Goal: Transaction & Acquisition: Purchase product/service

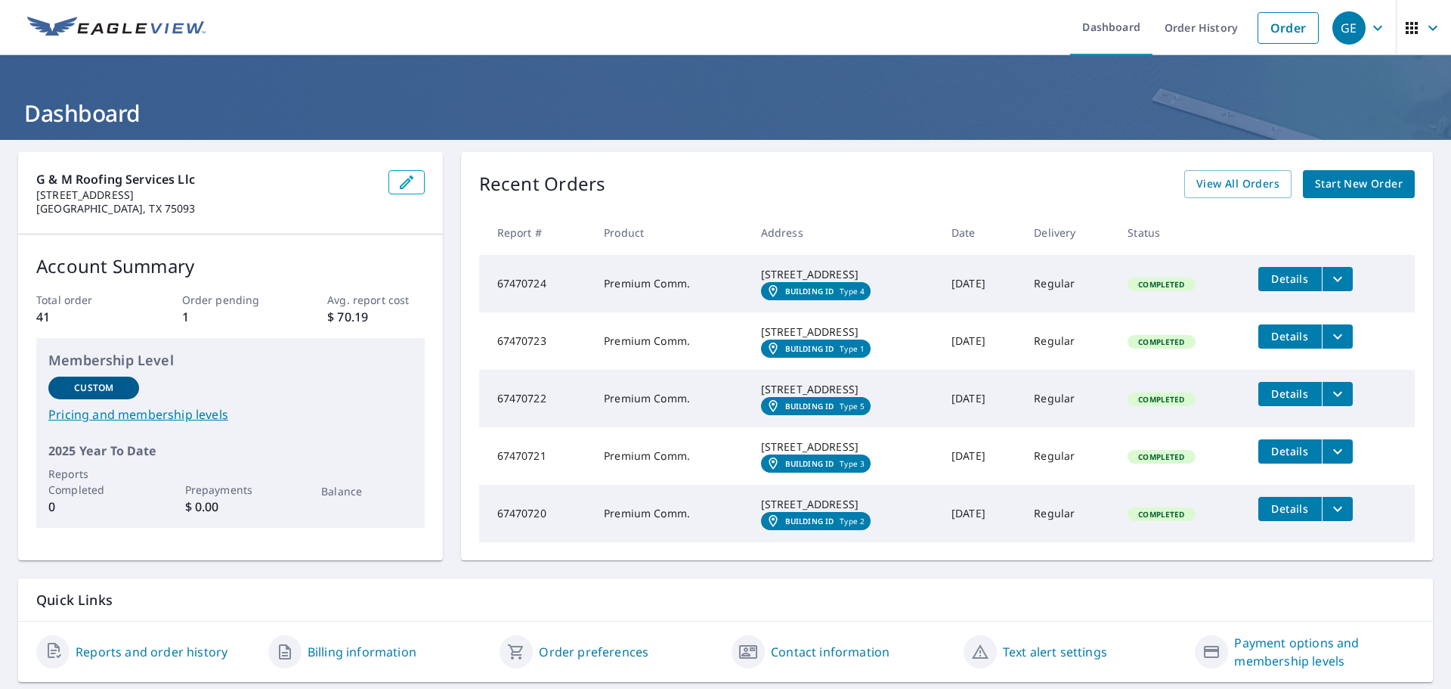
click at [1355, 179] on span "Start New Order" at bounding box center [1359, 184] width 88 height 19
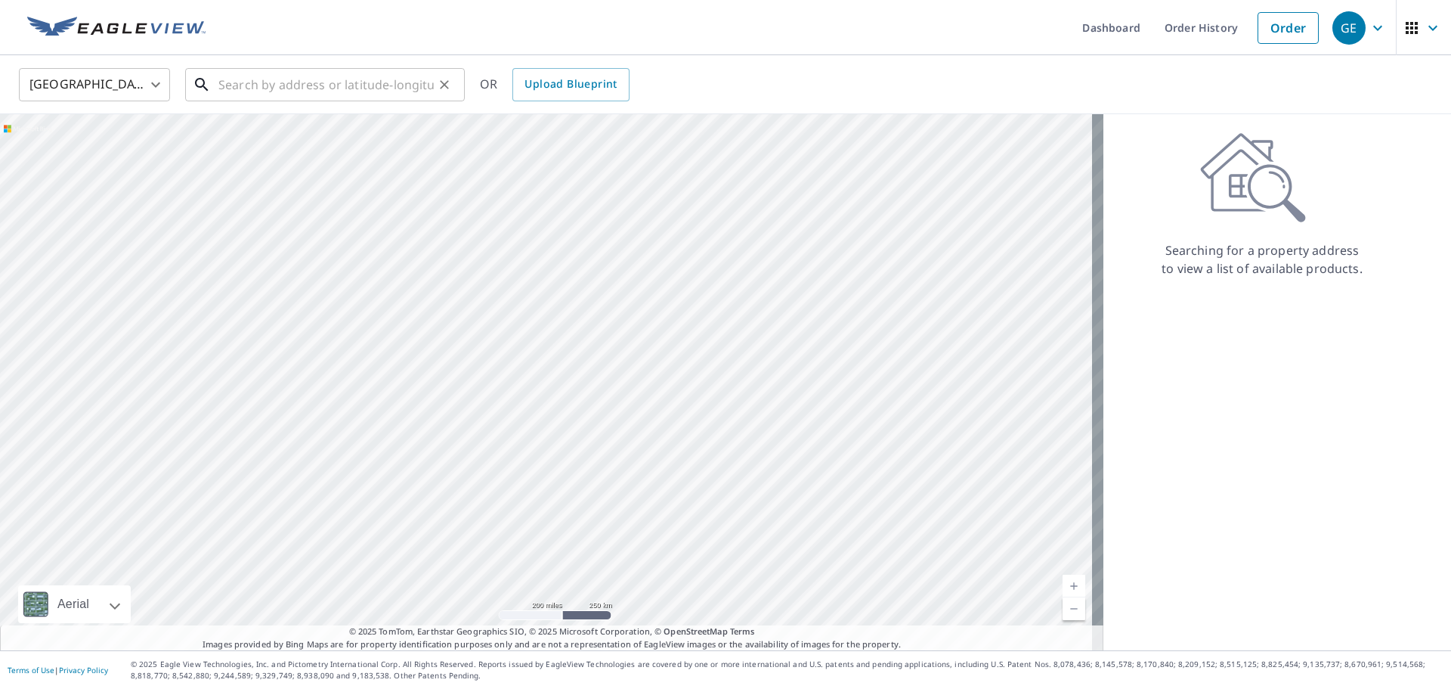
click at [271, 80] on input "text" at bounding box center [325, 85] width 215 height 42
click at [368, 88] on input "text" at bounding box center [325, 85] width 215 height 42
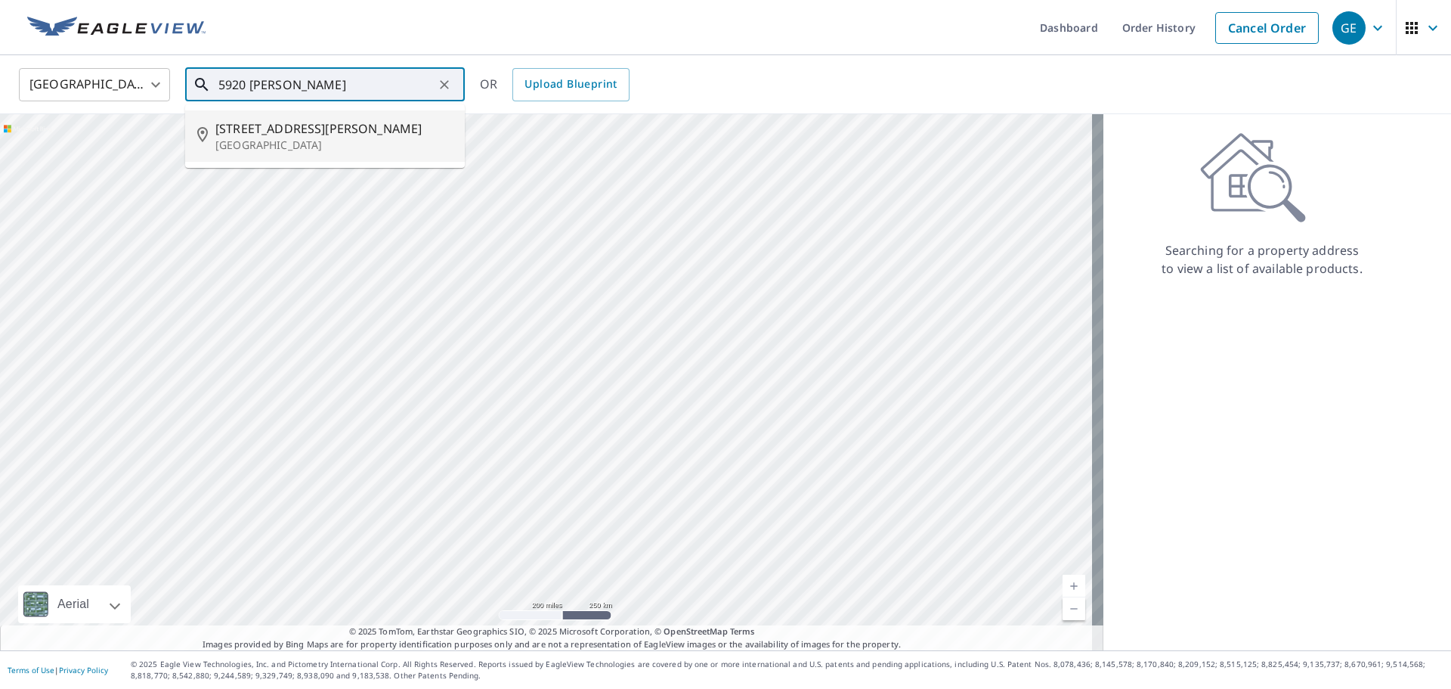
click at [308, 138] on p "[GEOGRAPHIC_DATA]" at bounding box center [333, 145] width 237 height 15
type input "[STREET_ADDRESS][PERSON_NAME]"
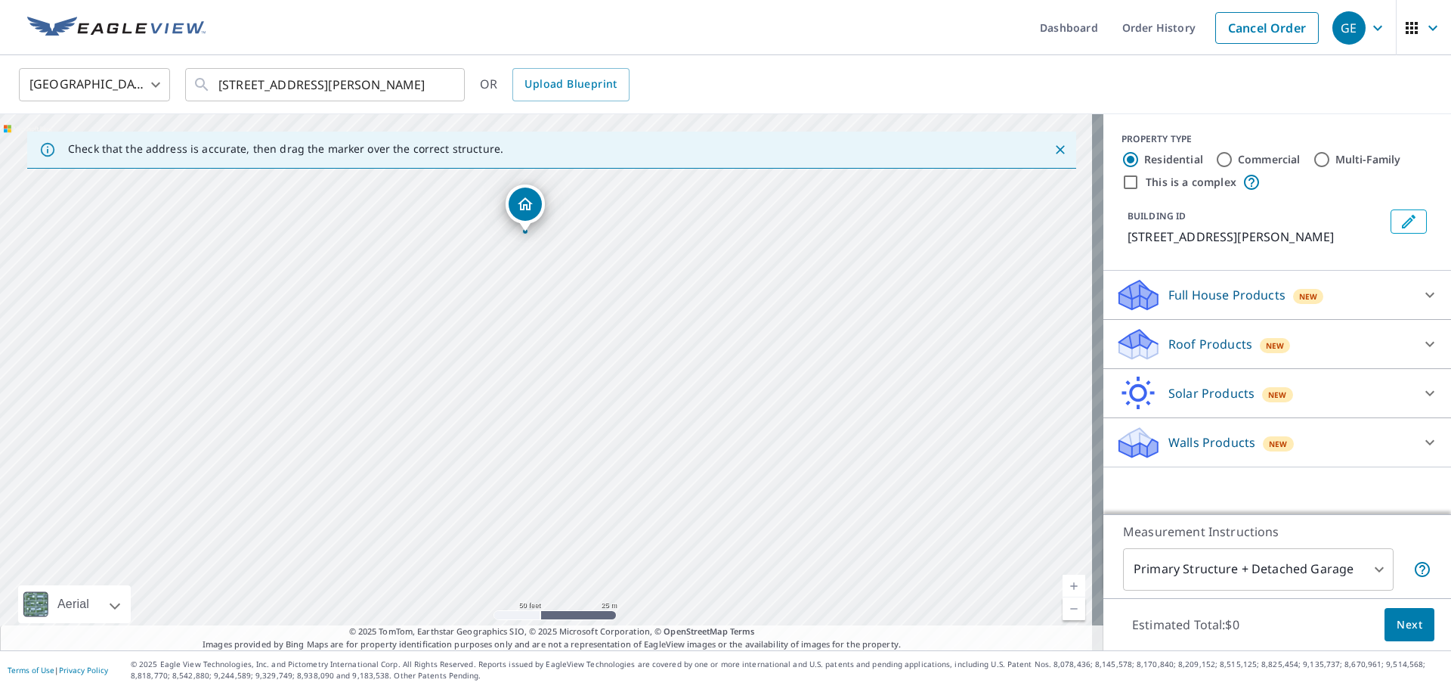
drag, startPoint x: 585, startPoint y: 430, endPoint x: 579, endPoint y: 281, distance: 149.0
click at [579, 281] on div "[STREET_ADDRESS][PERSON_NAME]" at bounding box center [552, 382] width 1104 height 536
drag, startPoint x: 376, startPoint y: 355, endPoint x: 324, endPoint y: 435, distance: 96.0
click at [324, 435] on div "[STREET_ADDRESS][PERSON_NAME]" at bounding box center [552, 382] width 1104 height 536
click at [371, 249] on div "[STREET_ADDRESS][PERSON_NAME]" at bounding box center [552, 382] width 1104 height 536
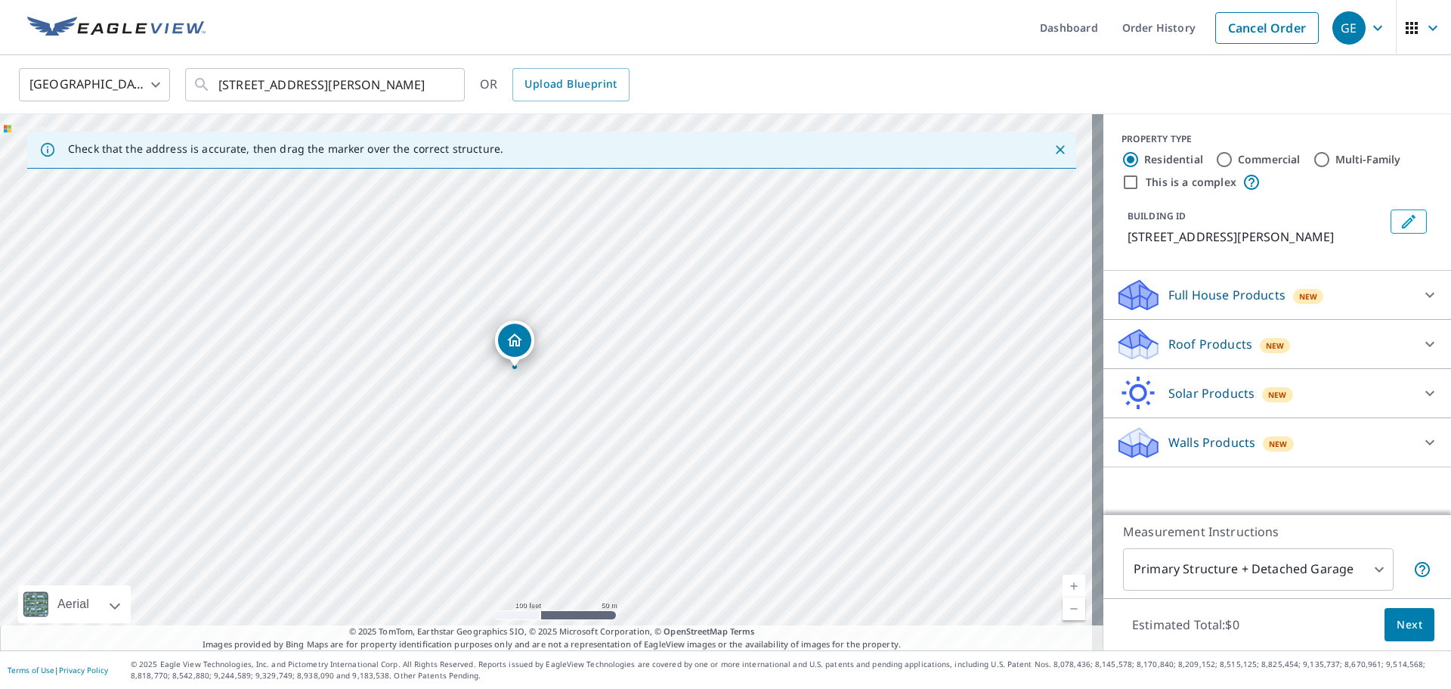
drag, startPoint x: 488, startPoint y: 329, endPoint x: 485, endPoint y: 259, distance: 70.4
click at [485, 259] on div "[STREET_ADDRESS][PERSON_NAME]" at bounding box center [552, 382] width 1104 height 536
click at [1318, 155] on input "Multi-Family" at bounding box center [1322, 159] width 18 height 18
radio input "true"
type input "2"
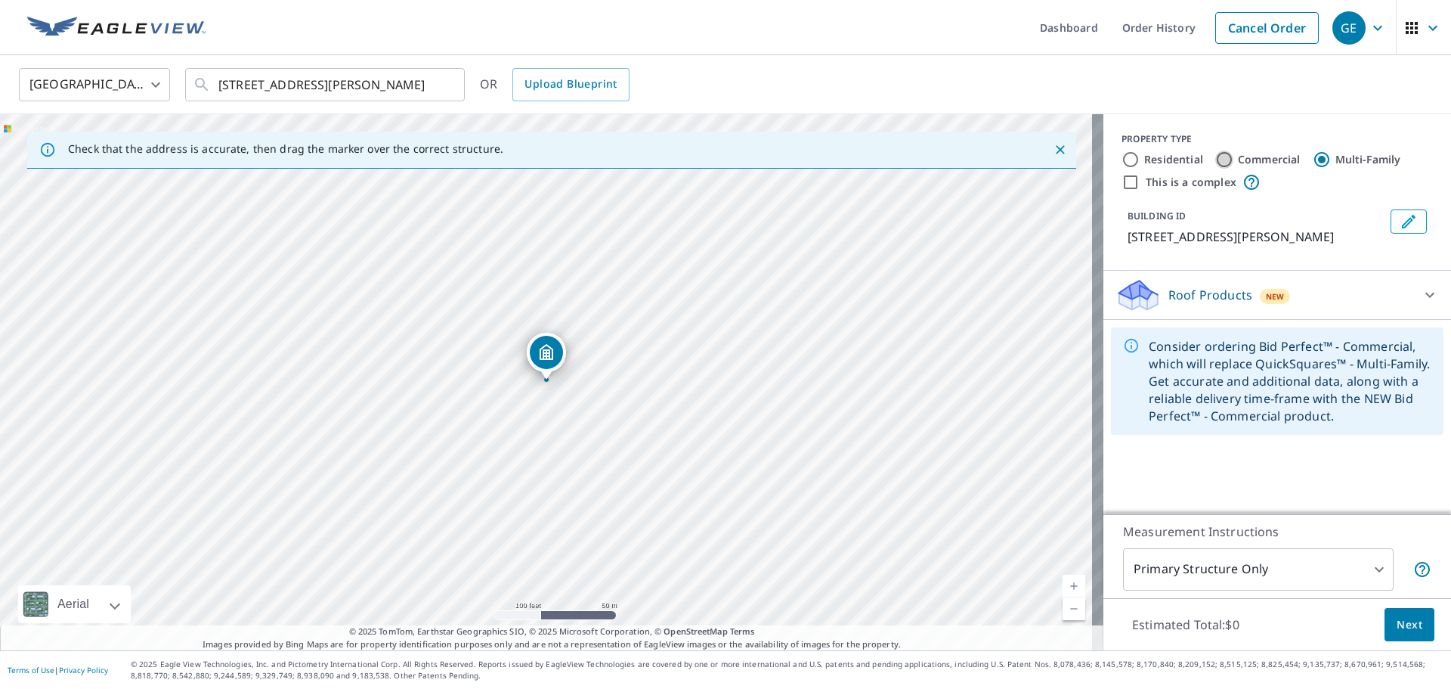
click at [1216, 160] on input "Commercial" at bounding box center [1225, 159] width 18 height 18
radio input "true"
type input "4"
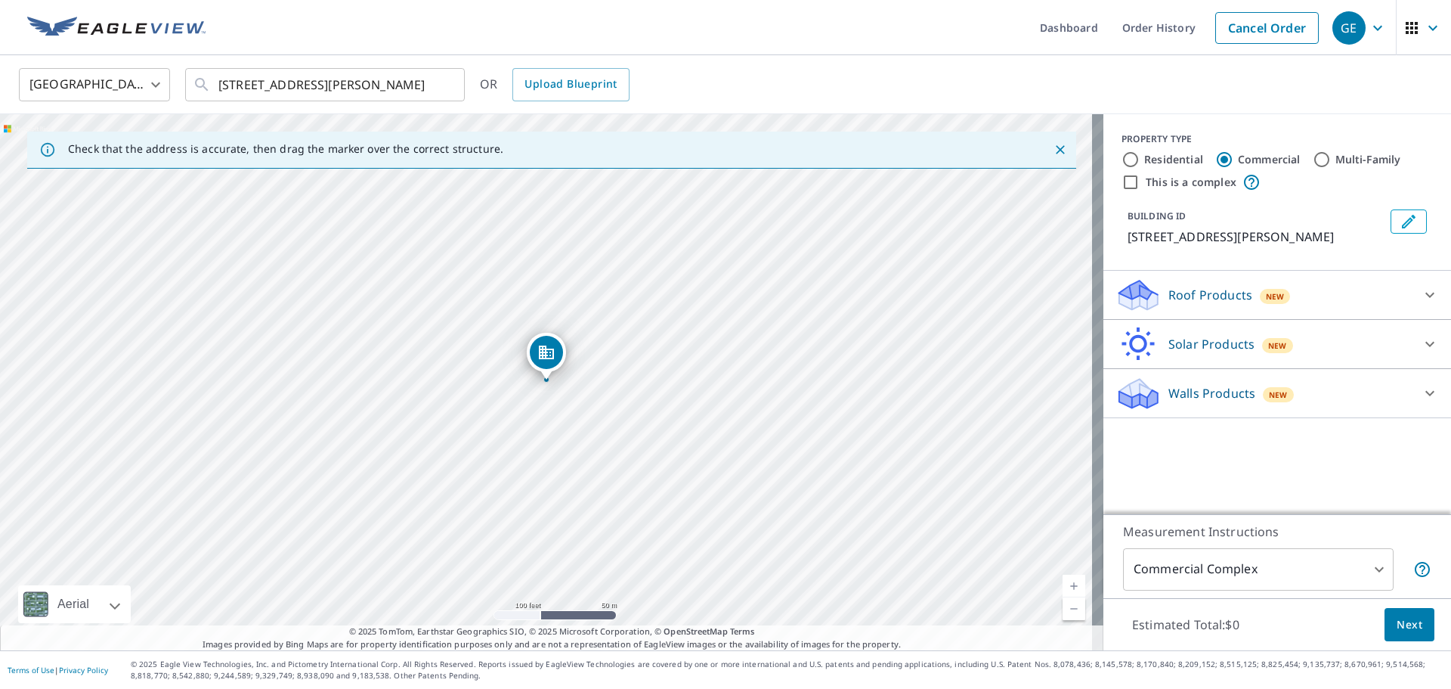
click at [1166, 180] on label "This is a complex" at bounding box center [1191, 182] width 91 height 15
click at [1140, 180] on input "This is a complex" at bounding box center [1131, 182] width 18 height 18
checkbox input "true"
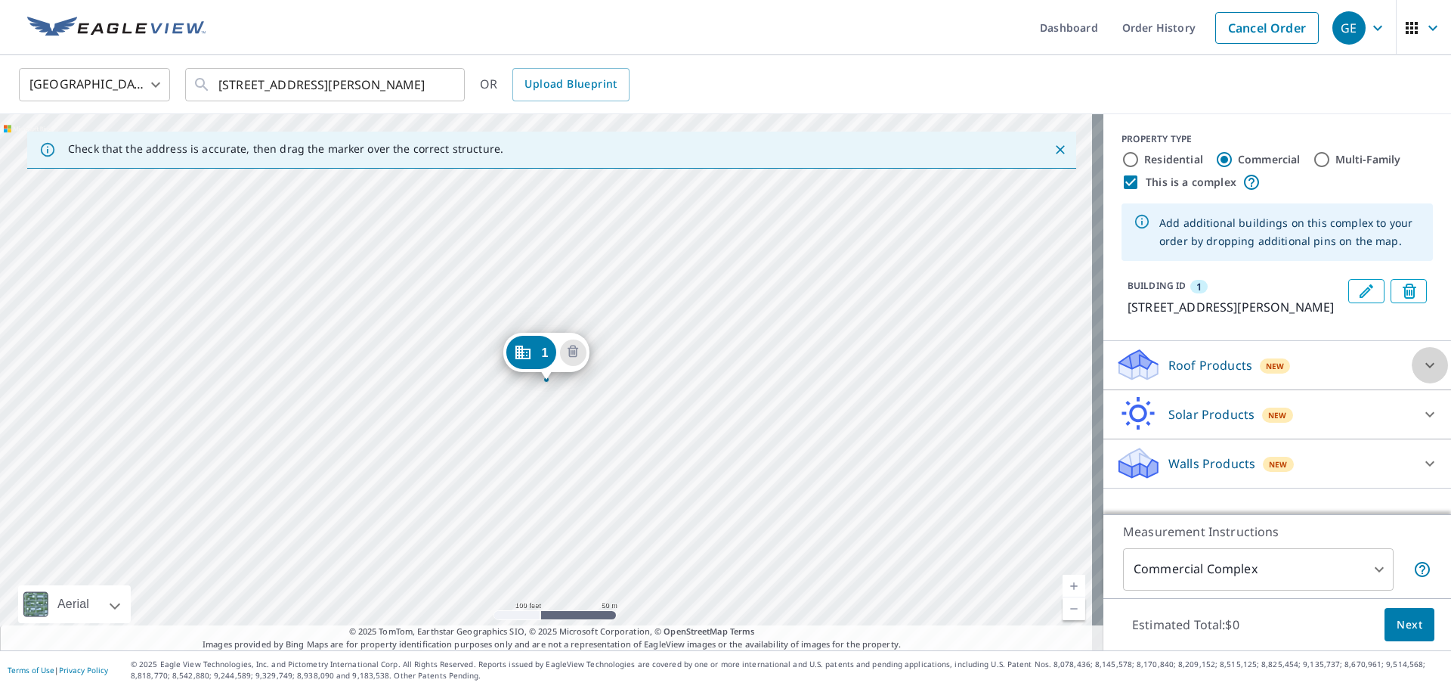
click at [1421, 374] on icon at bounding box center [1430, 365] width 18 height 18
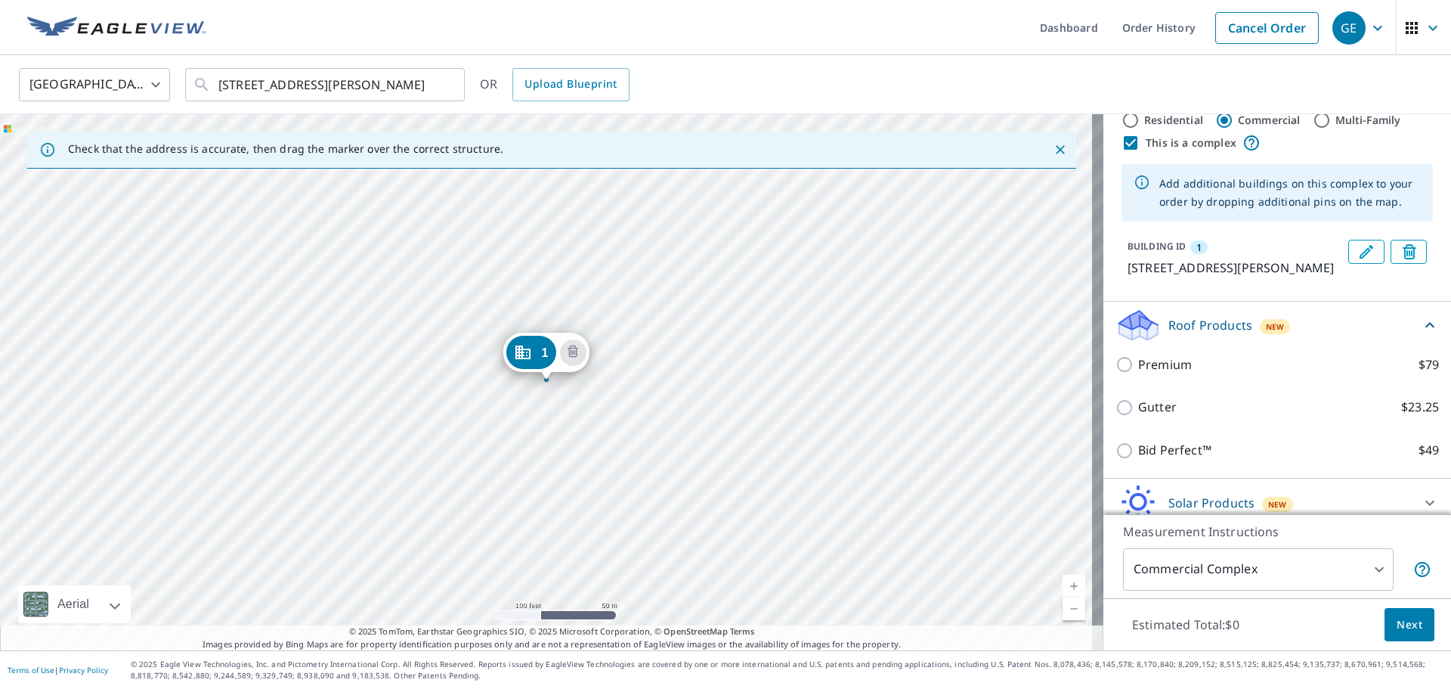
scroll to position [76, 0]
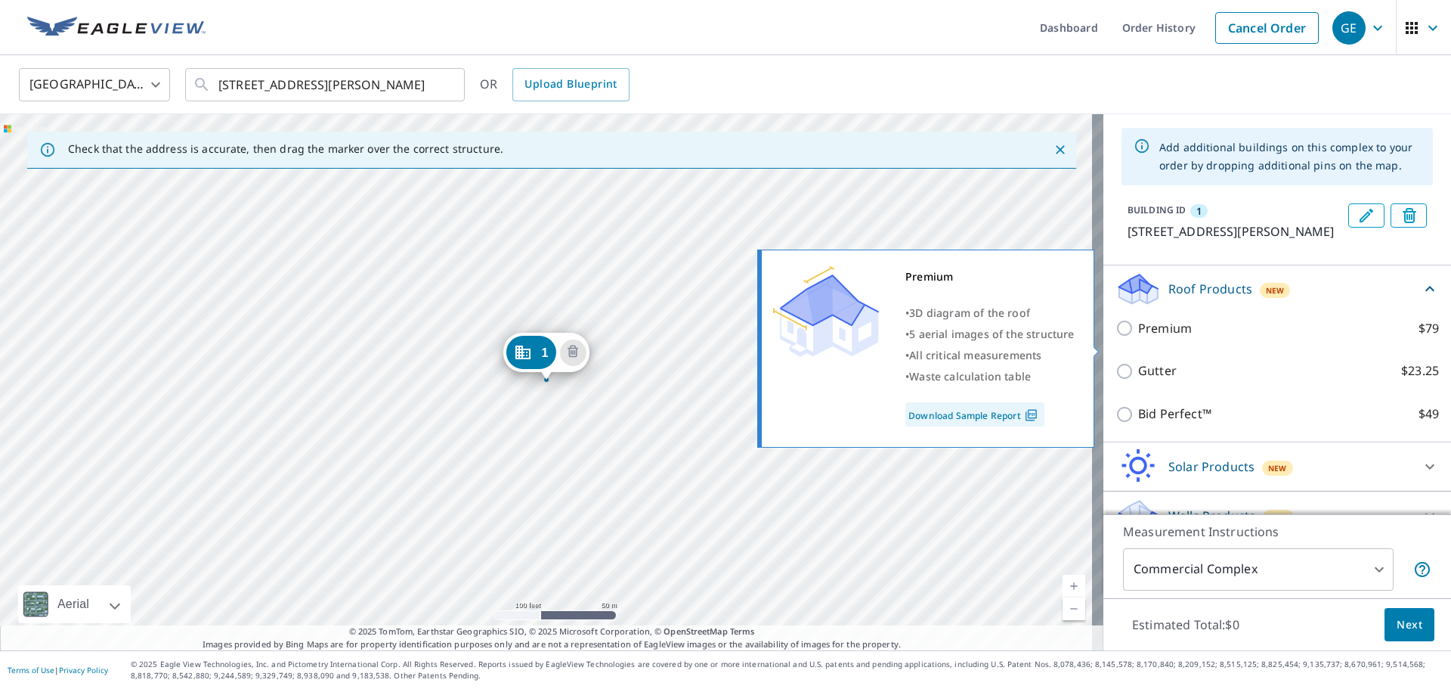
click at [1116, 337] on input "Premium $79" at bounding box center [1127, 328] width 23 height 18
checkbox input "true"
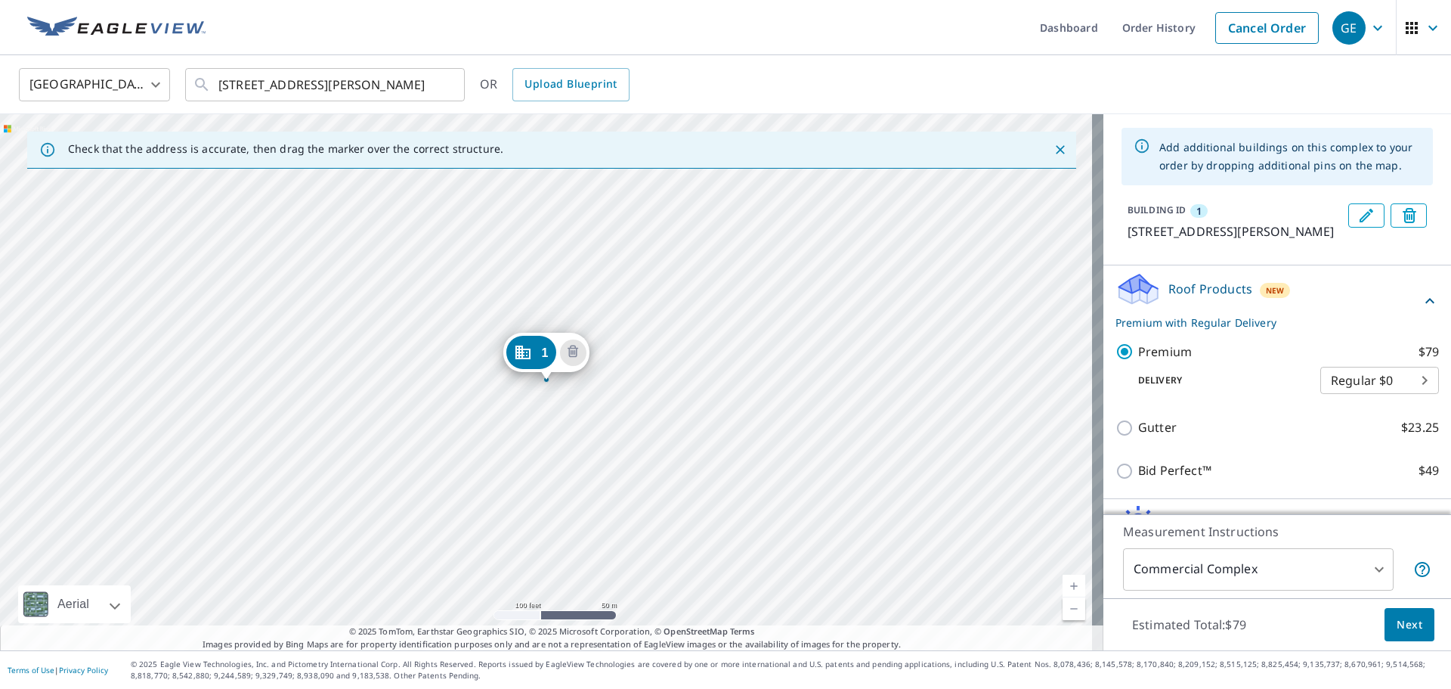
click at [1378, 401] on body "GE GE Dashboard Order History Cancel Order GE [GEOGRAPHIC_DATA] [GEOGRAPHIC_DAT…" at bounding box center [725, 344] width 1451 height 689
click at [1378, 395] on li "Regular $0" at bounding box center [1357, 398] width 119 height 27
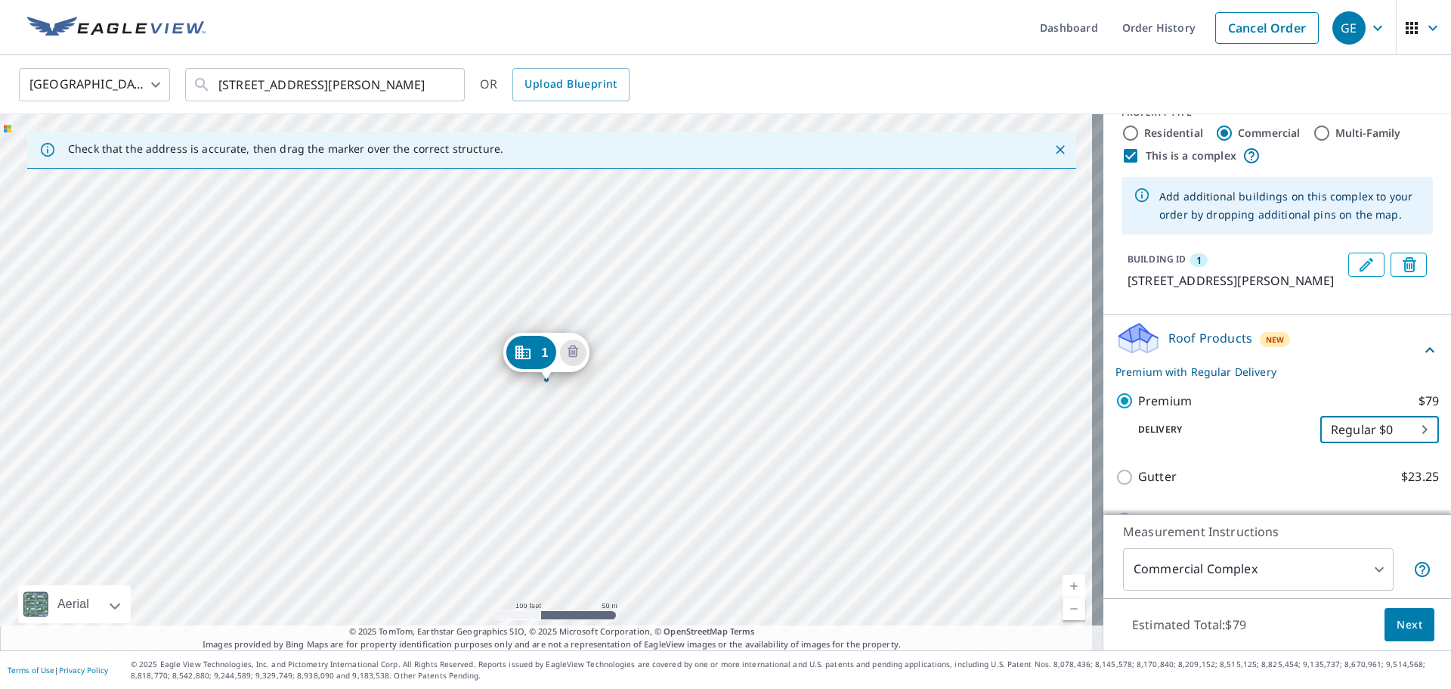
scroll to position [0, 0]
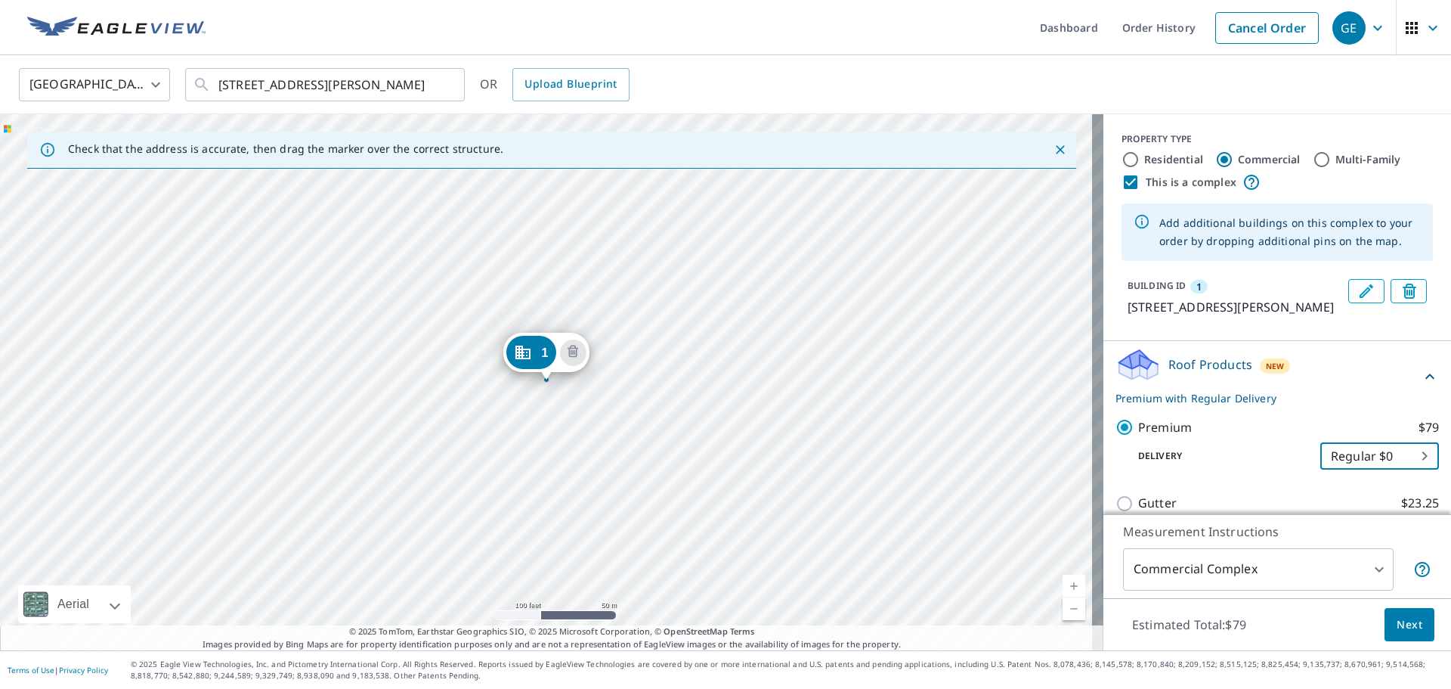
click at [1355, 296] on button "Edit building 1" at bounding box center [1367, 291] width 36 height 24
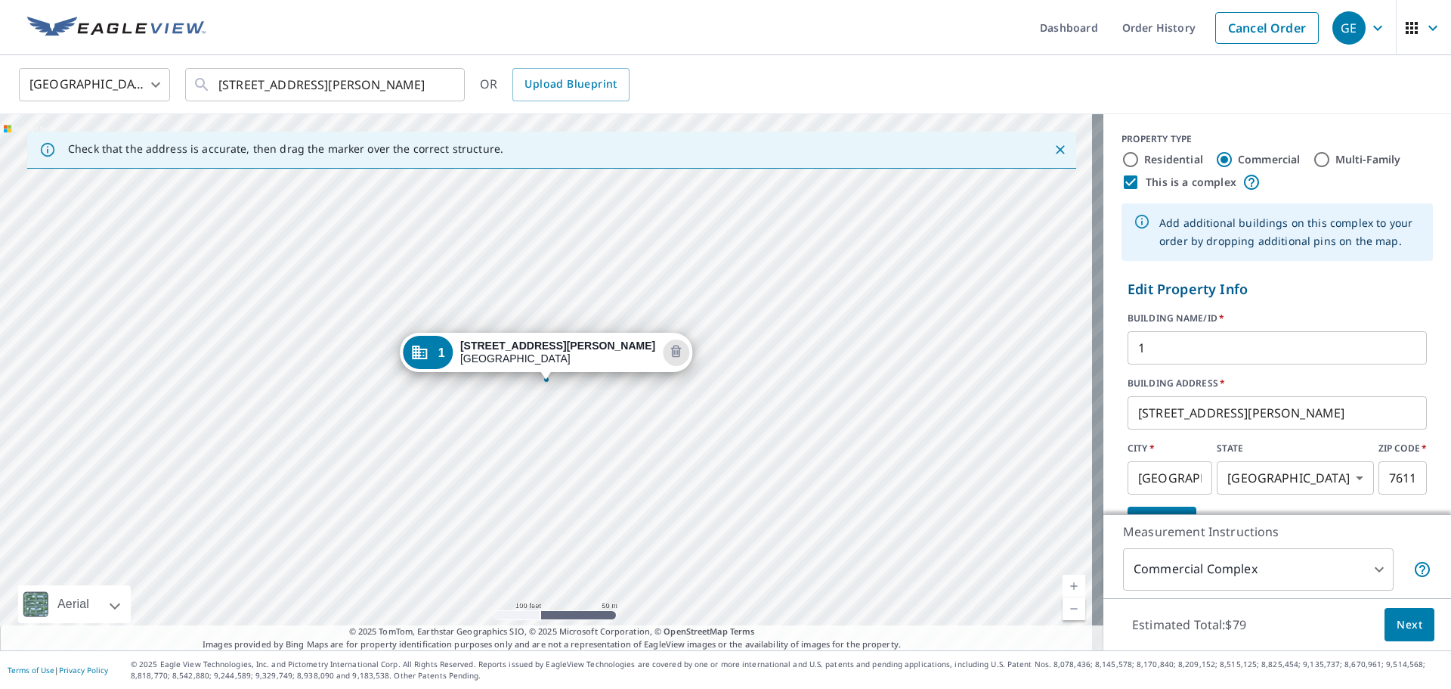
drag, startPoint x: 1186, startPoint y: 351, endPoint x: 947, endPoint y: 355, distance: 238.9
click at [948, 355] on div "Check that the address is accurate, then drag the marker over the correct struc…" at bounding box center [725, 382] width 1451 height 536
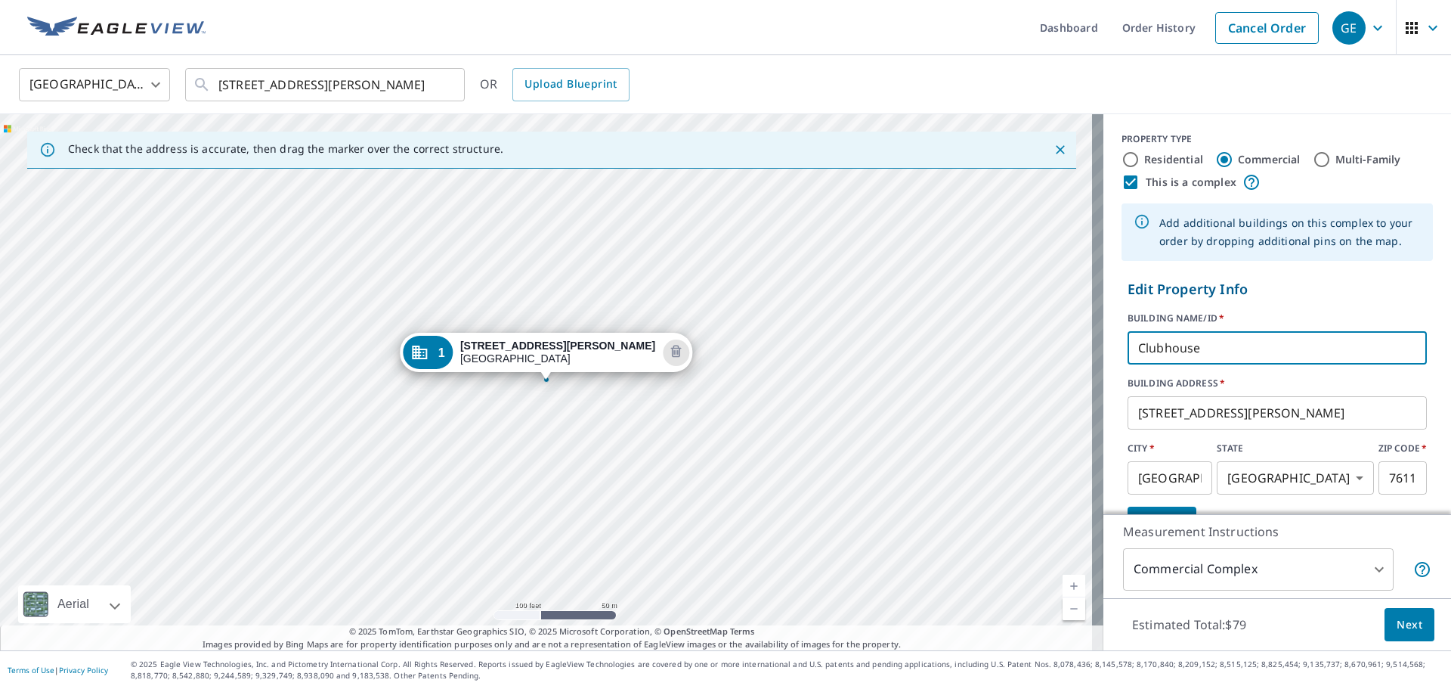
type input "Clubhouse"
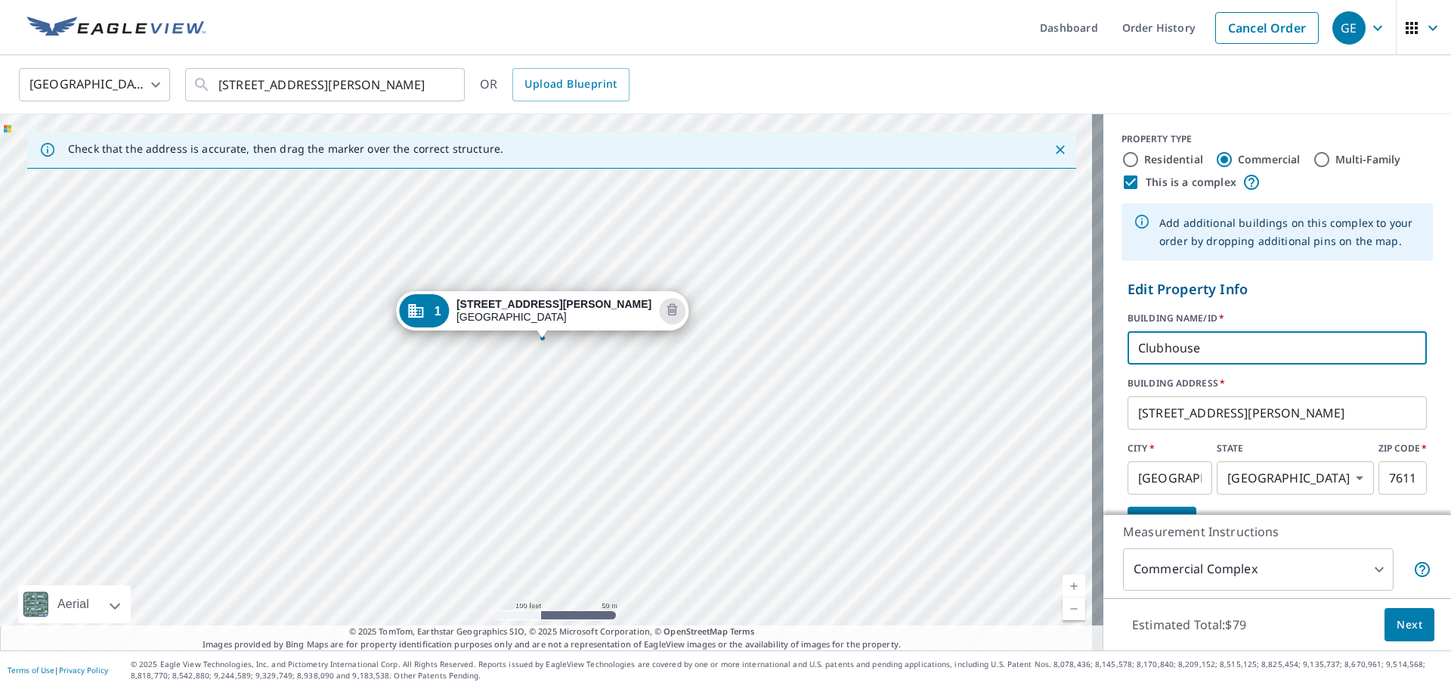
drag, startPoint x: 676, startPoint y: 447, endPoint x: 672, endPoint y: 405, distance: 41.8
click at [672, 405] on div "1 [STREET_ADDRESS][PERSON_NAME]" at bounding box center [552, 382] width 1104 height 536
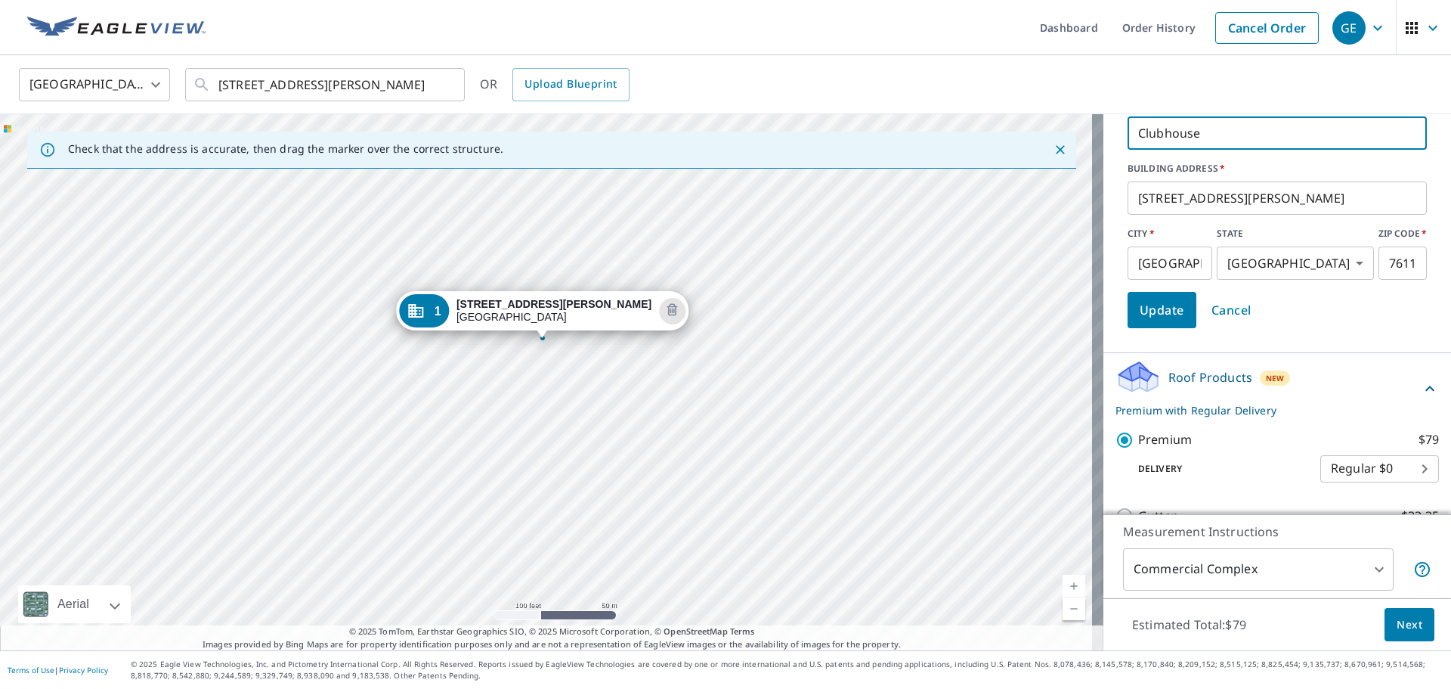
scroll to position [302, 0]
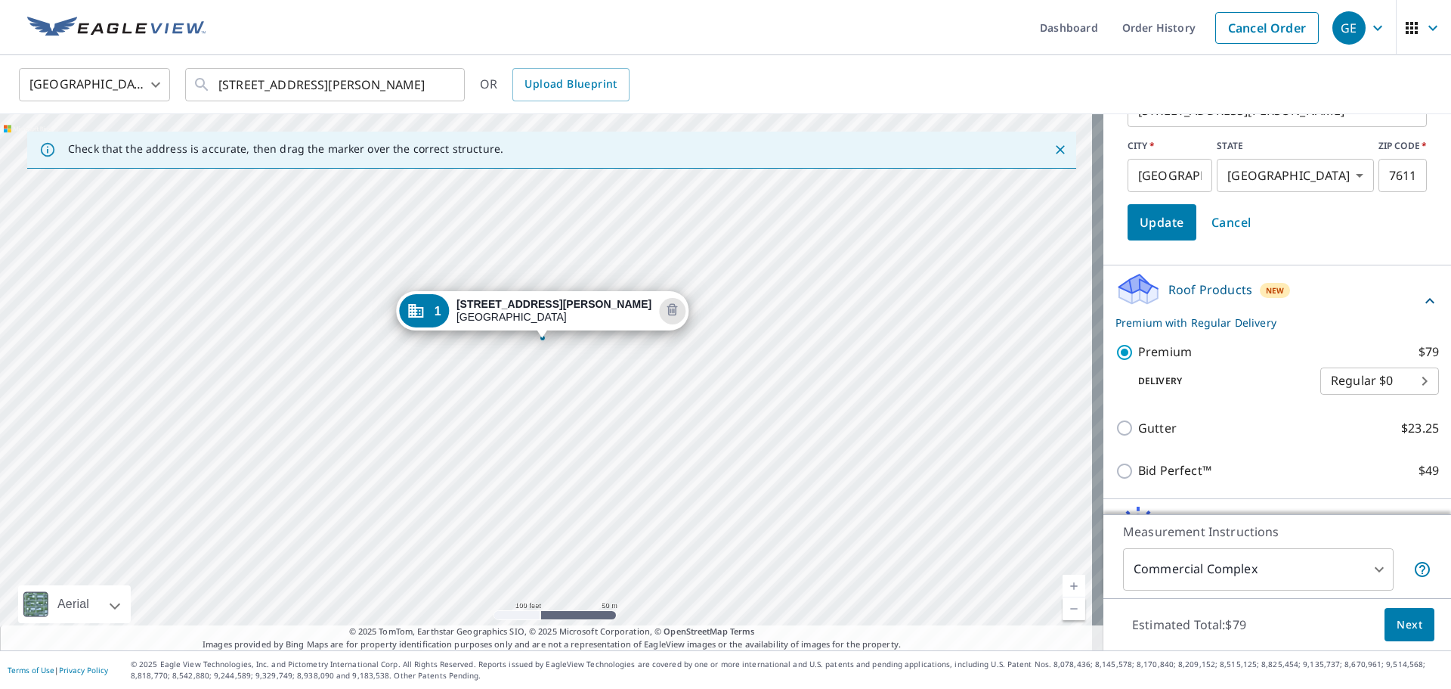
click at [1369, 572] on body "GE GE Dashboard Order History Cancel Order GE [GEOGRAPHIC_DATA] [GEOGRAPHIC_DAT…" at bounding box center [725, 344] width 1451 height 689
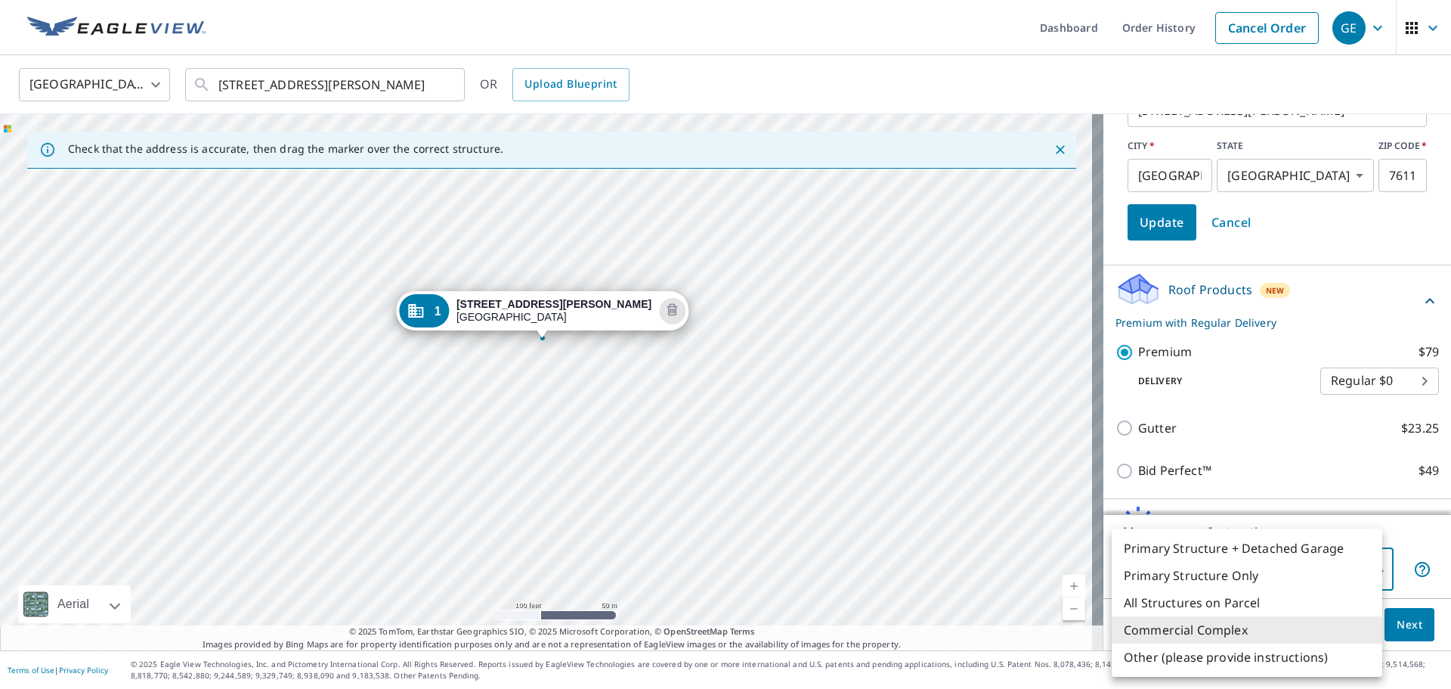
click at [1424, 523] on div at bounding box center [725, 344] width 1451 height 689
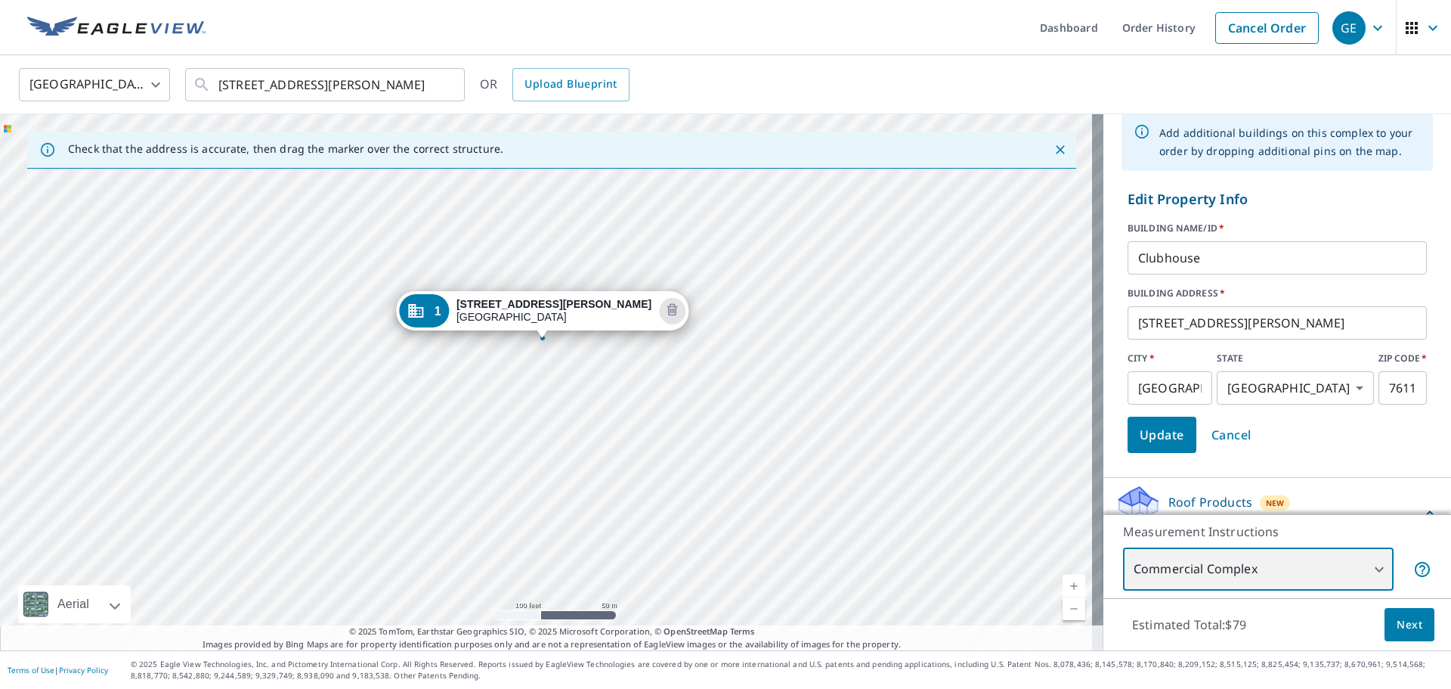
scroll to position [0, 0]
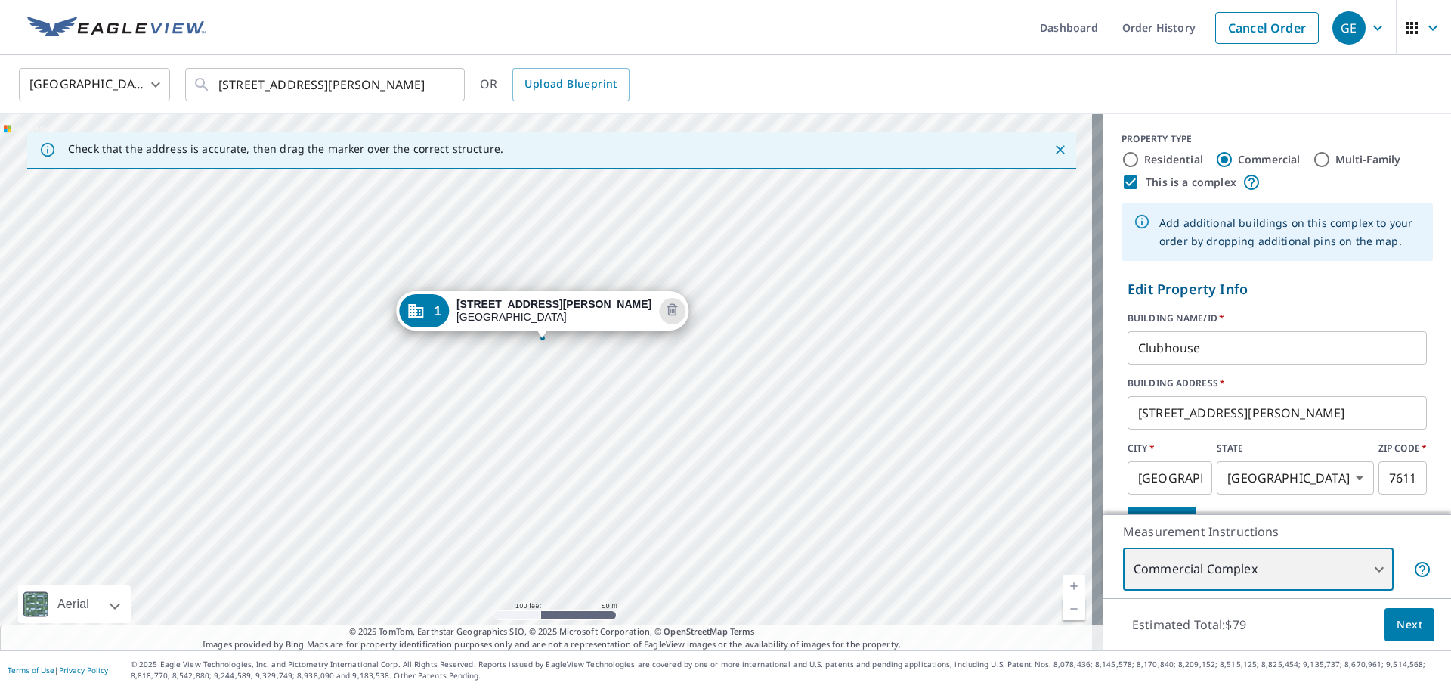
click at [592, 541] on div "1 [STREET_ADDRESS][PERSON_NAME]" at bounding box center [552, 382] width 1104 height 536
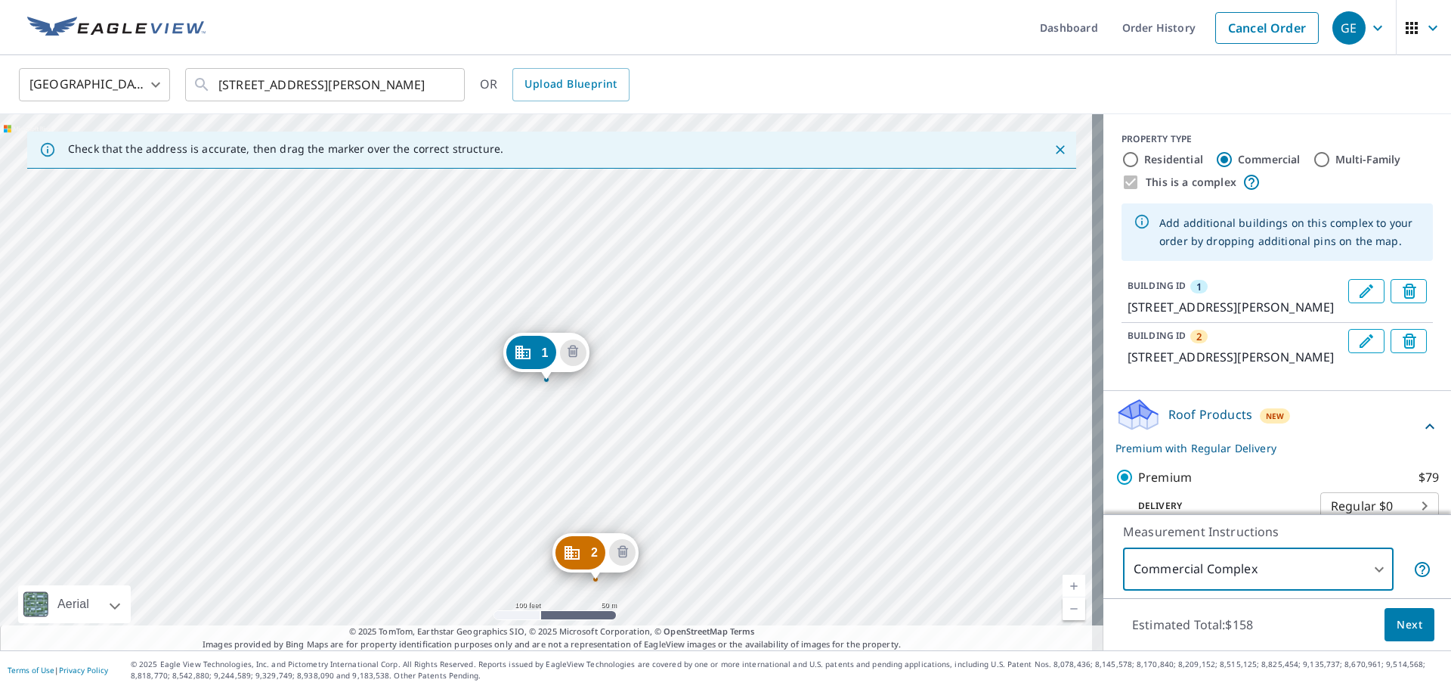
click at [1349, 353] on button "Edit building 2" at bounding box center [1367, 341] width 36 height 24
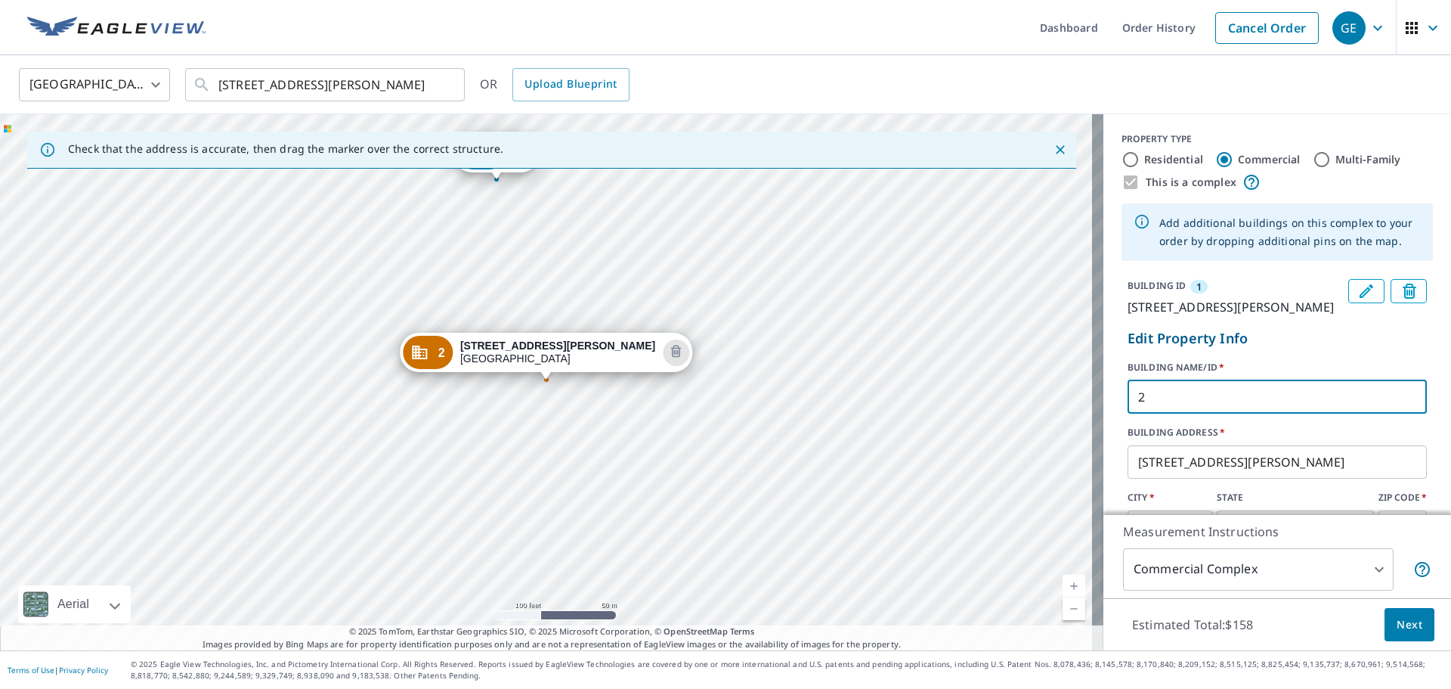
drag, startPoint x: 1156, startPoint y: 411, endPoint x: 1039, endPoint y: 410, distance: 116.4
click at [1043, 412] on div "Check that the address is accurate, then drag the marker over the correct struc…" at bounding box center [725, 382] width 1451 height 536
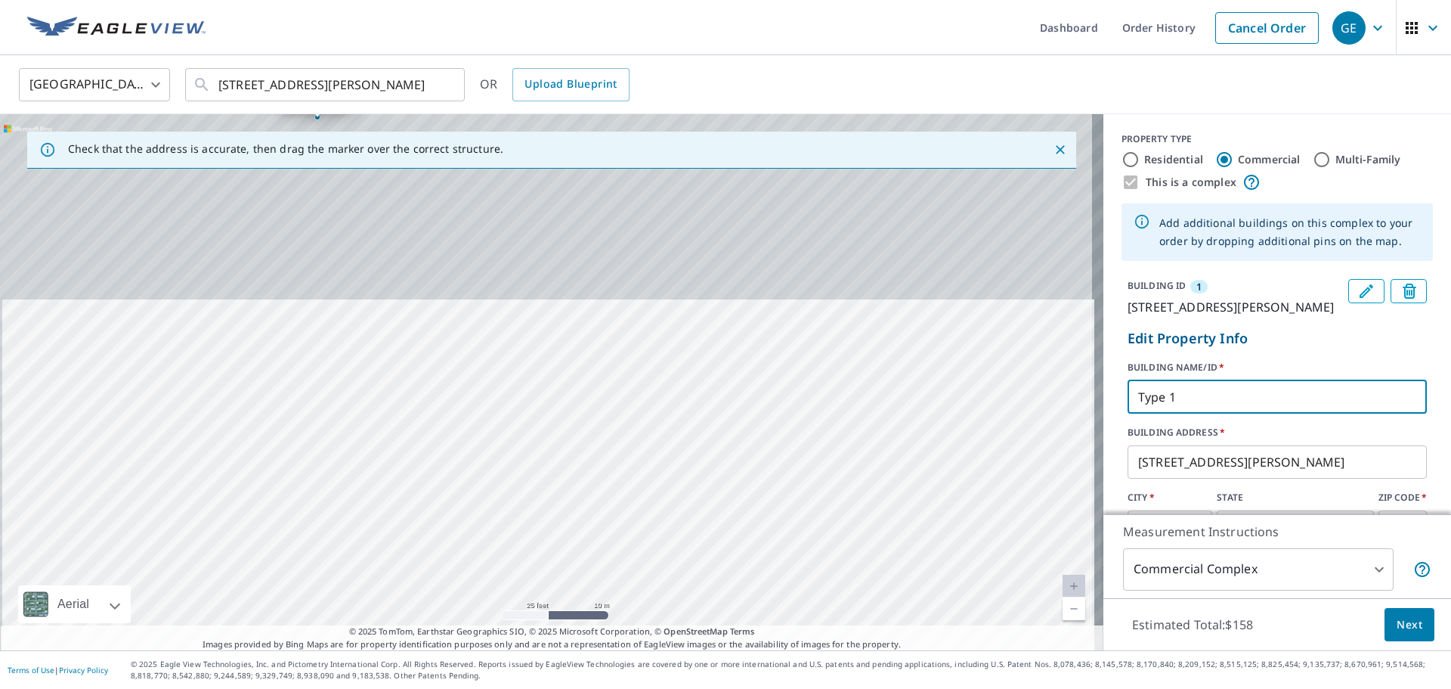
drag, startPoint x: 400, startPoint y: 290, endPoint x: 411, endPoint y: 479, distance: 189.3
click at [401, 539] on div "1 [STREET_ADDRESS][PERSON_NAME] 2 [STREET_ADDRESS][PERSON_NAME]" at bounding box center [552, 382] width 1104 height 536
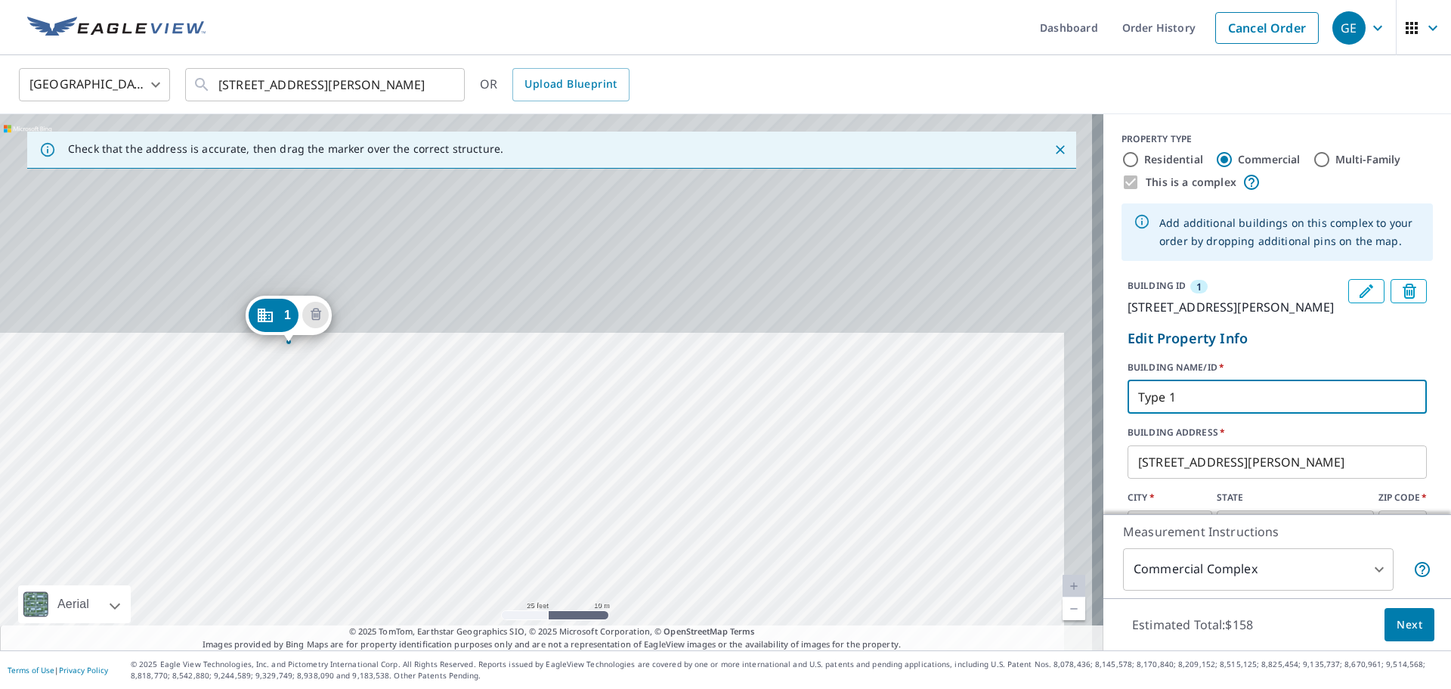
drag, startPoint x: 460, startPoint y: 234, endPoint x: 419, endPoint y: 483, distance: 252.9
click at [420, 488] on div "1 [STREET_ADDRESS][PERSON_NAME] 2 [STREET_ADDRESS][PERSON_NAME]" at bounding box center [552, 382] width 1104 height 536
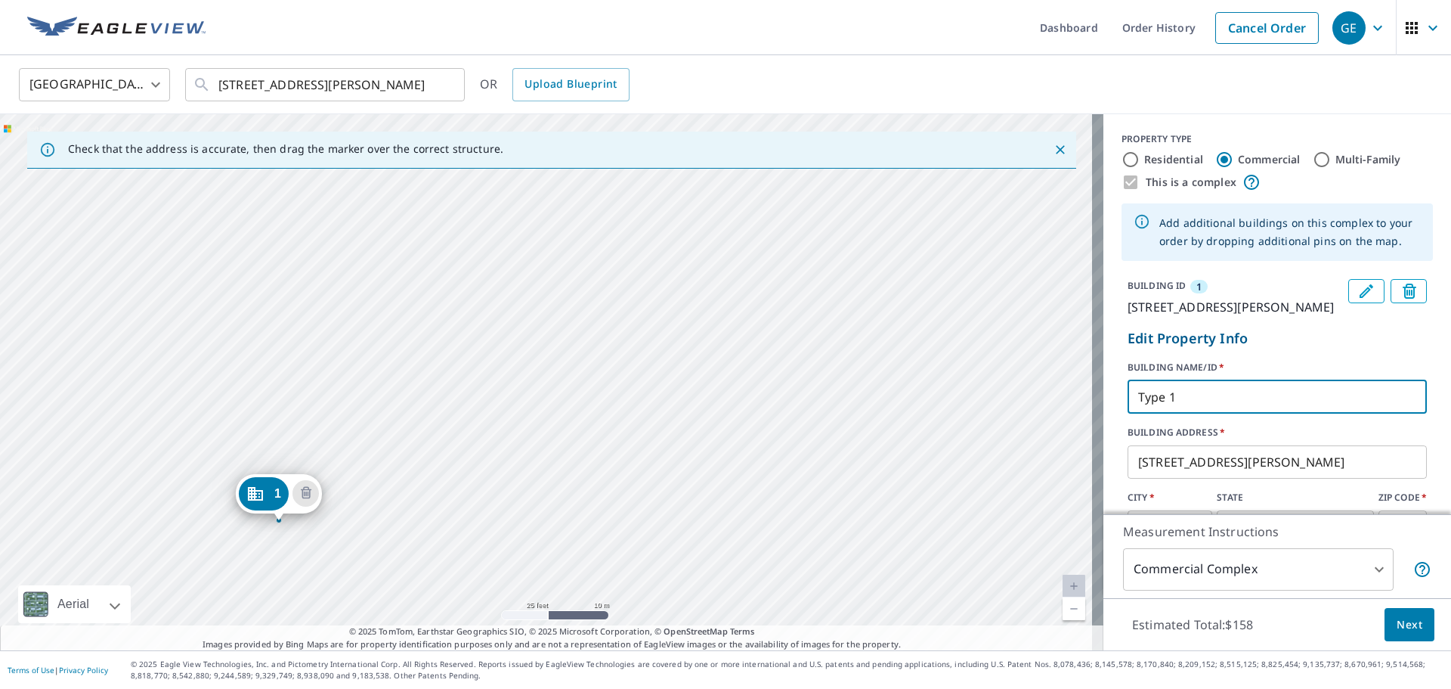
drag, startPoint x: 436, startPoint y: 248, endPoint x: 439, endPoint y: 391, distance: 142.9
click at [439, 391] on div "1 [STREET_ADDRESS][PERSON_NAME] 2 [STREET_ADDRESS][PERSON_NAME]" at bounding box center [552, 382] width 1104 height 536
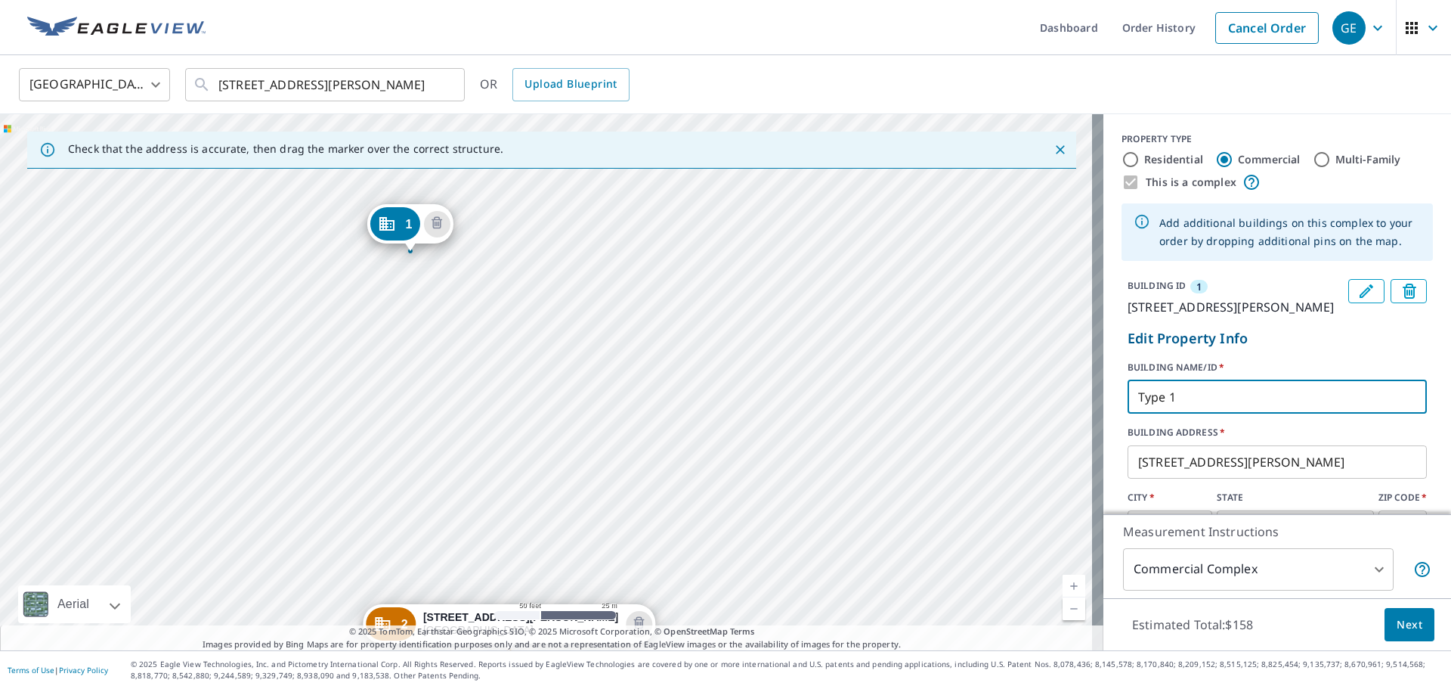
drag, startPoint x: 431, startPoint y: 415, endPoint x: 482, endPoint y: 215, distance: 206.6
click at [482, 215] on div "1 [STREET_ADDRESS][PERSON_NAME] 2 [STREET_ADDRESS][PERSON_NAME]" at bounding box center [552, 382] width 1104 height 536
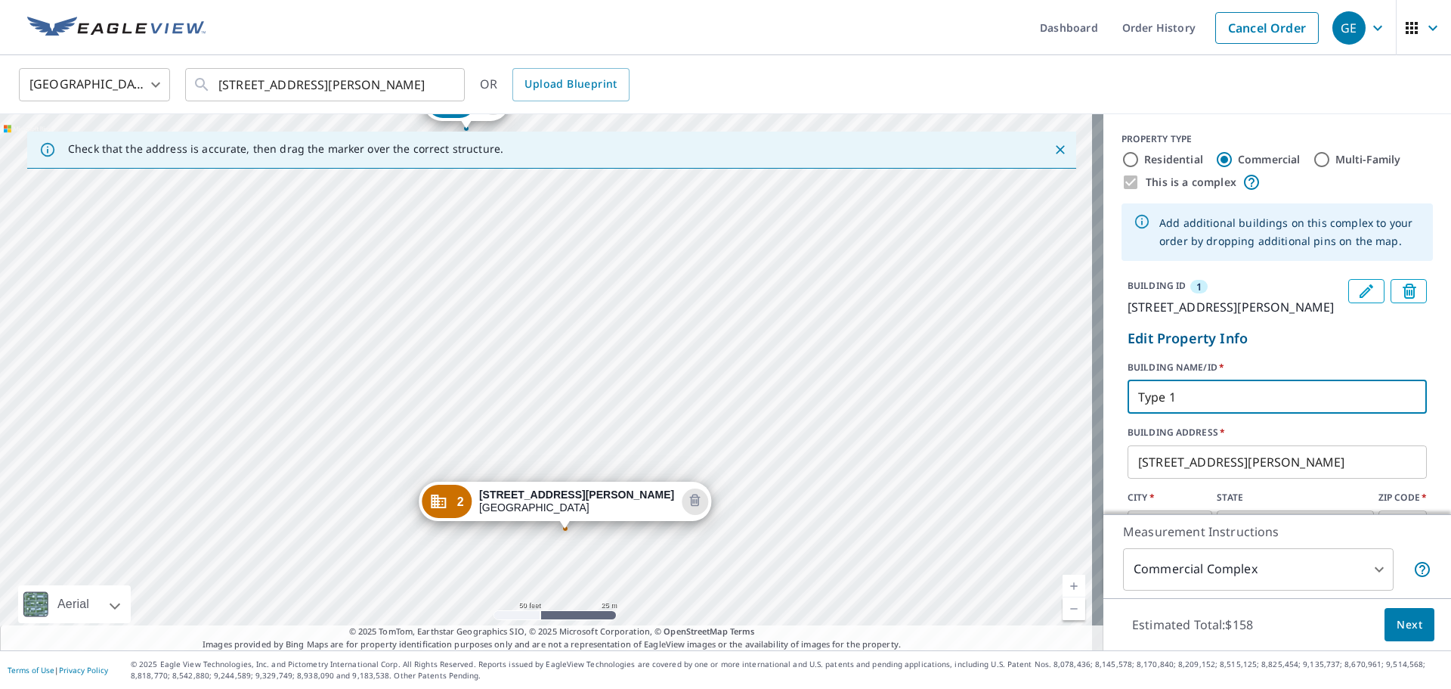
drag, startPoint x: 453, startPoint y: 443, endPoint x: 500, endPoint y: 339, distance: 114.4
click at [500, 339] on div "1 [STREET_ADDRESS][PERSON_NAME] 2 [STREET_ADDRESS][PERSON_NAME]" at bounding box center [552, 382] width 1104 height 536
type input "Type 1"
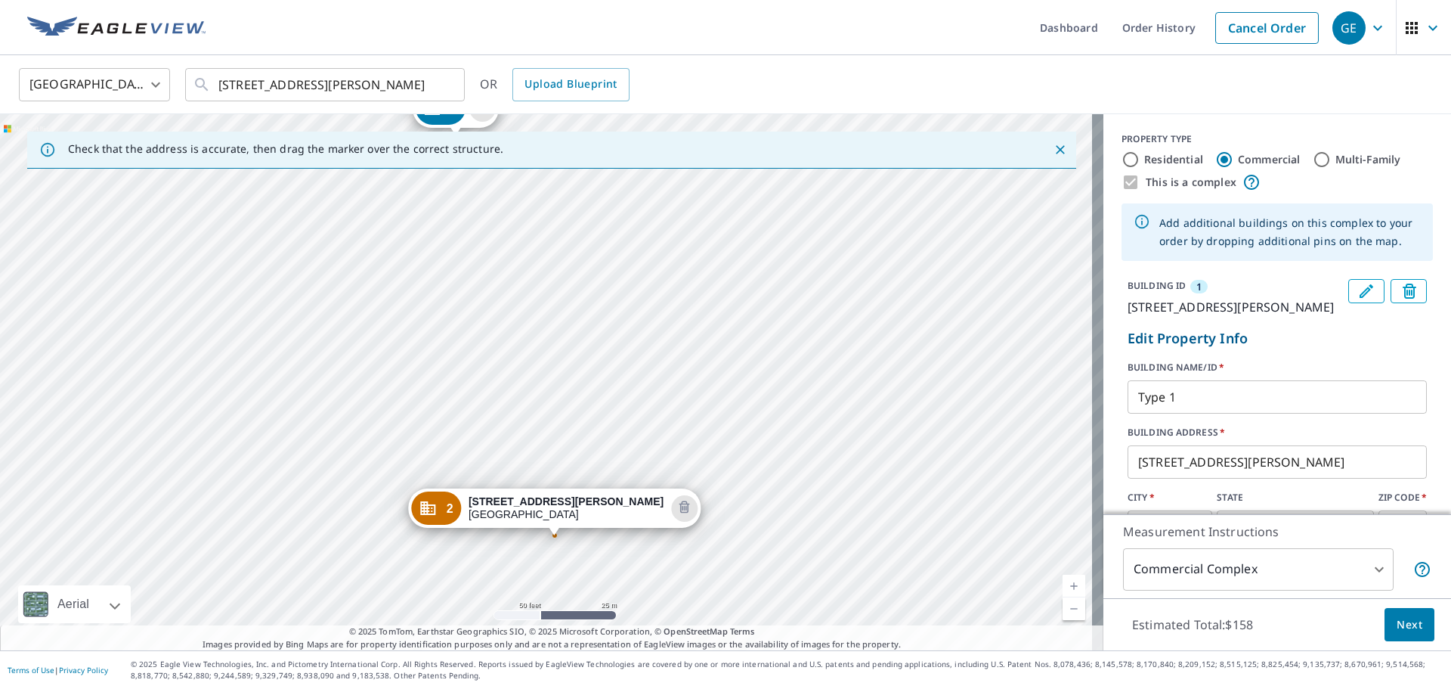
drag, startPoint x: 669, startPoint y: 376, endPoint x: 658, endPoint y: 383, distance: 12.6
click at [658, 383] on div "1 [STREET_ADDRESS][PERSON_NAME] 2 [STREET_ADDRESS][PERSON_NAME]" at bounding box center [552, 382] width 1104 height 536
click at [560, 376] on div "1 [STREET_ADDRESS][PERSON_NAME] 2 [STREET_ADDRESS][PERSON_NAME]" at bounding box center [552, 382] width 1104 height 536
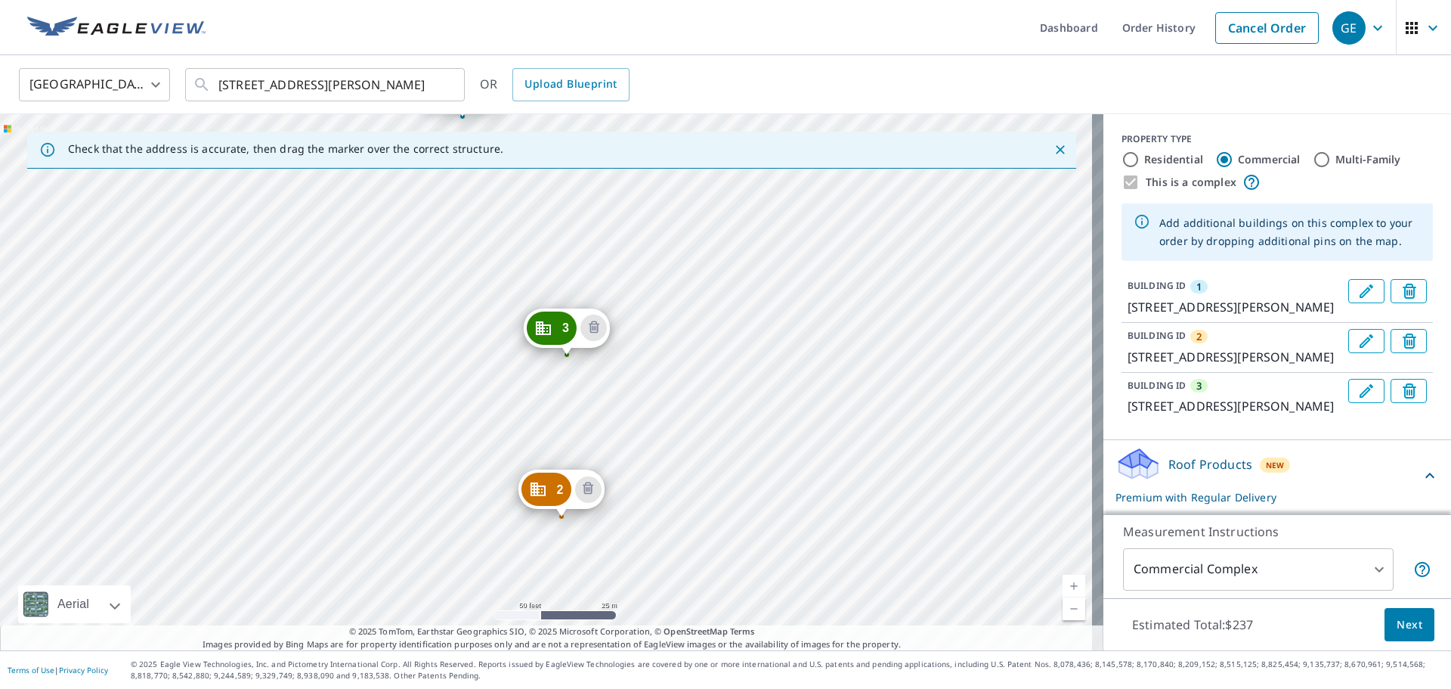
drag, startPoint x: 718, startPoint y: 479, endPoint x: 635, endPoint y: 222, distance: 270.1
click at [635, 222] on div "2 [STREET_ADDRESS][PERSON_NAME] 3 [STREET_ADDRESS][PERSON_NAME] 1 [STREET_ADDRE…" at bounding box center [552, 382] width 1104 height 536
click at [1349, 293] on button "Edit building 1" at bounding box center [1367, 291] width 36 height 24
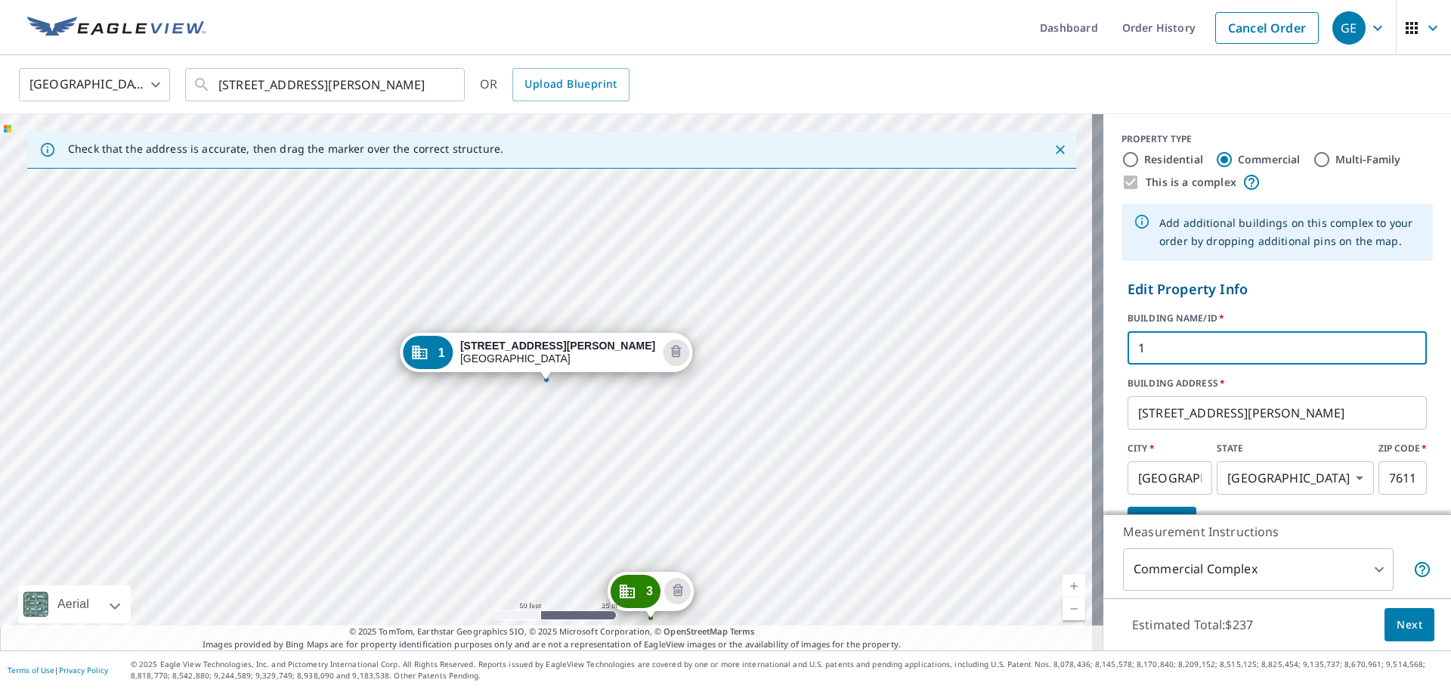
drag, startPoint x: 1190, startPoint y: 353, endPoint x: 951, endPoint y: 349, distance: 238.9
click at [951, 349] on div "Check that the address is accurate, then drag the marker over the correct struc…" at bounding box center [725, 382] width 1451 height 536
type input "C"
type input "Club House"
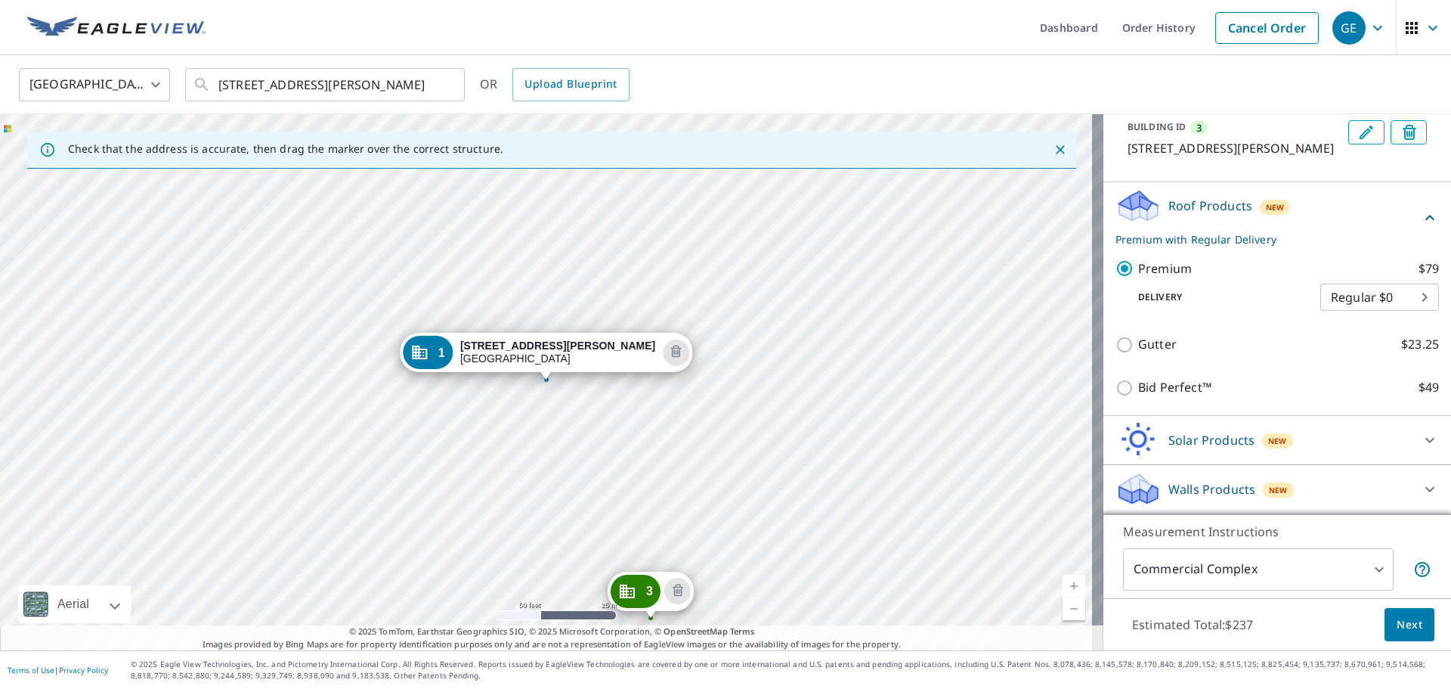
scroll to position [521, 0]
click at [1409, 633] on span "Next" at bounding box center [1410, 624] width 26 height 19
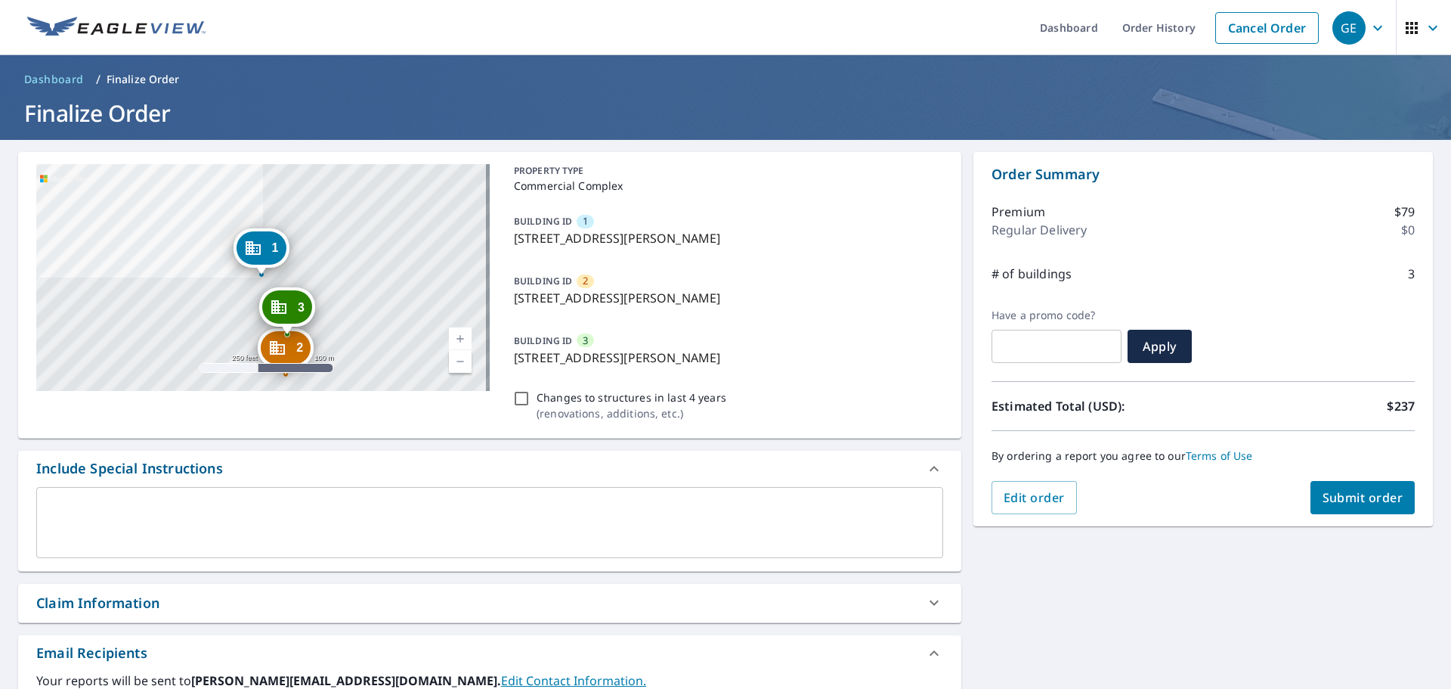
click at [390, 240] on div "2 [STREET_ADDRESS][PERSON_NAME] 3 [STREET_ADDRESS][PERSON_NAME] 1 [STREET_ADDRE…" at bounding box center [263, 277] width 454 height 227
click at [222, 330] on div "2 [STREET_ADDRESS][PERSON_NAME] 3 [STREET_ADDRESS][PERSON_NAME] 1 [STREET_ADDRE…" at bounding box center [263, 277] width 454 height 227
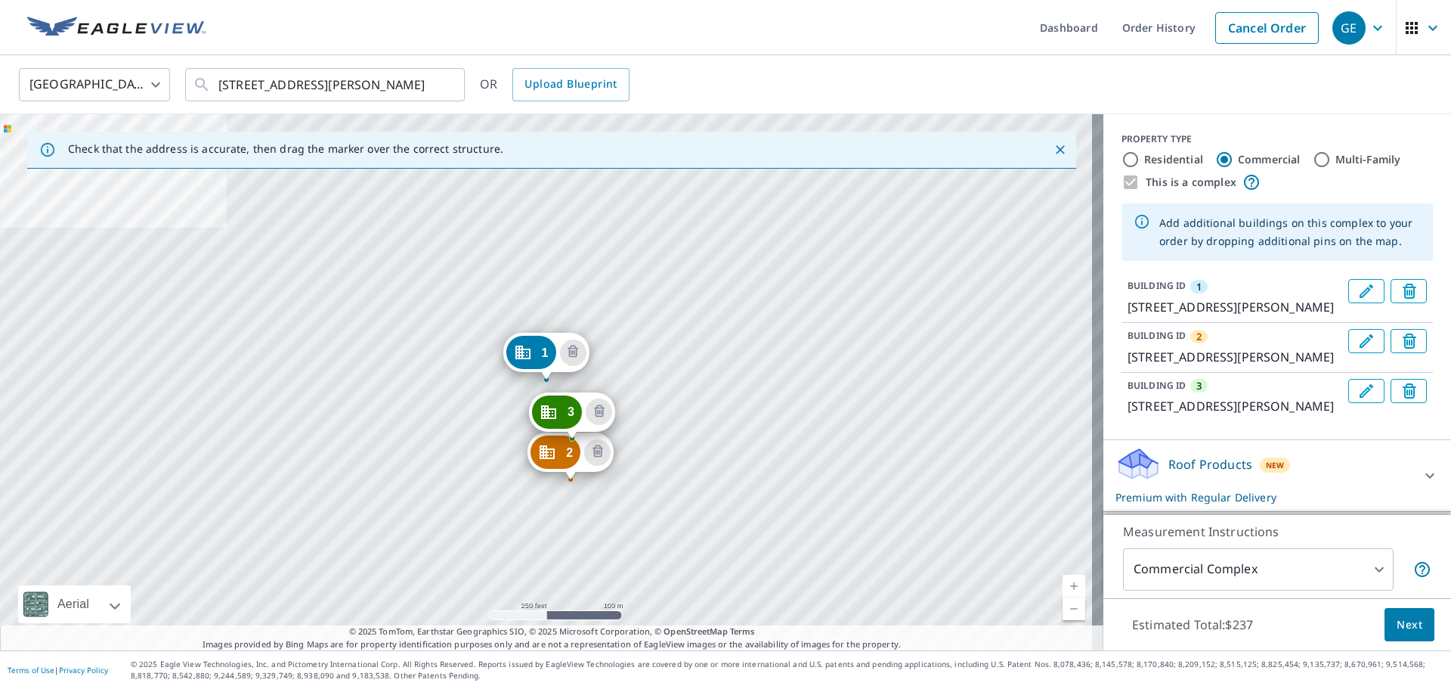
click at [1358, 290] on icon "Edit building 1" at bounding box center [1367, 291] width 18 height 18
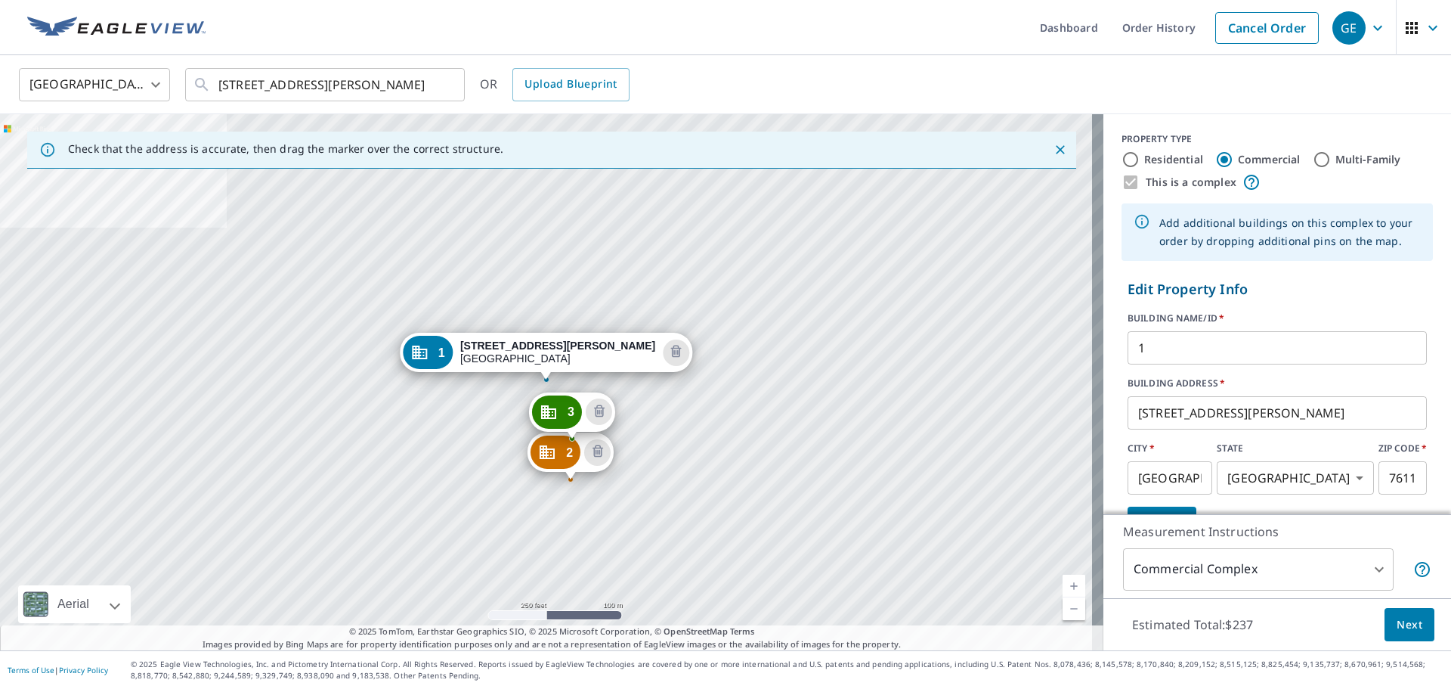
drag, startPoint x: 1158, startPoint y: 342, endPoint x: 922, endPoint y: 355, distance: 236.3
click at [922, 355] on div "Check that the address is accurate, then drag the marker over the correct struc…" at bounding box center [725, 382] width 1451 height 536
type input "Club House"
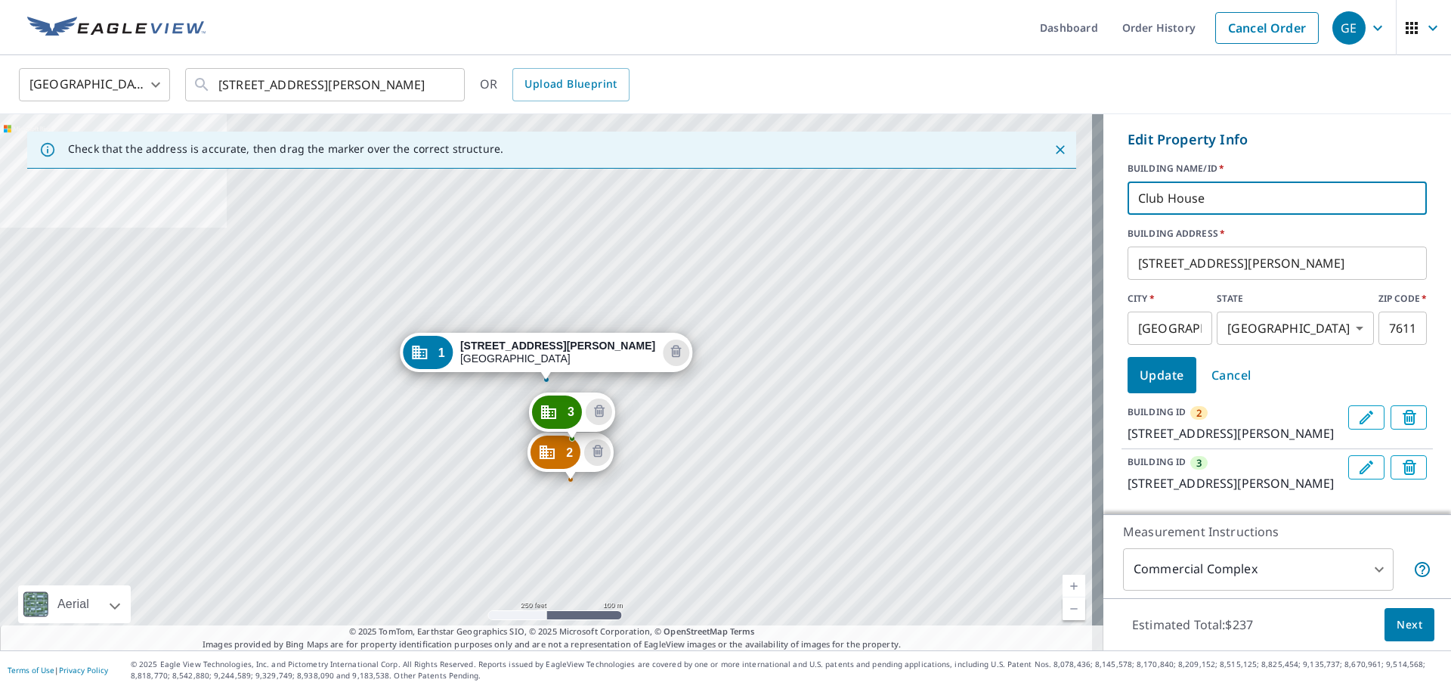
scroll to position [151, 0]
click button "Update" at bounding box center [1162, 373] width 69 height 36
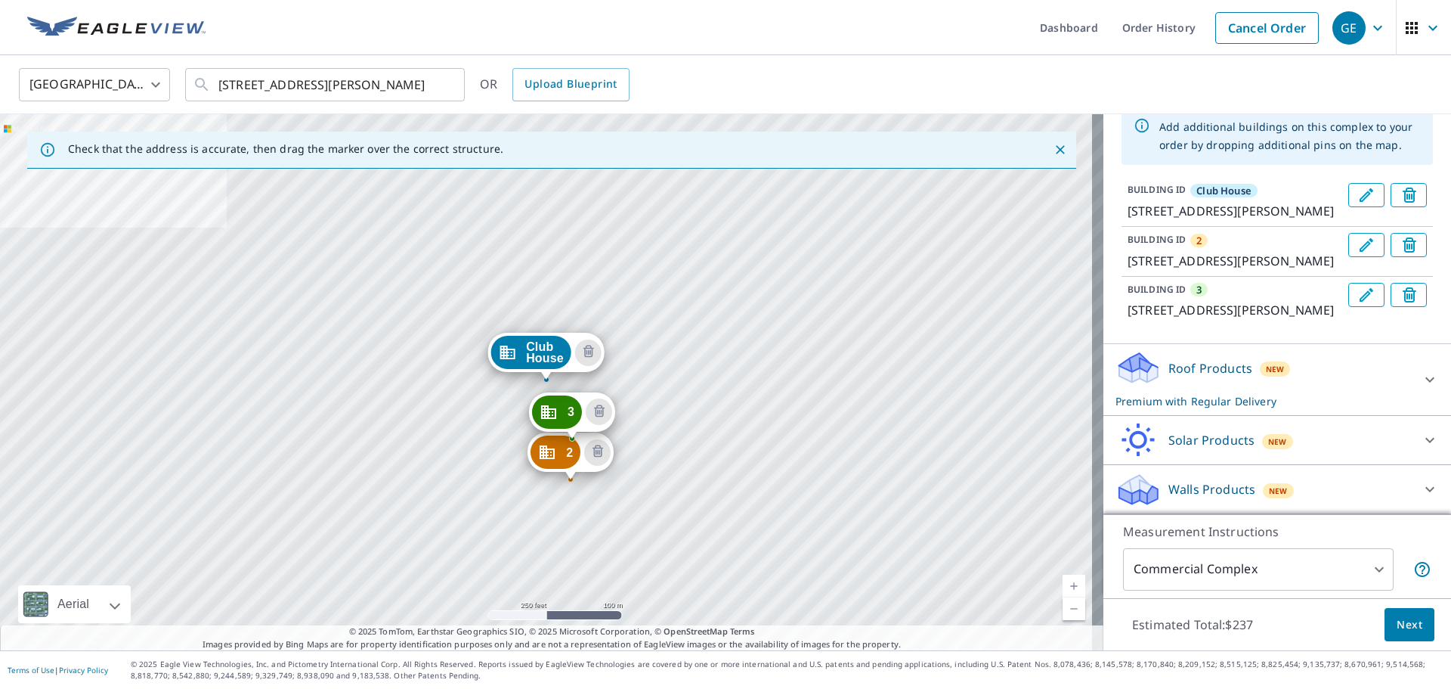
scroll to position [0, 0]
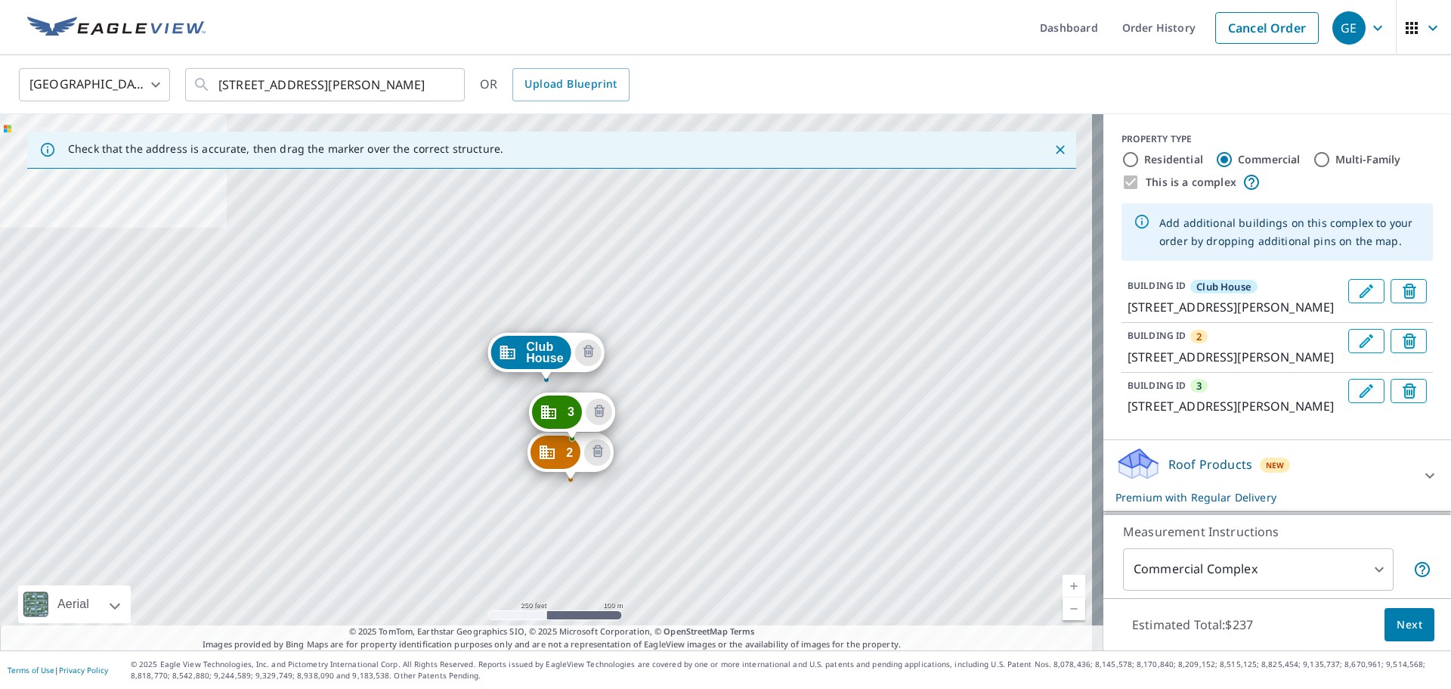
click at [1358, 349] on icon "Edit building 2" at bounding box center [1367, 341] width 18 height 18
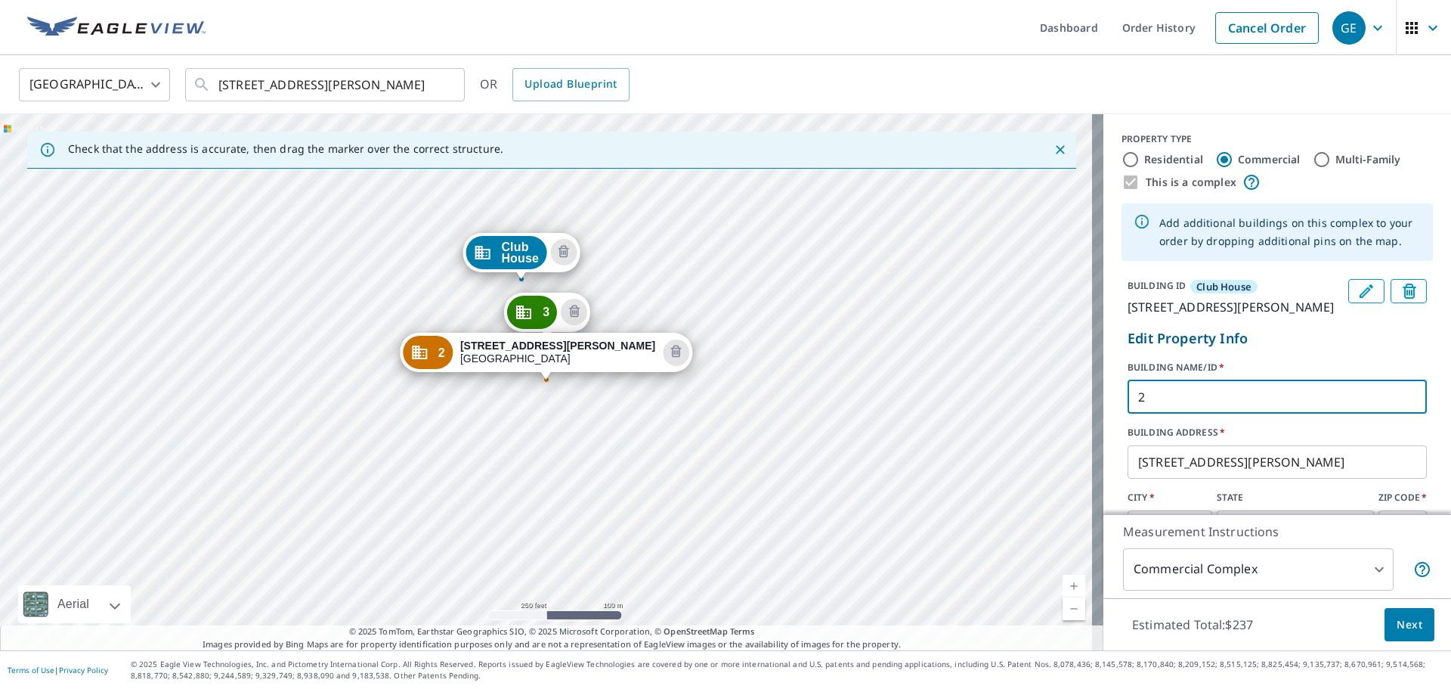
drag, startPoint x: 1163, startPoint y: 409, endPoint x: 928, endPoint y: 414, distance: 235.2
click at [928, 414] on div "Check that the address is accurate, then drag the marker over the correct struc…" at bounding box center [725, 382] width 1451 height 536
type input "Type 1"
click button "Update" at bounding box center [1162, 574] width 69 height 36
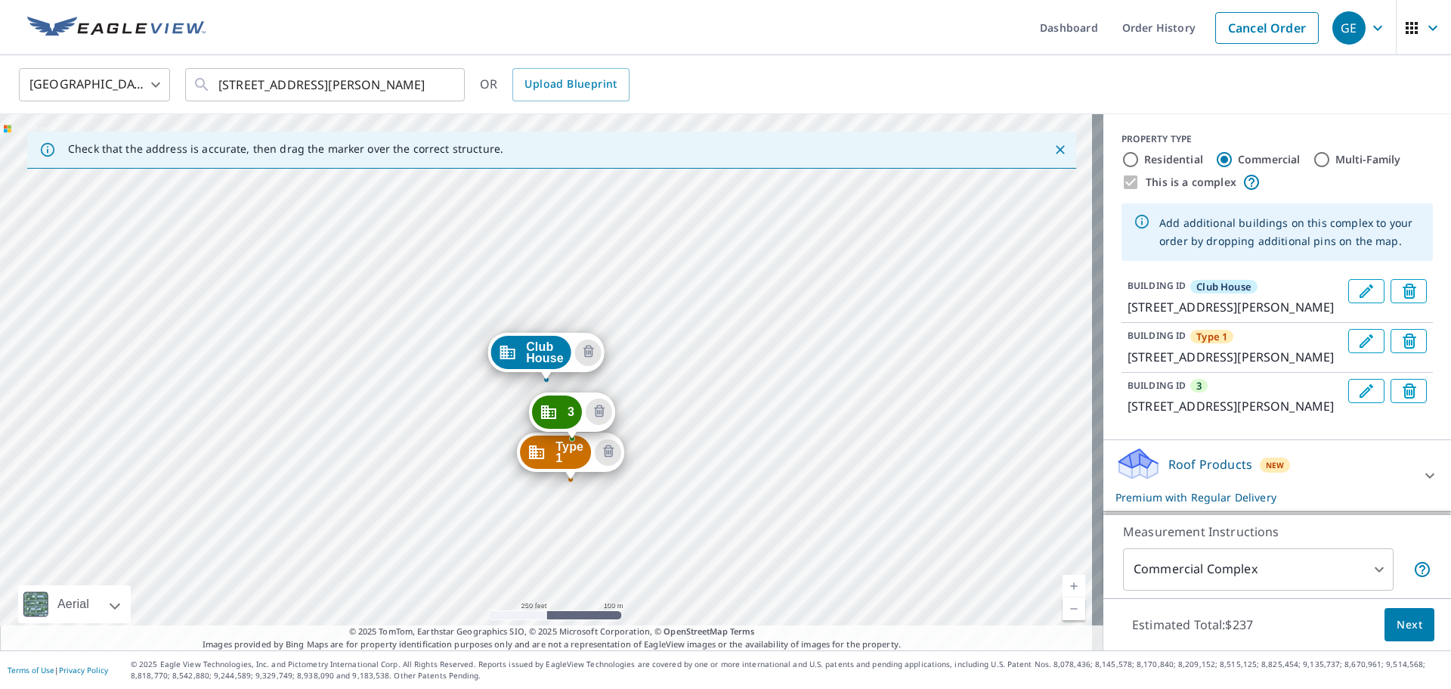
click at [1358, 400] on icon "Edit building 3" at bounding box center [1367, 391] width 18 height 18
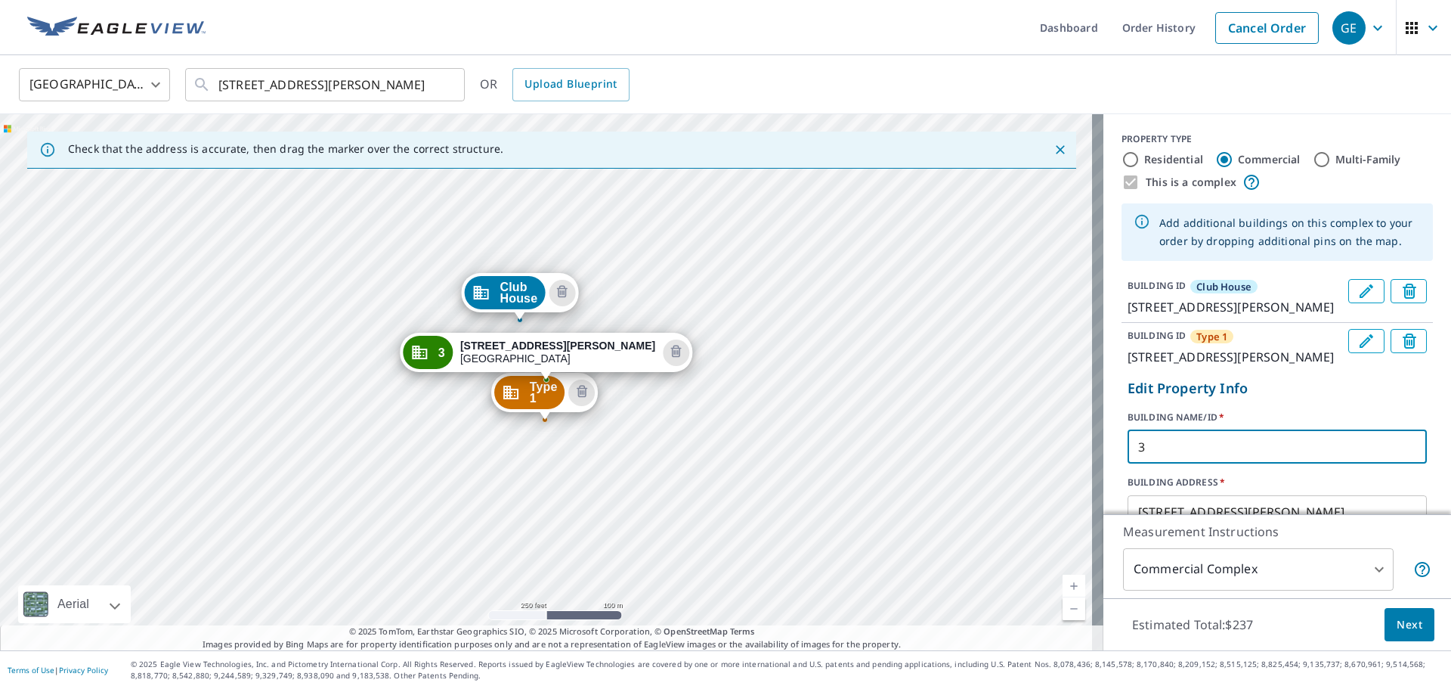
drag, startPoint x: 1166, startPoint y: 479, endPoint x: 1049, endPoint y: 503, distance: 119.6
click at [1050, 503] on div "Check that the address is accurate, then drag the marker over the correct struc…" at bounding box center [725, 382] width 1451 height 536
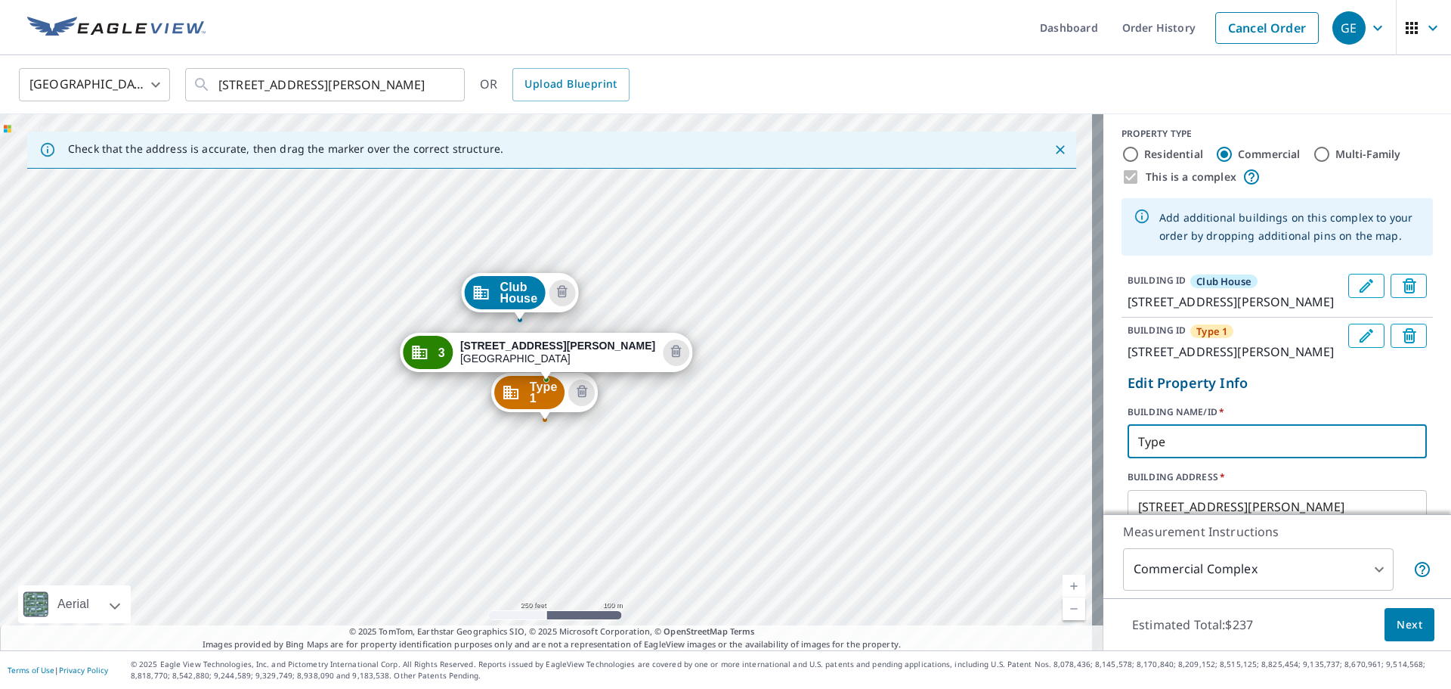
type input "Type 2"
click button "Update" at bounding box center [1162, 618] width 69 height 36
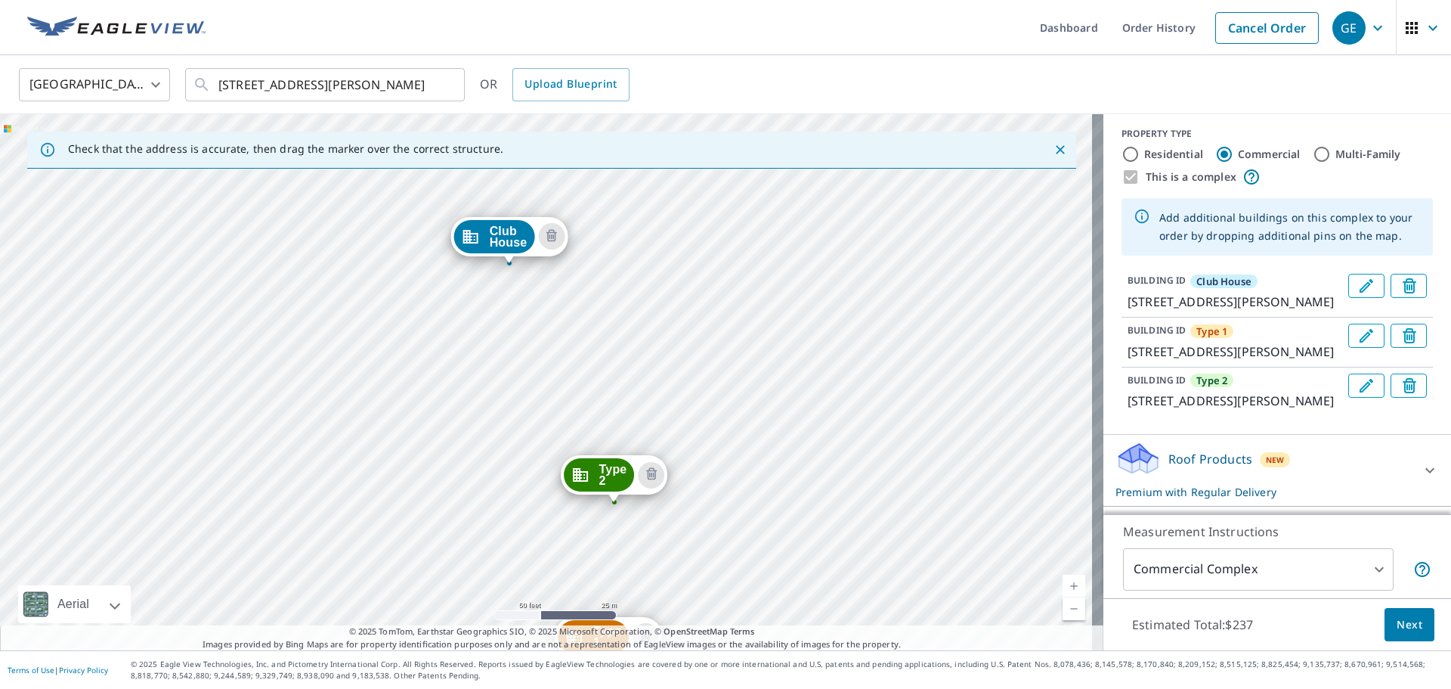
drag, startPoint x: 516, startPoint y: 420, endPoint x: 436, endPoint y: 364, distance: 97.7
click at [436, 364] on div "Type 1 [STREET_ADDRESS][PERSON_NAME] Type 2 [STREET_ADDRESS][GEOGRAPHIC_DATA][P…" at bounding box center [552, 382] width 1104 height 536
click at [490, 373] on div "Type 1 [STREET_ADDRESS][PERSON_NAME] Type 2 [STREET_ADDRESS][GEOGRAPHIC_DATA][P…" at bounding box center [552, 382] width 1104 height 536
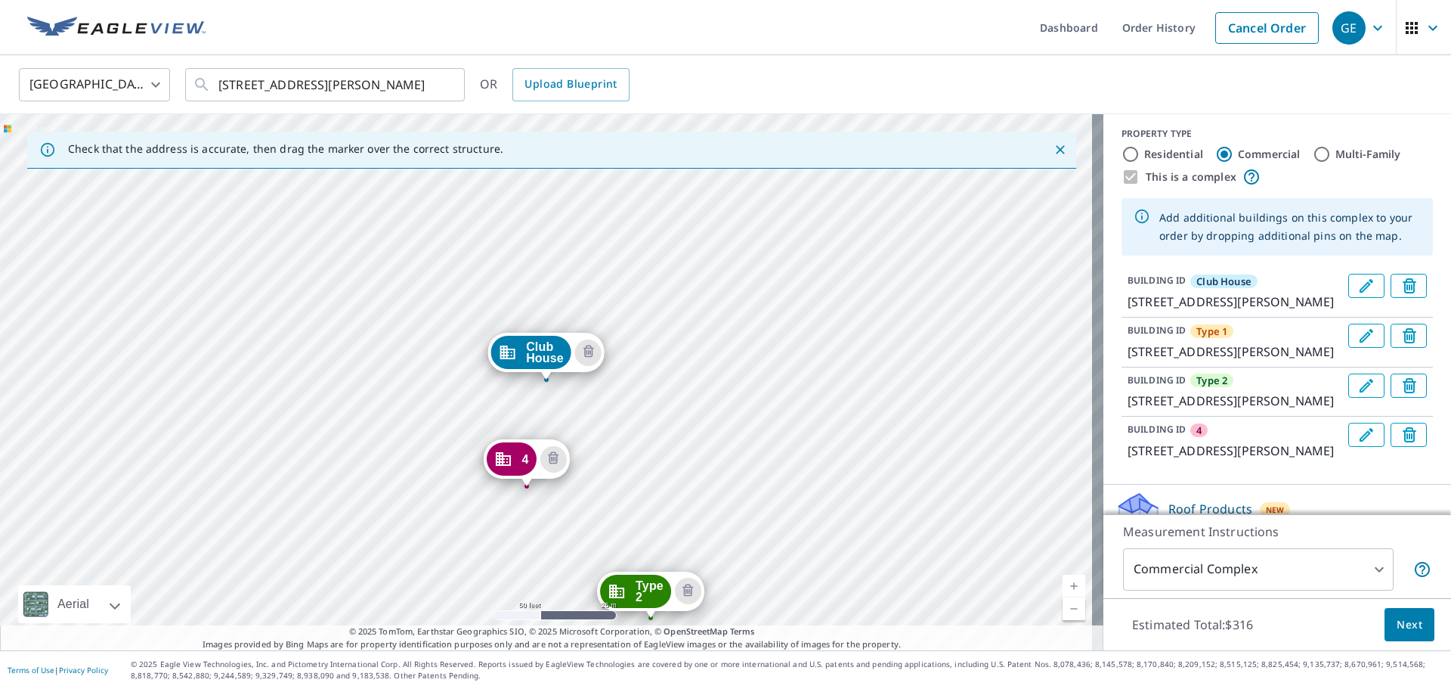
click at [1358, 444] on icon "Edit building 4" at bounding box center [1367, 435] width 18 height 18
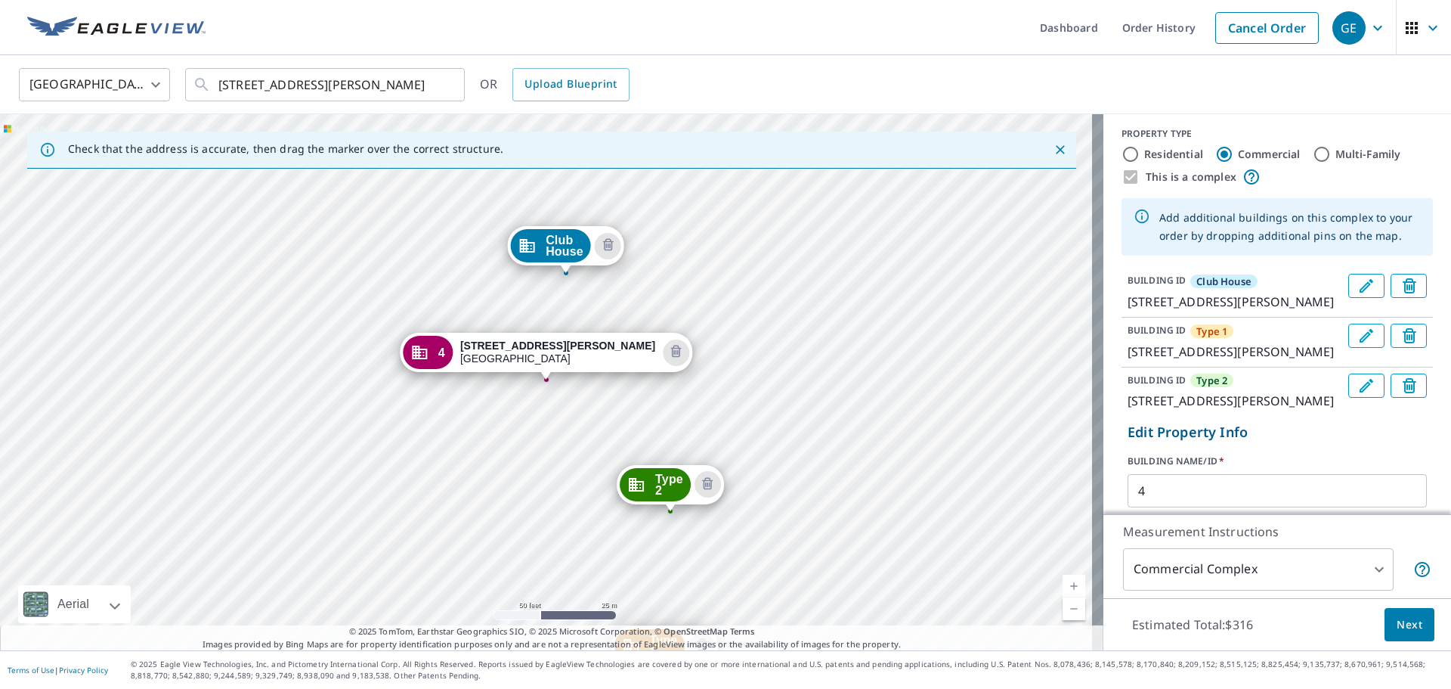
scroll to position [156, 0]
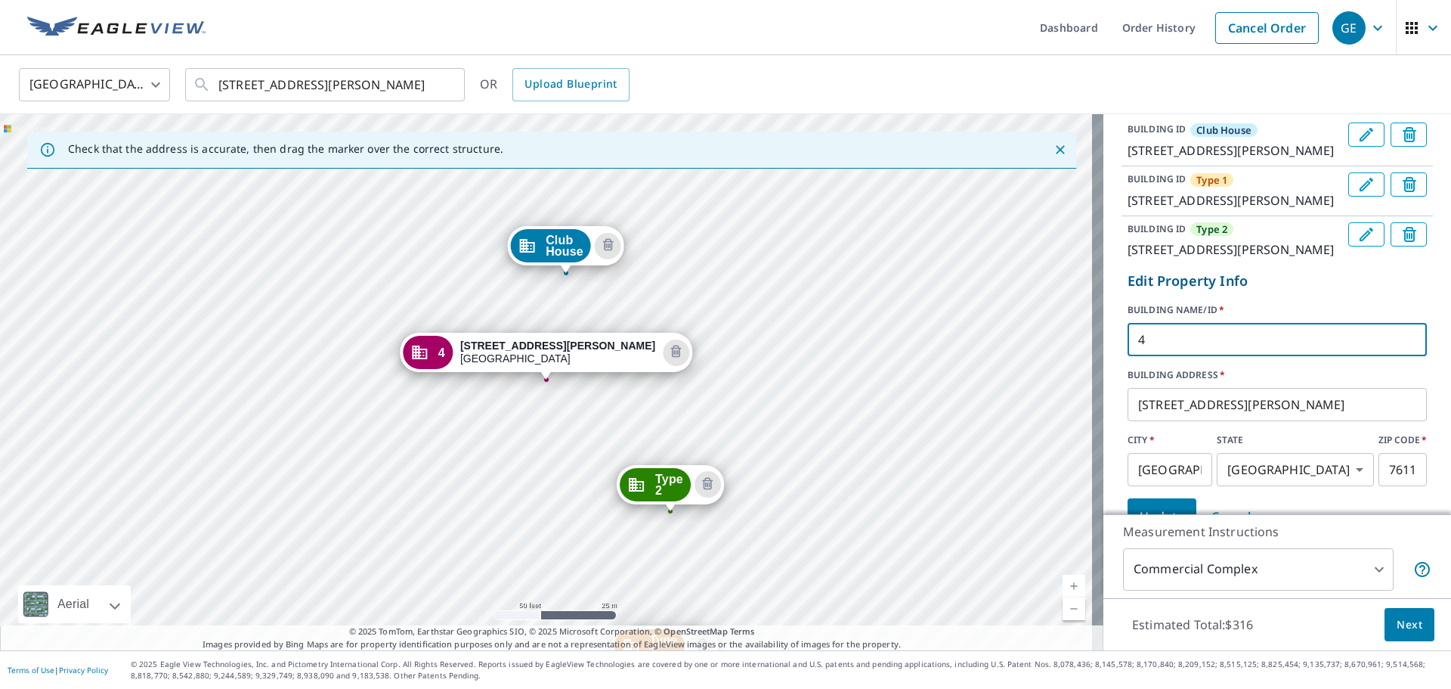
drag, startPoint x: 1145, startPoint y: 392, endPoint x: 1052, endPoint y: 408, distance: 94.5
click at [1055, 408] on div "Check that the address is accurate, then drag the marker over the correct struc…" at bounding box center [725, 382] width 1451 height 536
type input "Type 3"
click button "Update" at bounding box center [1162, 516] width 69 height 36
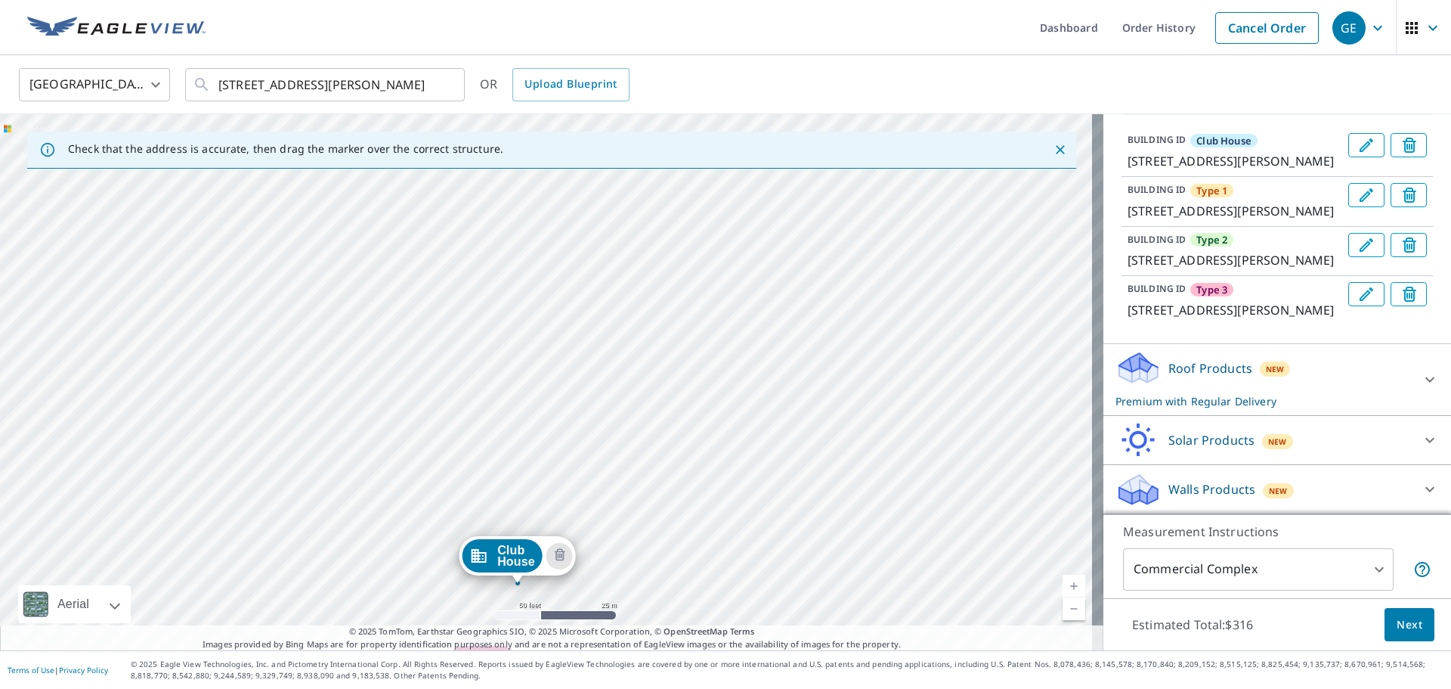
drag, startPoint x: 374, startPoint y: 307, endPoint x: 352, endPoint y: 472, distance: 167.0
click at [352, 472] on div "Type 1 [STREET_ADDRESS][PERSON_NAME] Type 2 [STREET_ADDRESS][PERSON_NAME] Type …" at bounding box center [552, 382] width 1104 height 536
click at [438, 340] on div "Type 1 [STREET_ADDRESS][PERSON_NAME] Type 2 [STREET_ADDRESS][PERSON_NAME] Type …" at bounding box center [552, 382] width 1104 height 536
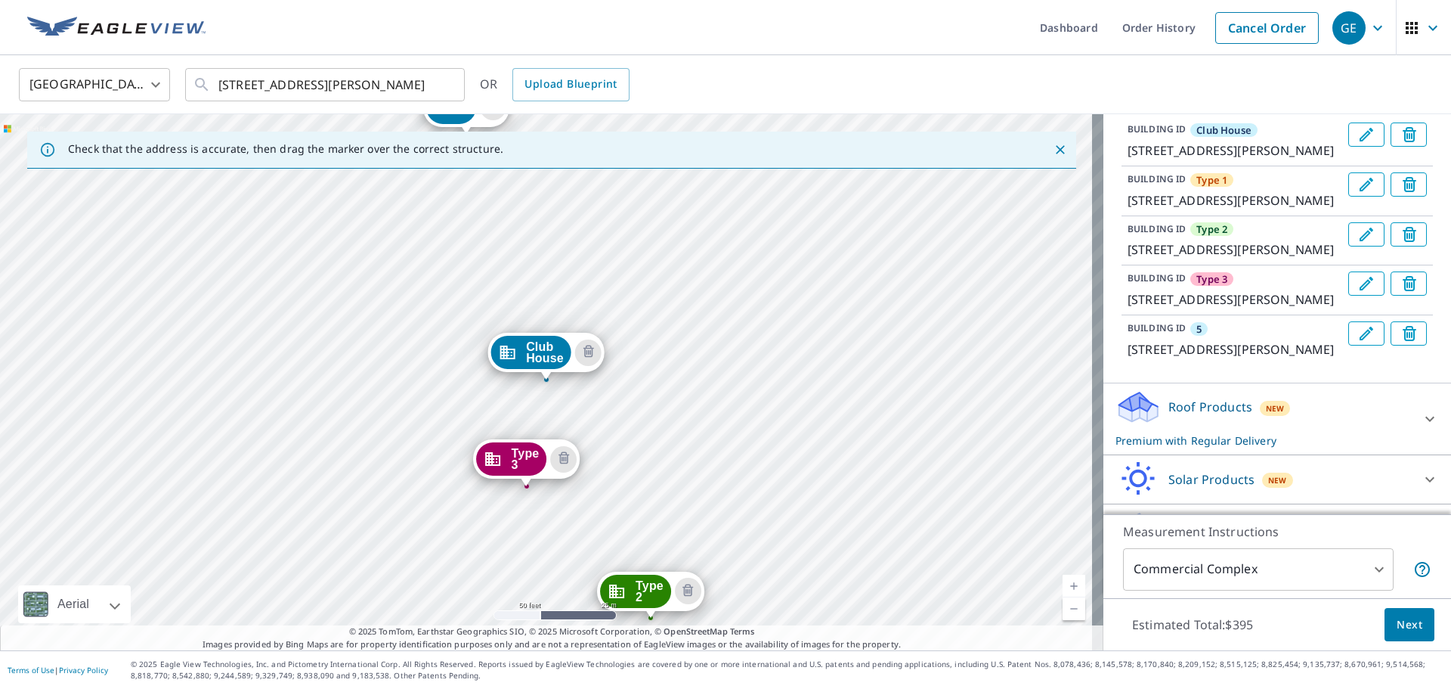
click at [1358, 342] on icon "Edit building 5" at bounding box center [1367, 333] width 18 height 18
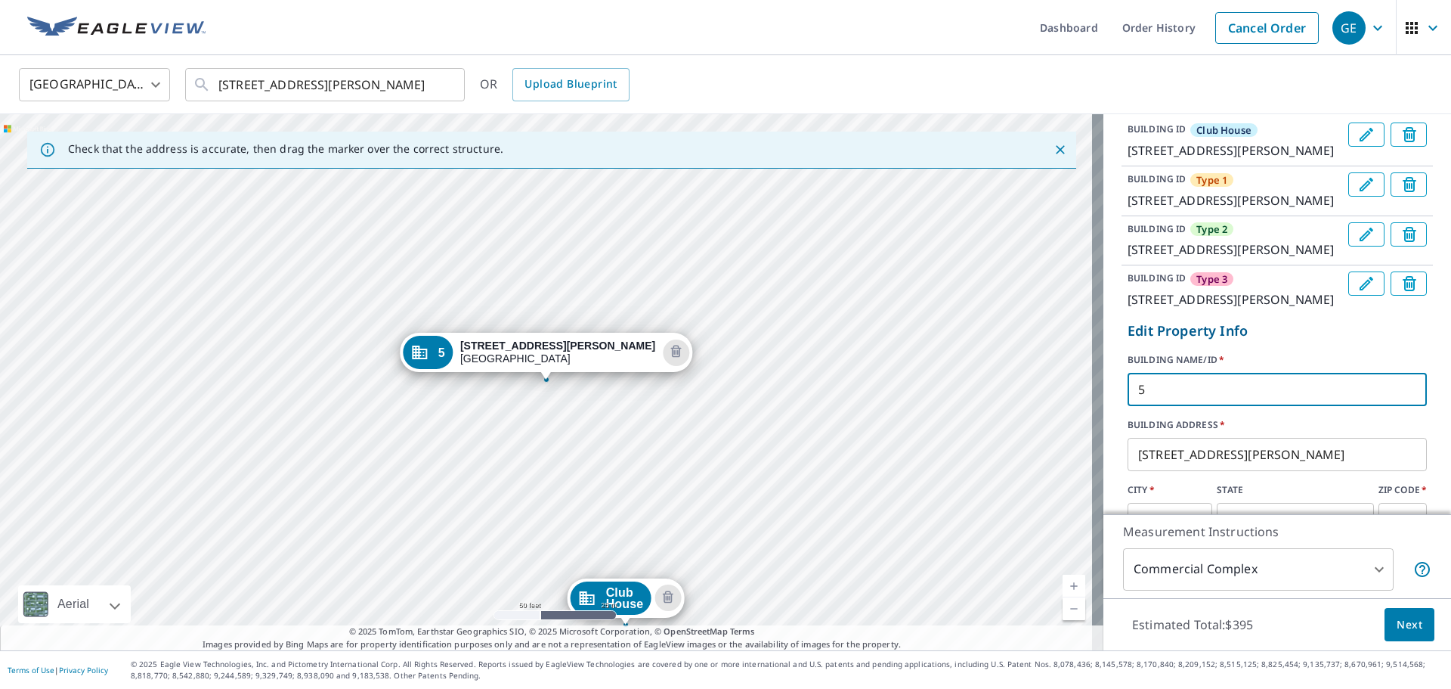
drag, startPoint x: 1155, startPoint y: 460, endPoint x: 1003, endPoint y: 467, distance: 152.1
click at [1004, 466] on div "Check that the address is accurate, then drag the marker over the correct struc…" at bounding box center [725, 382] width 1451 height 536
type input "Type 4"
click button "Update" at bounding box center [1162, 566] width 69 height 36
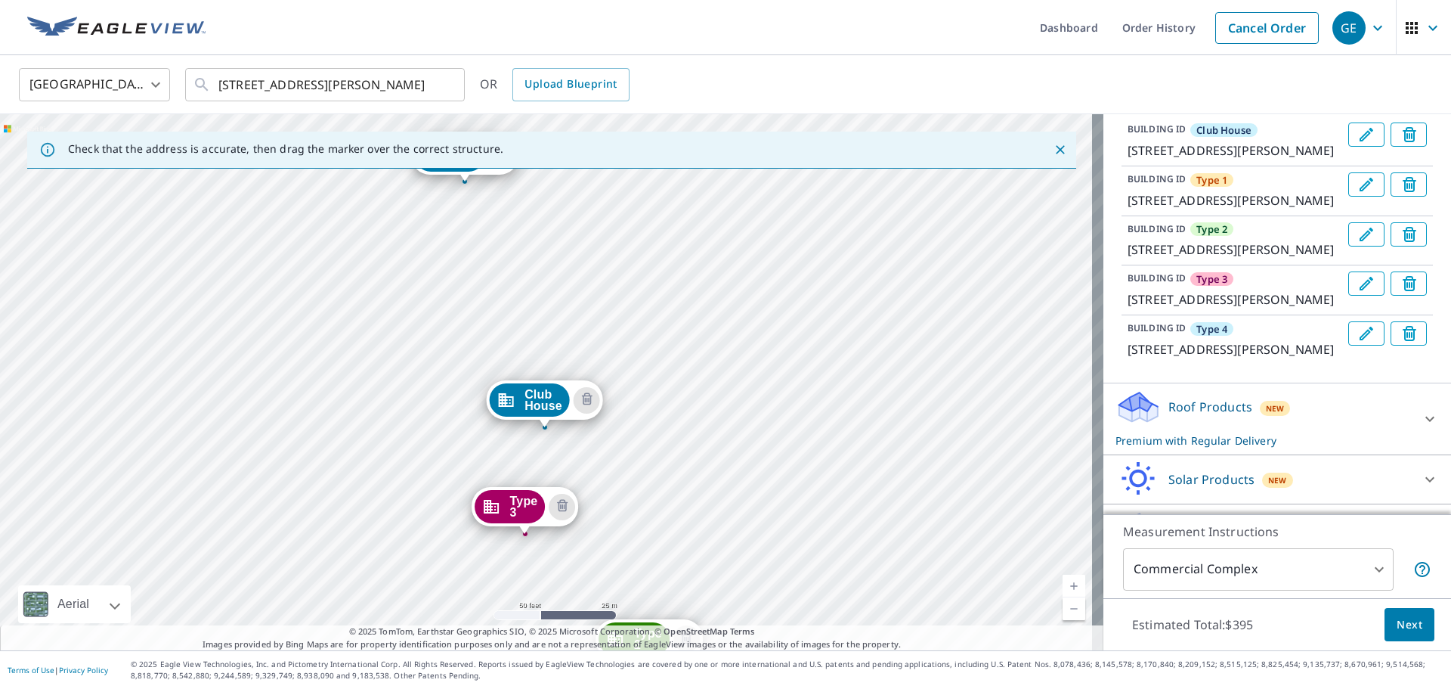
drag, startPoint x: 611, startPoint y: 387, endPoint x: 609, endPoint y: 435, distance: 47.7
click at [609, 435] on div "Type 1 [STREET_ADDRESS][PERSON_NAME] Type 2 [STREET_ADDRESS][PERSON_NAME] Type …" at bounding box center [552, 382] width 1104 height 536
click at [498, 323] on div "Type 1 [STREET_ADDRESS][PERSON_NAME] Type 2 [STREET_ADDRESS][PERSON_NAME] Type …" at bounding box center [552, 382] width 1104 height 536
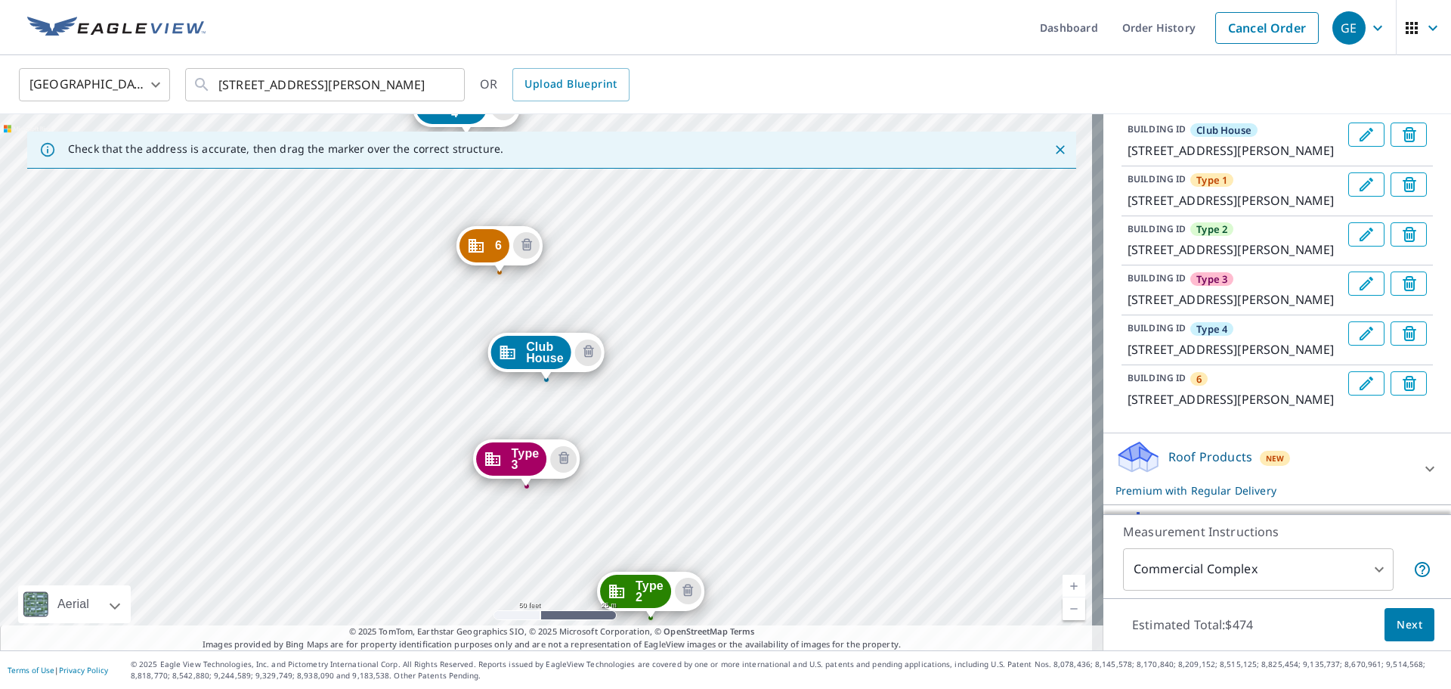
scroll to position [232, 0]
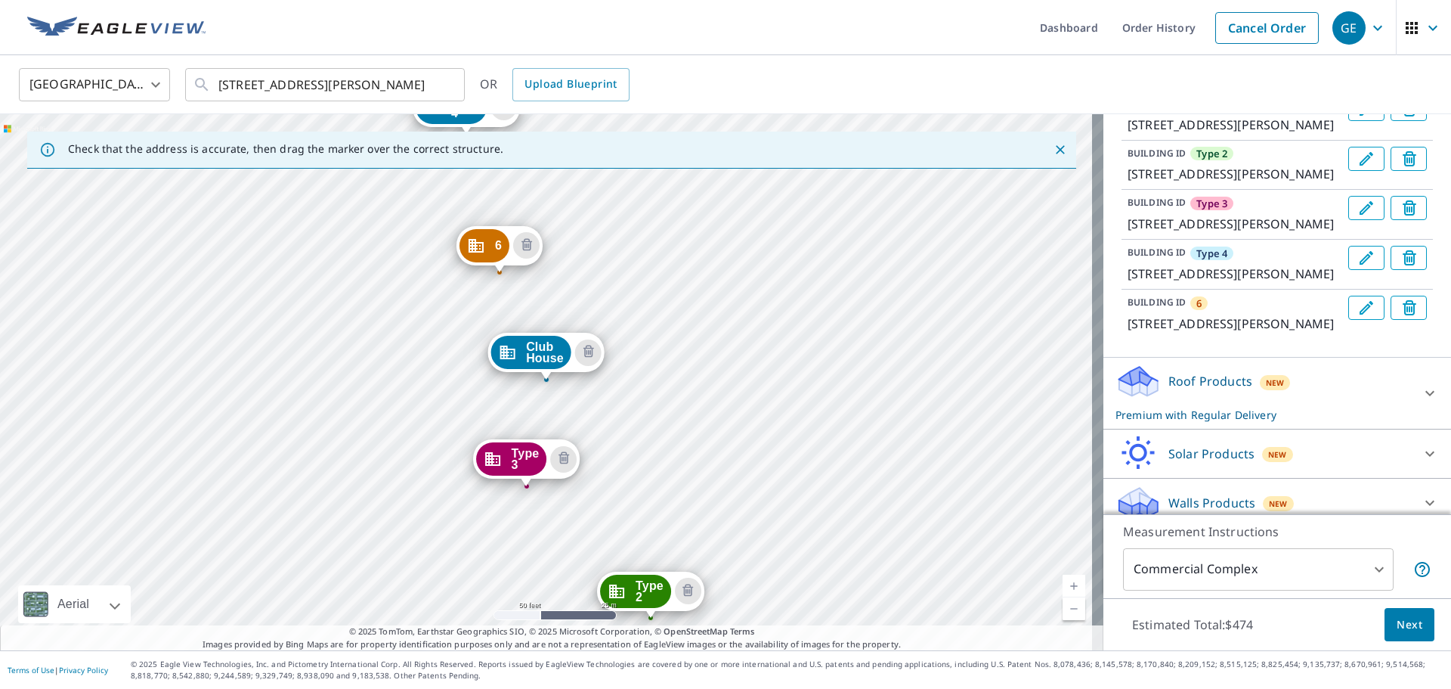
click at [1358, 317] on icon "Edit building 6" at bounding box center [1367, 308] width 18 height 18
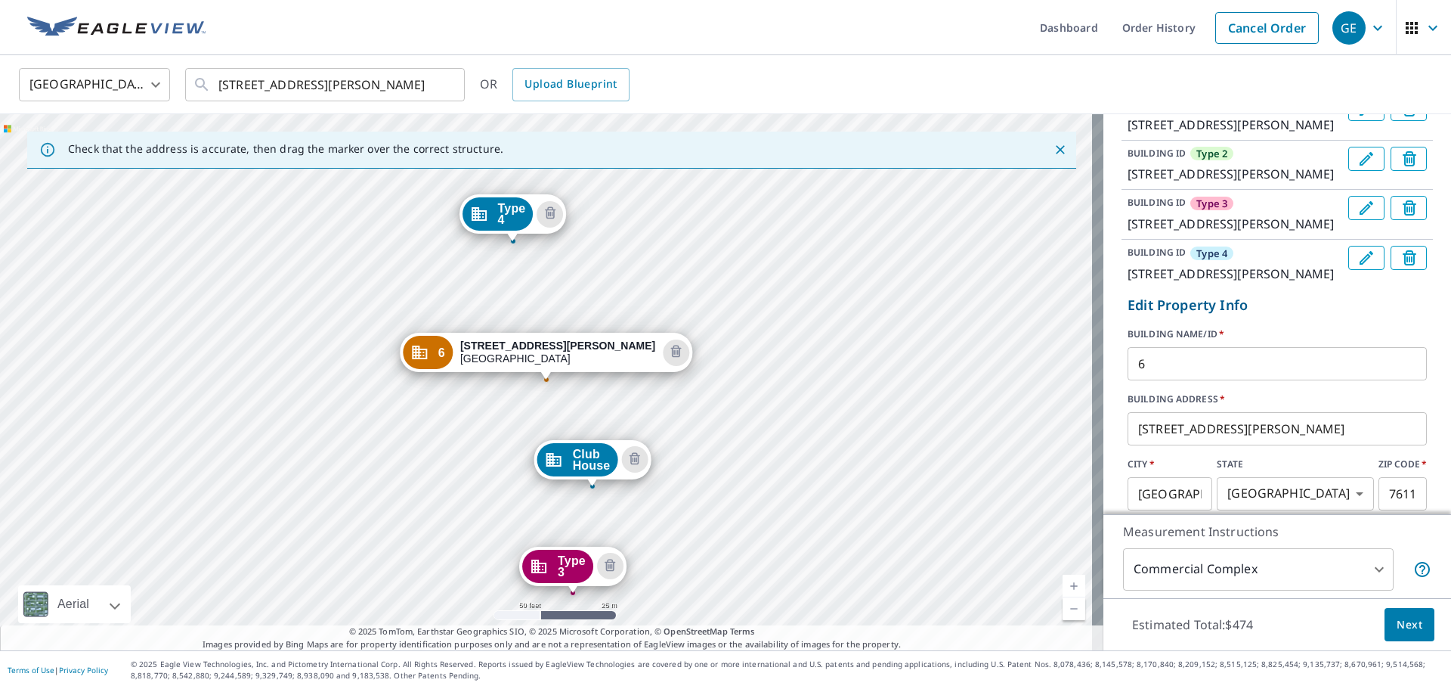
drag, startPoint x: 1153, startPoint y: 454, endPoint x: 977, endPoint y: 457, distance: 176.2
click at [980, 458] on div "Check that the address is accurate, then drag the marker over the correct struc…" at bounding box center [725, 382] width 1451 height 536
type input "Type 5"
drag, startPoint x: 1152, startPoint y: 455, endPoint x: 1062, endPoint y: 462, distance: 90.2
click at [1062, 462] on div "Check that the address is accurate, then drag the marker over the correct struc…" at bounding box center [725, 382] width 1451 height 536
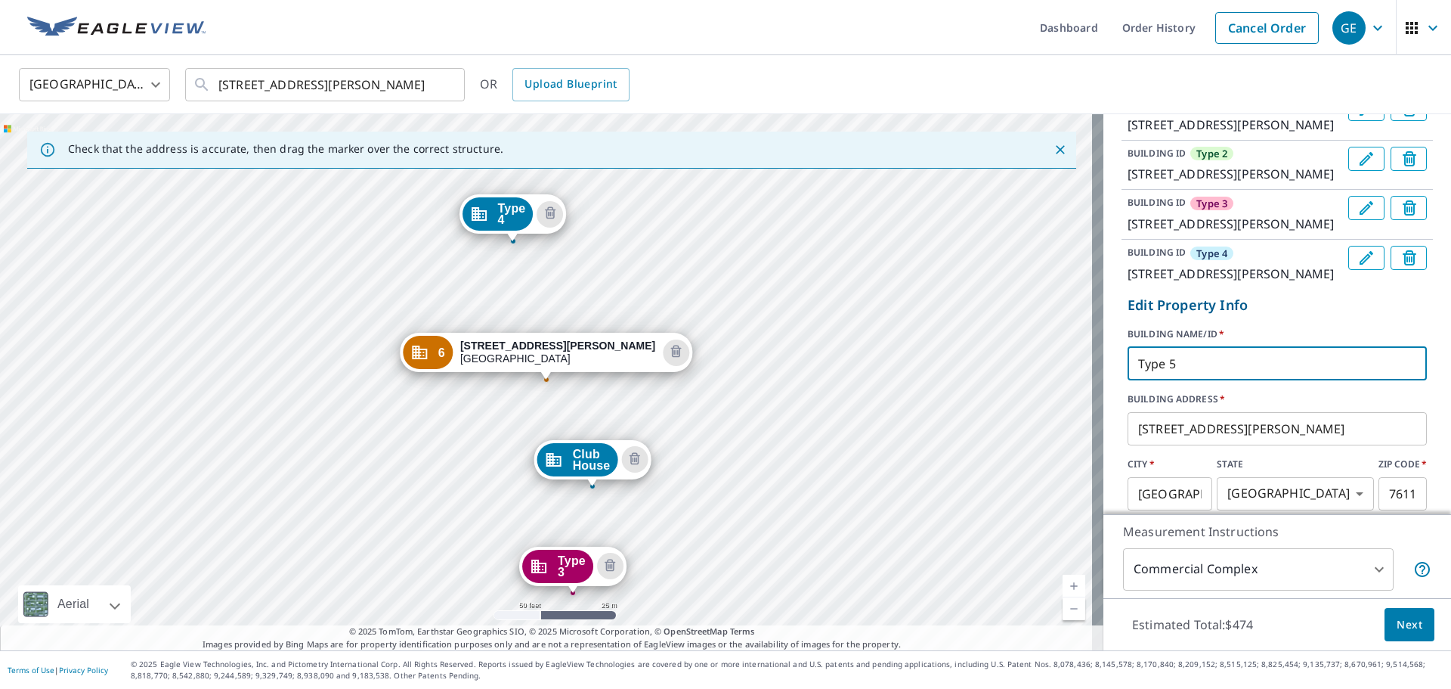
click button "Update" at bounding box center [1162, 540] width 69 height 36
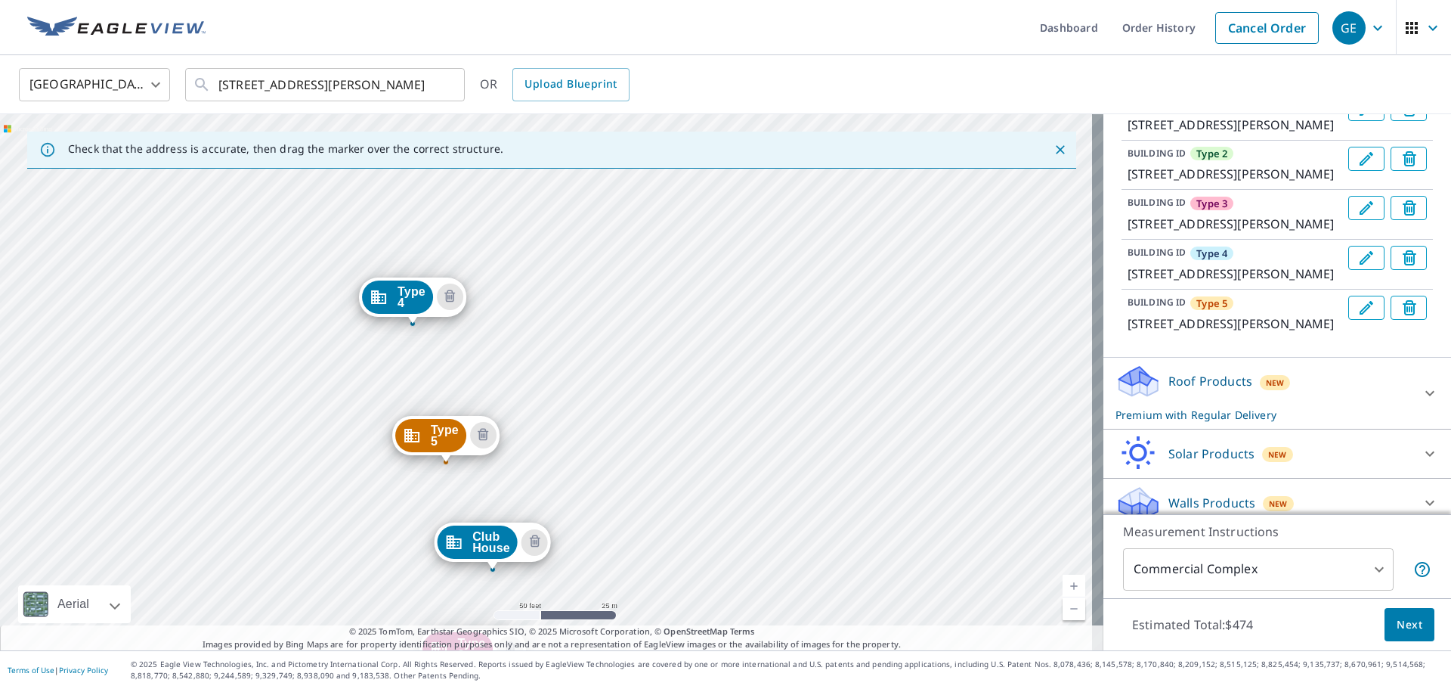
drag, startPoint x: 676, startPoint y: 424, endPoint x: 637, endPoint y: 537, distance: 119.3
click at [637, 537] on div "Type 1 [STREET_ADDRESS][PERSON_NAME] Type 2 [STREET_ADDRESS][PERSON_NAME] Type …" at bounding box center [552, 382] width 1104 height 536
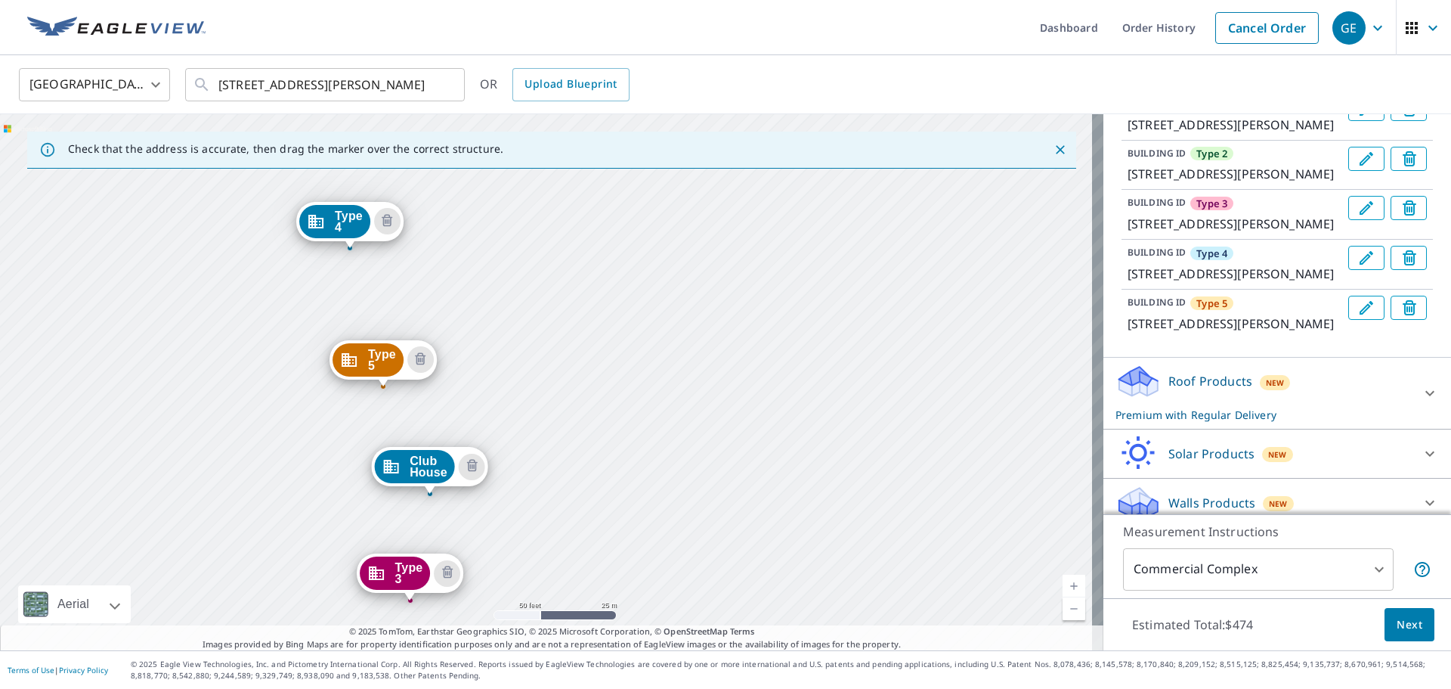
drag, startPoint x: 626, startPoint y: 344, endPoint x: 566, endPoint y: 251, distance: 110.5
click at [574, 175] on div "Type 1 [STREET_ADDRESS][PERSON_NAME] Type 2 [STREET_ADDRESS][PERSON_NAME] Type …" at bounding box center [552, 382] width 1104 height 536
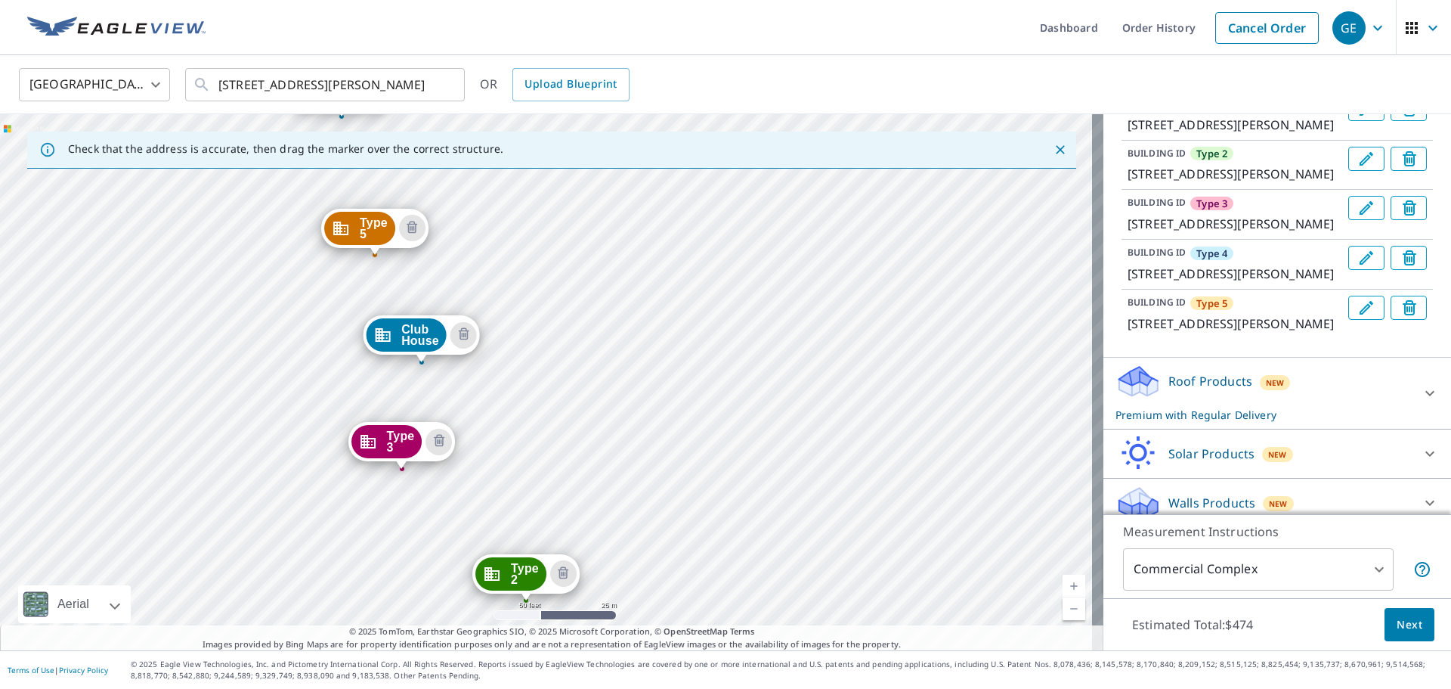
drag, startPoint x: 572, startPoint y: 373, endPoint x: 568, endPoint y: 328, distance: 44.7
click at [568, 328] on div "Type 1 [STREET_ADDRESS][PERSON_NAME] Type 2 [STREET_ADDRESS][PERSON_NAME] Type …" at bounding box center [552, 382] width 1104 height 536
click at [531, 460] on div "Type 1 [STREET_ADDRESS][PERSON_NAME] Type 2 [STREET_ADDRESS][PERSON_NAME] Type …" at bounding box center [552, 382] width 1104 height 536
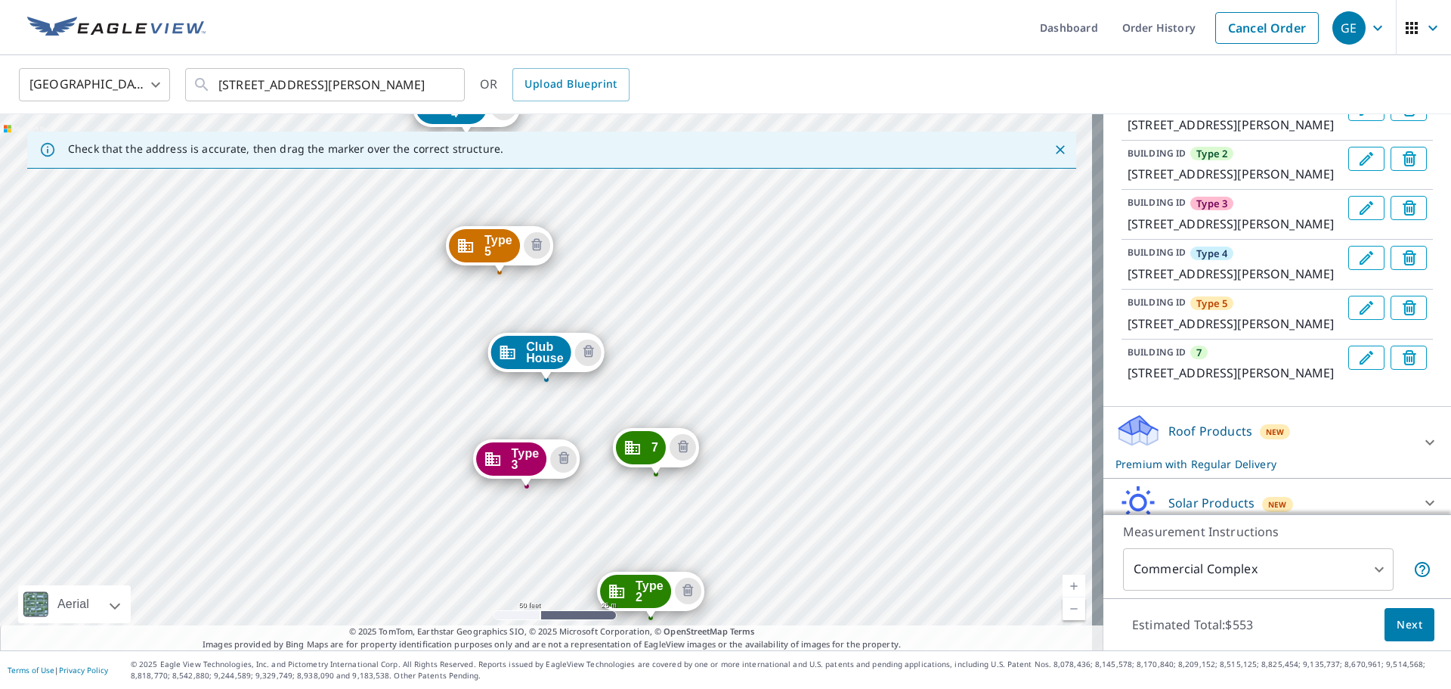
click at [1360, 364] on icon "Edit building 7" at bounding box center [1367, 358] width 14 height 14
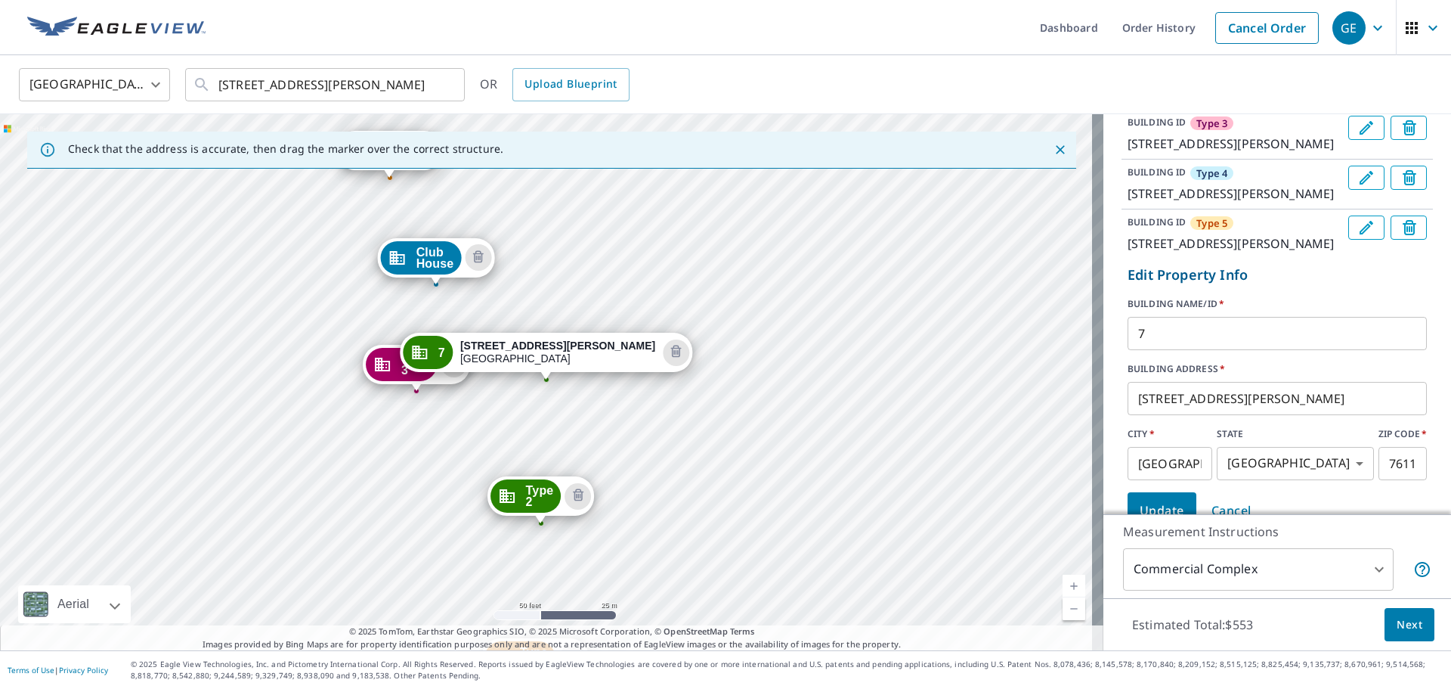
scroll to position [383, 0]
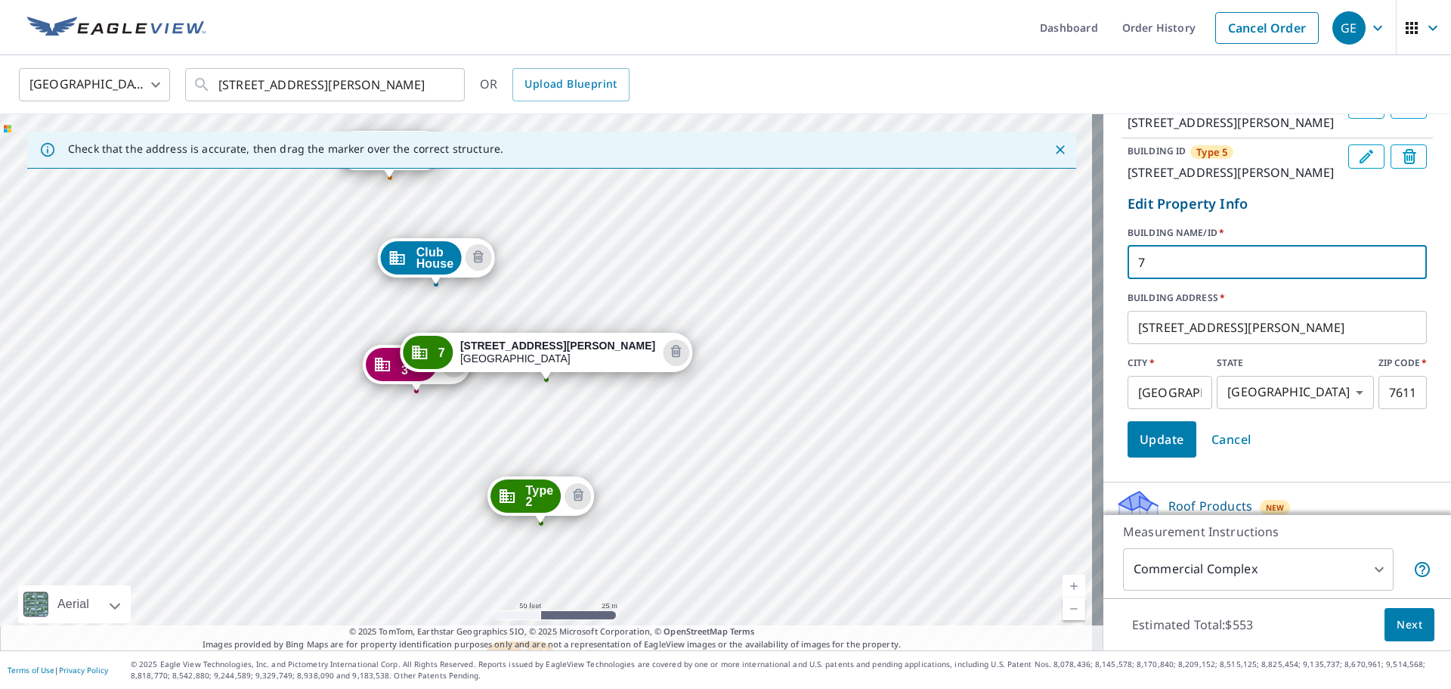
drag, startPoint x: 1137, startPoint y: 370, endPoint x: 986, endPoint y: 366, distance: 151.2
click at [986, 366] on div "Check that the address is accurate, then drag the marker over the correct struc…" at bounding box center [725, 382] width 1451 height 536
paste input "Type"
type input "Type 6"
click button "Update" at bounding box center [1162, 439] width 69 height 36
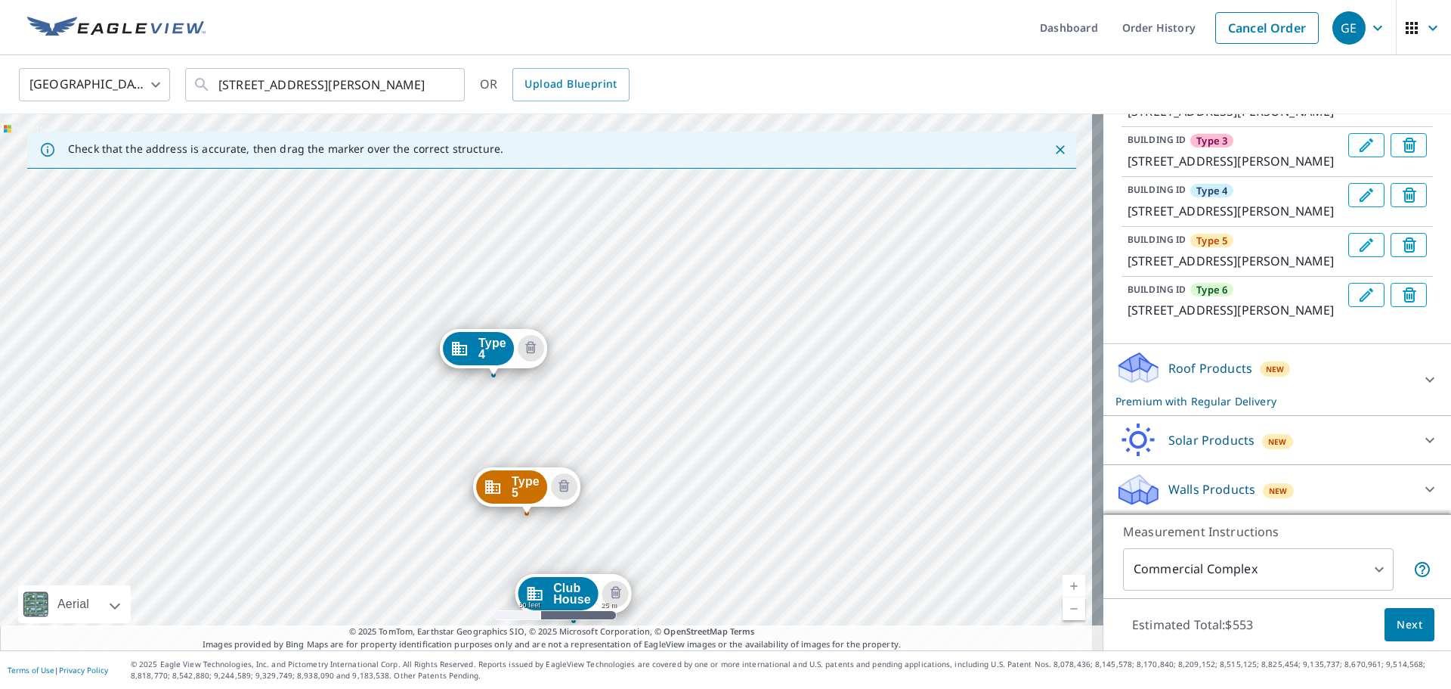
drag, startPoint x: 370, startPoint y: 266, endPoint x: 397, endPoint y: 507, distance: 242.7
click at [397, 507] on div "Type 1 [STREET_ADDRESS][PERSON_NAME] Type 2 [STREET_ADDRESS][PERSON_NAME] Type …" at bounding box center [552, 382] width 1104 height 536
click at [433, 249] on div "Type 1 [STREET_ADDRESS][PERSON_NAME] Type 2 [STREET_ADDRESS][PERSON_NAME] Type …" at bounding box center [552, 382] width 1104 height 536
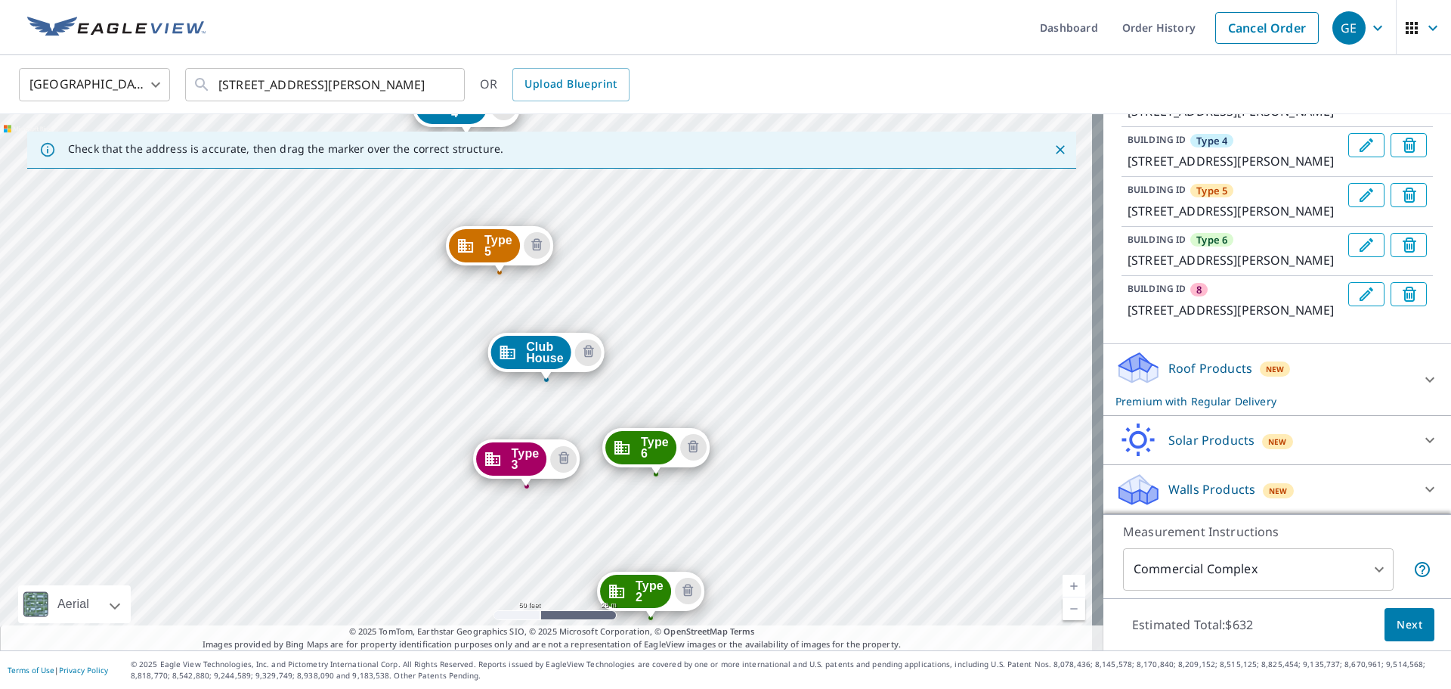
click at [1349, 306] on button "Edit building 8" at bounding box center [1367, 294] width 36 height 24
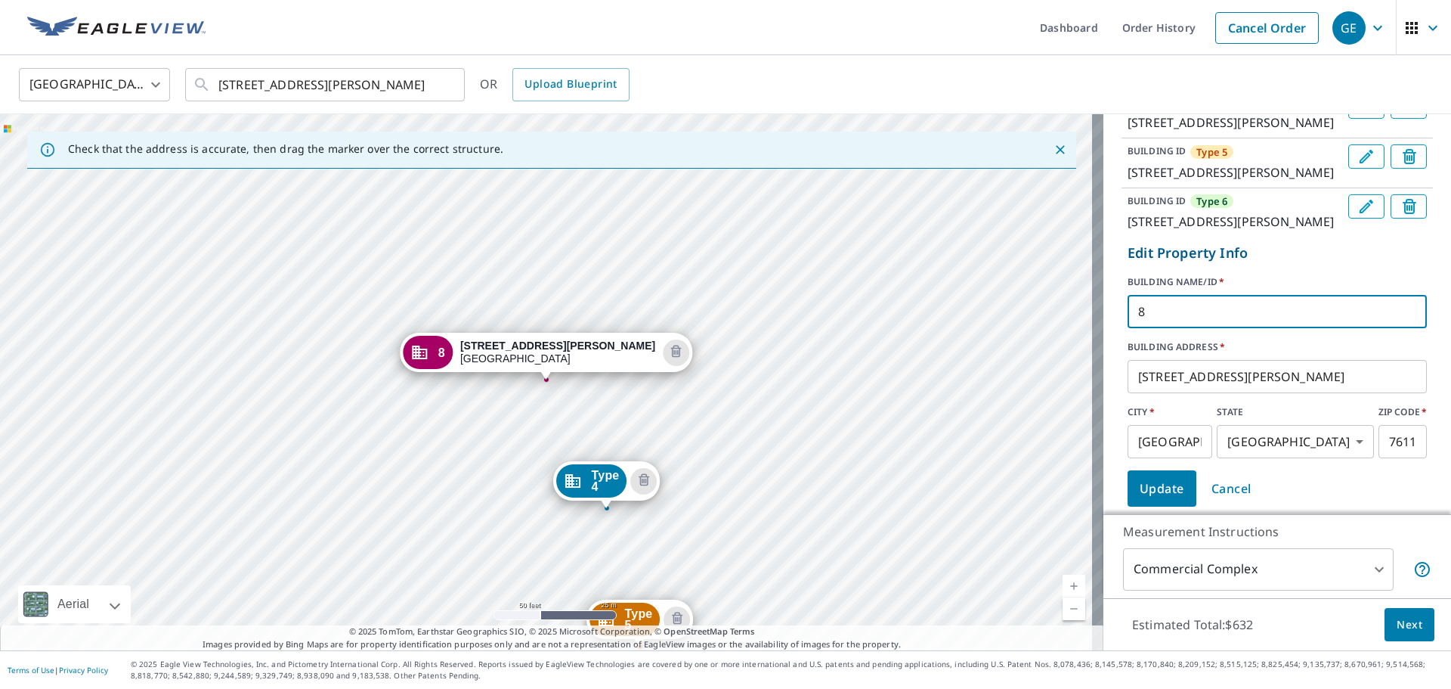
drag, startPoint x: 1145, startPoint y: 434, endPoint x: 928, endPoint y: 429, distance: 216.3
click at [939, 433] on div "Check that the address is accurate, then drag the marker over the correct struc…" at bounding box center [725, 382] width 1451 height 536
paste input "Type"
type input "Type 7"
click button "Update" at bounding box center [1162, 488] width 69 height 36
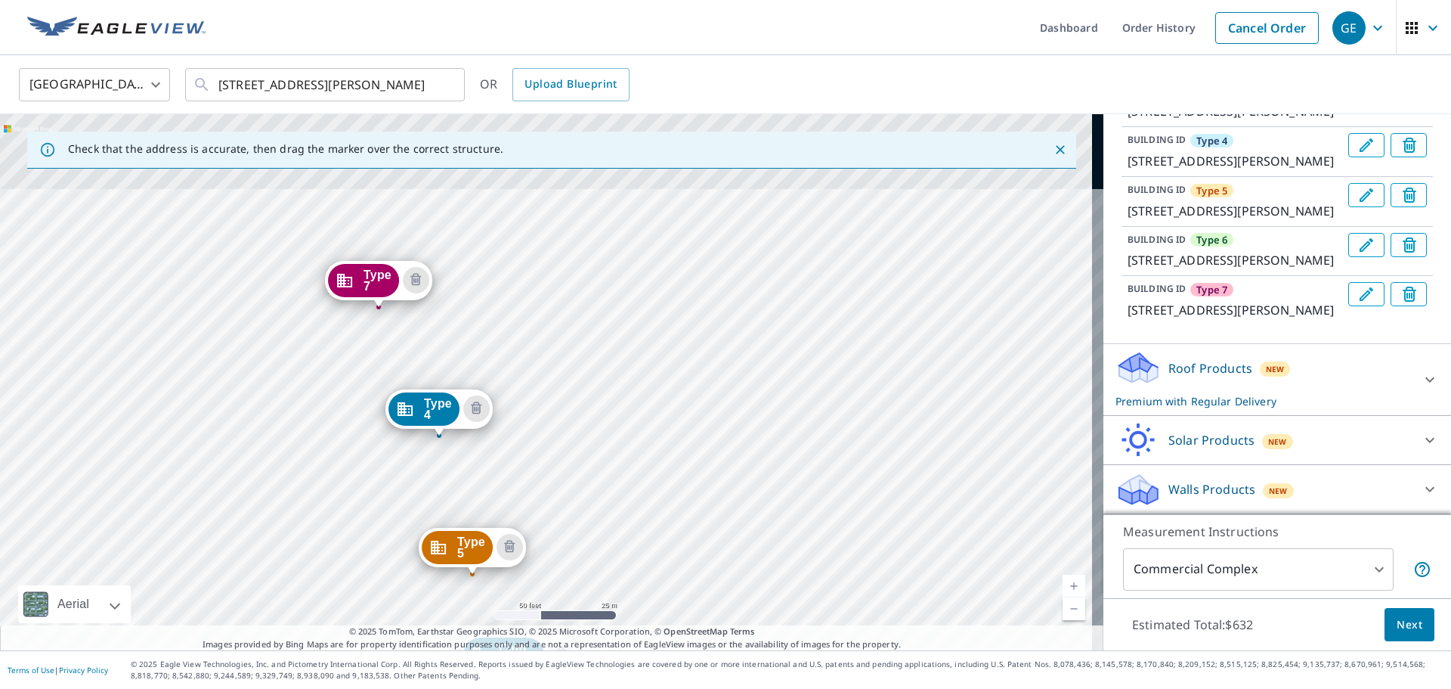
drag, startPoint x: 410, startPoint y: 210, endPoint x: 376, endPoint y: 516, distance: 307.4
click at [376, 521] on div "Type 1 [STREET_ADDRESS][PERSON_NAME] Type 2 [STREET_ADDRESS][PERSON_NAME] Type …" at bounding box center [552, 382] width 1104 height 536
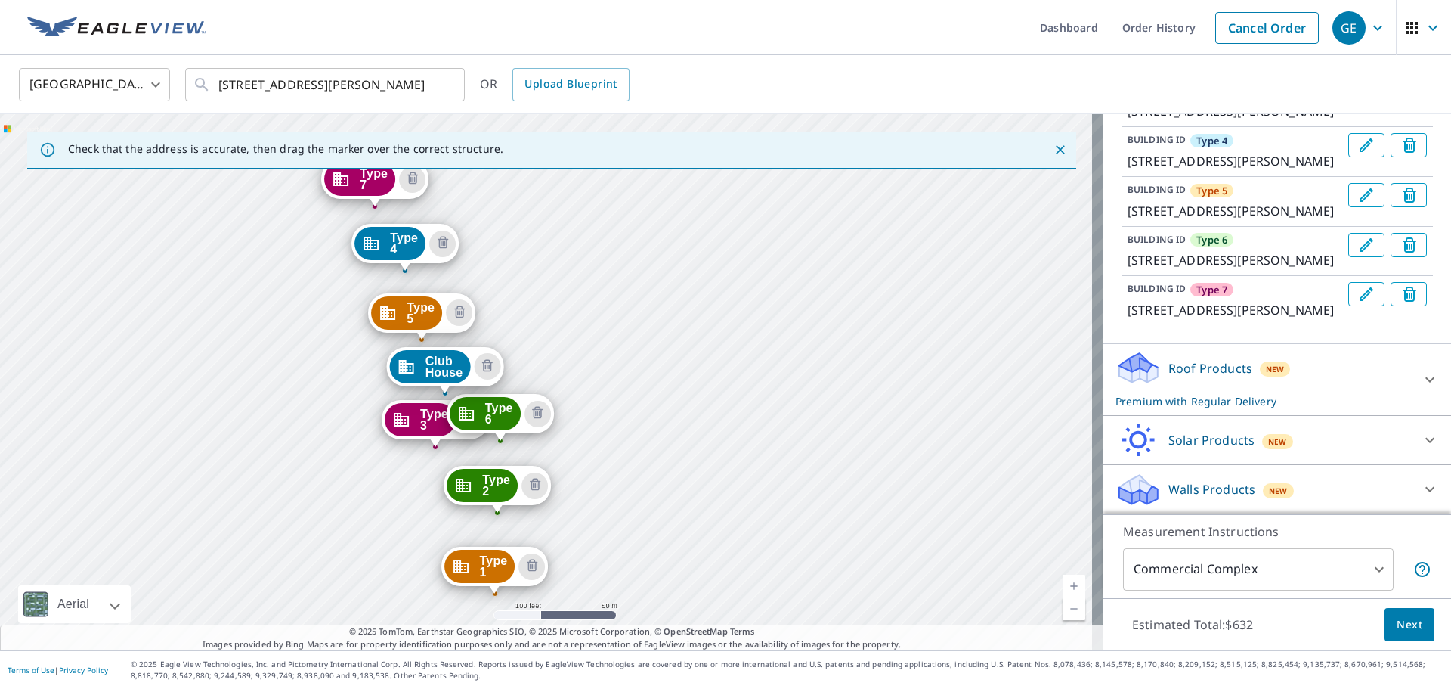
drag, startPoint x: 486, startPoint y: 276, endPoint x: 476, endPoint y: 202, distance: 74.7
click at [476, 201] on div "Type 1 [STREET_ADDRESS][PERSON_NAME] Type 2 [STREET_ADDRESS][PERSON_NAME] Type …" at bounding box center [552, 382] width 1104 height 536
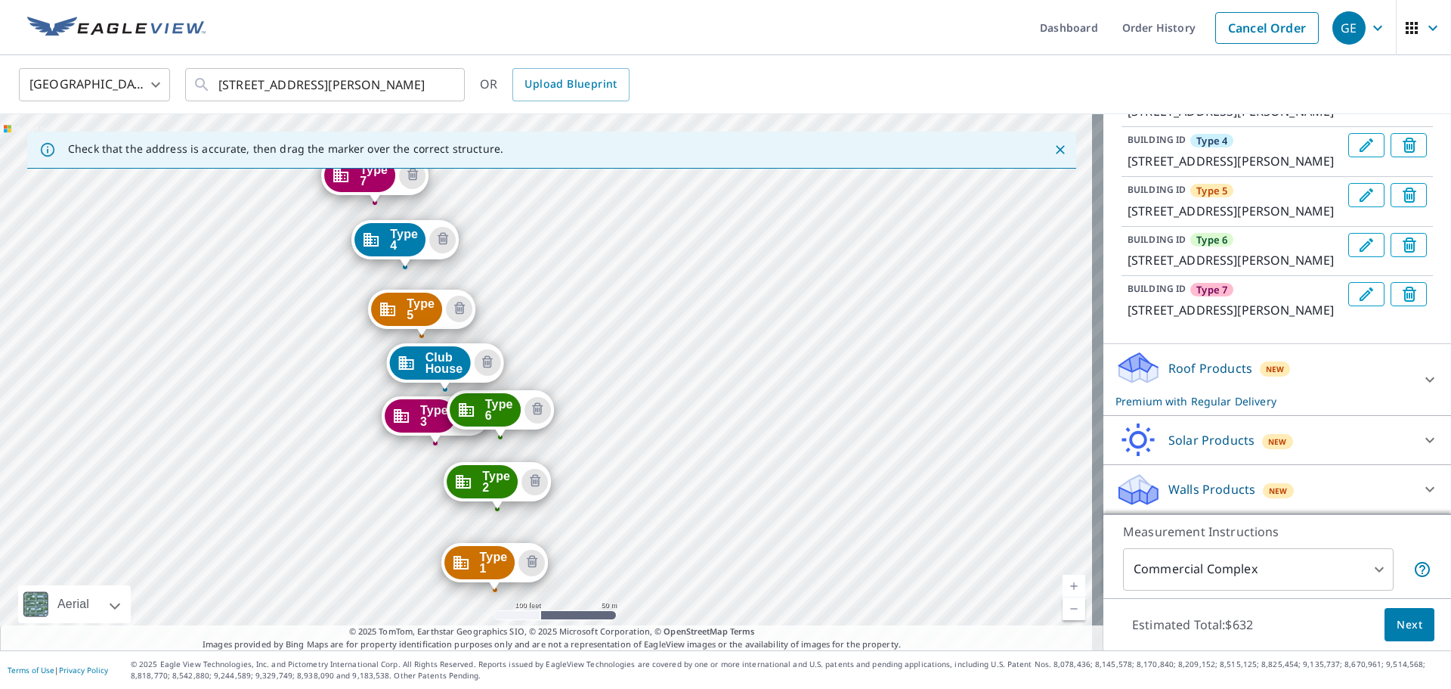
scroll to position [490, 0]
click at [1408, 625] on span "Next" at bounding box center [1410, 624] width 26 height 19
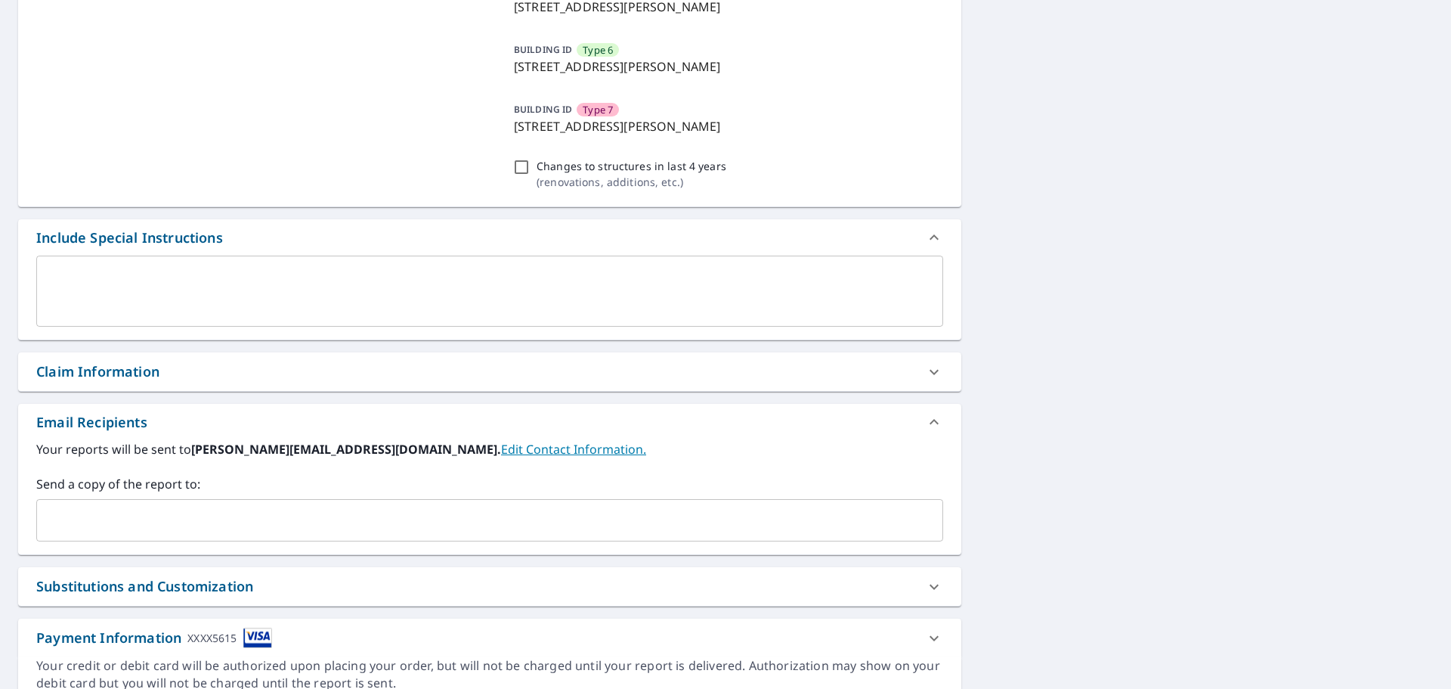
scroll to position [596, 0]
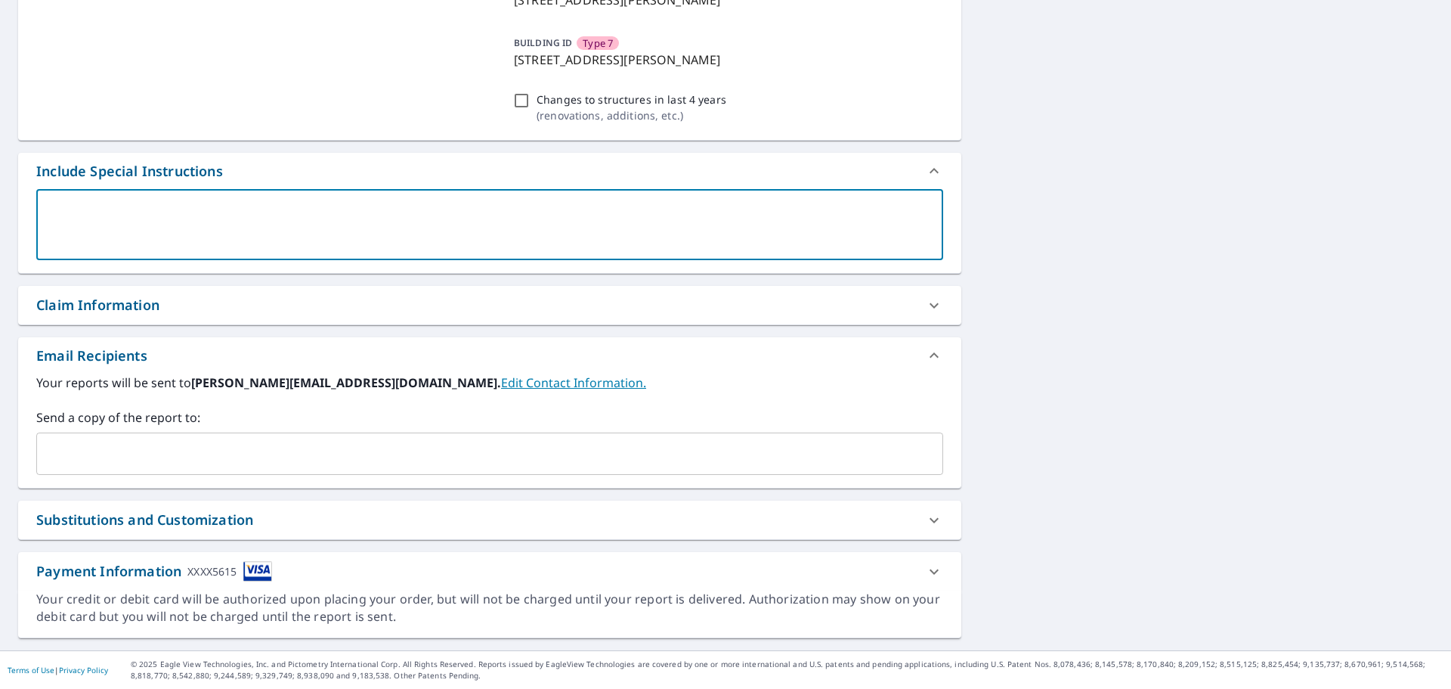
click at [284, 242] on textarea at bounding box center [490, 224] width 886 height 43
type textarea "P"
type textarea "x"
type textarea "Pl"
type textarea "x"
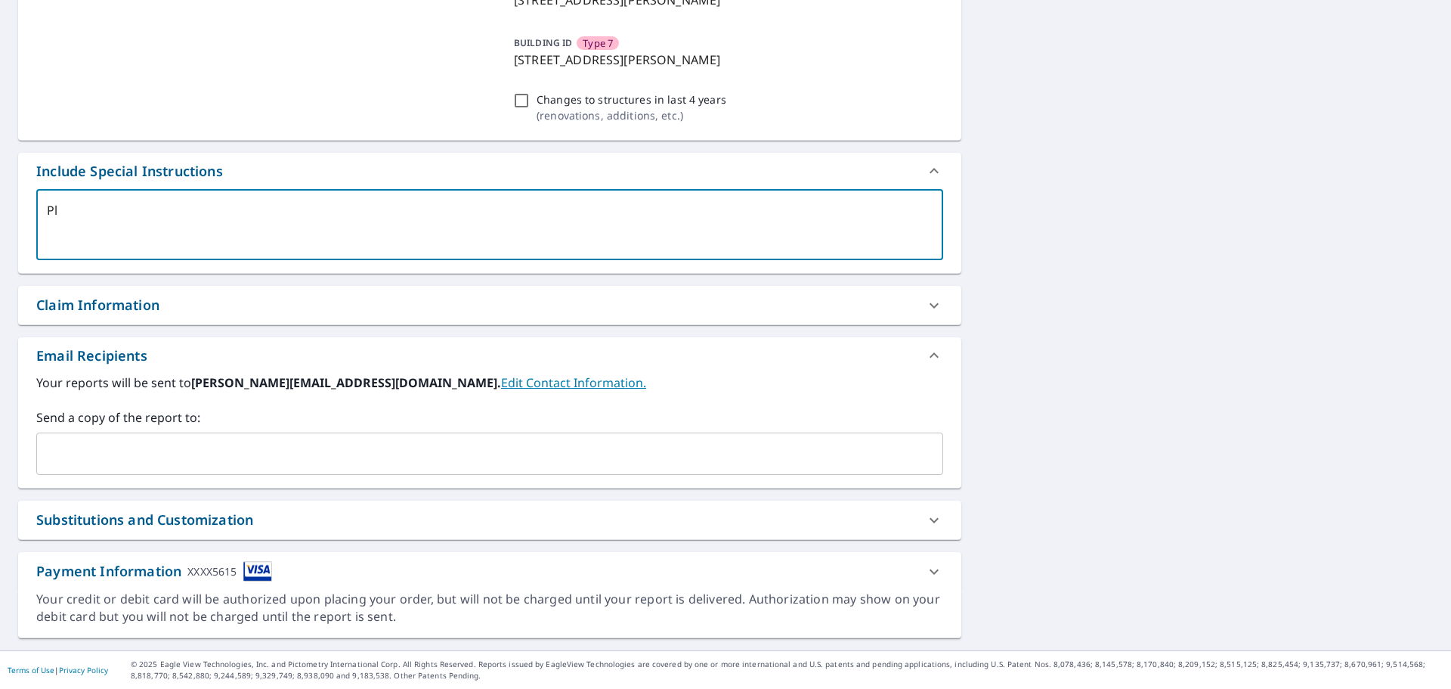
type textarea "Ple"
type textarea "x"
type textarea "Pleazs"
type textarea "x"
type textarea "Pleaz"
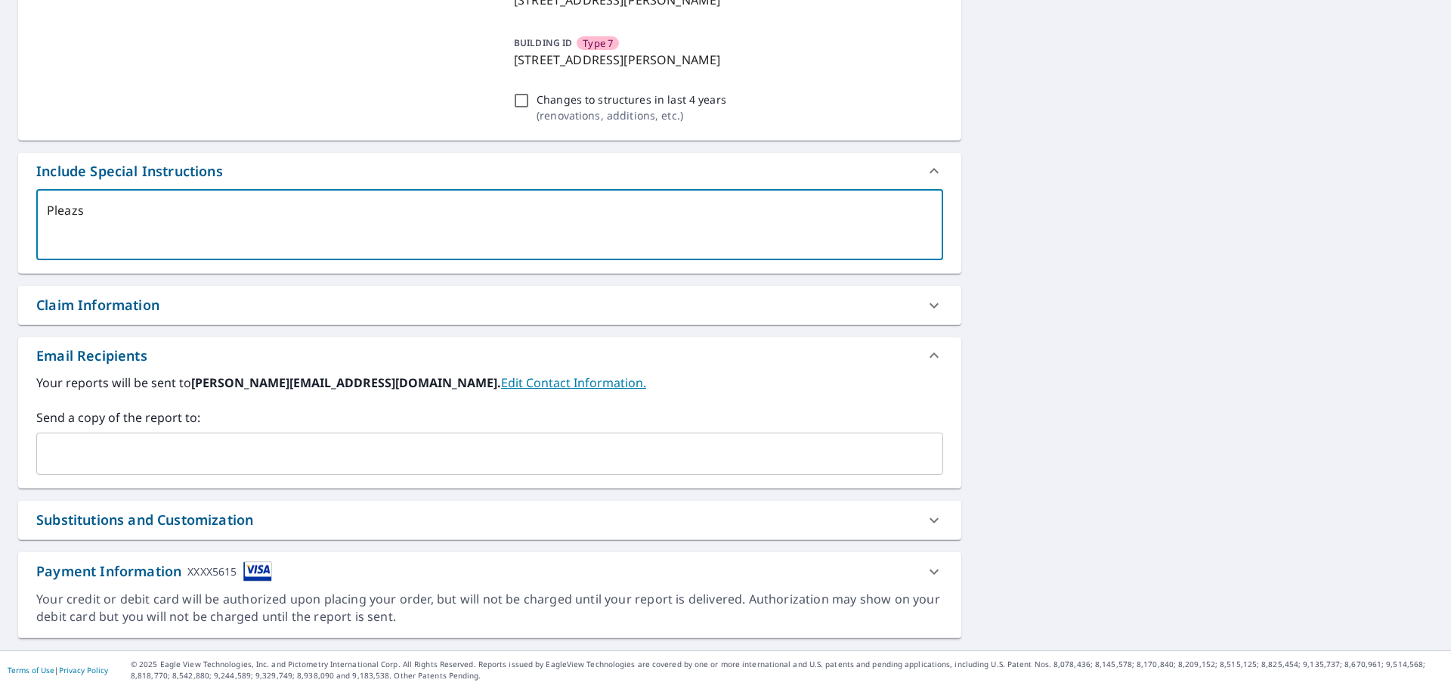
type textarea "x"
type textarea "Plea"
type textarea "x"
type textarea "Pleas"
type textarea "x"
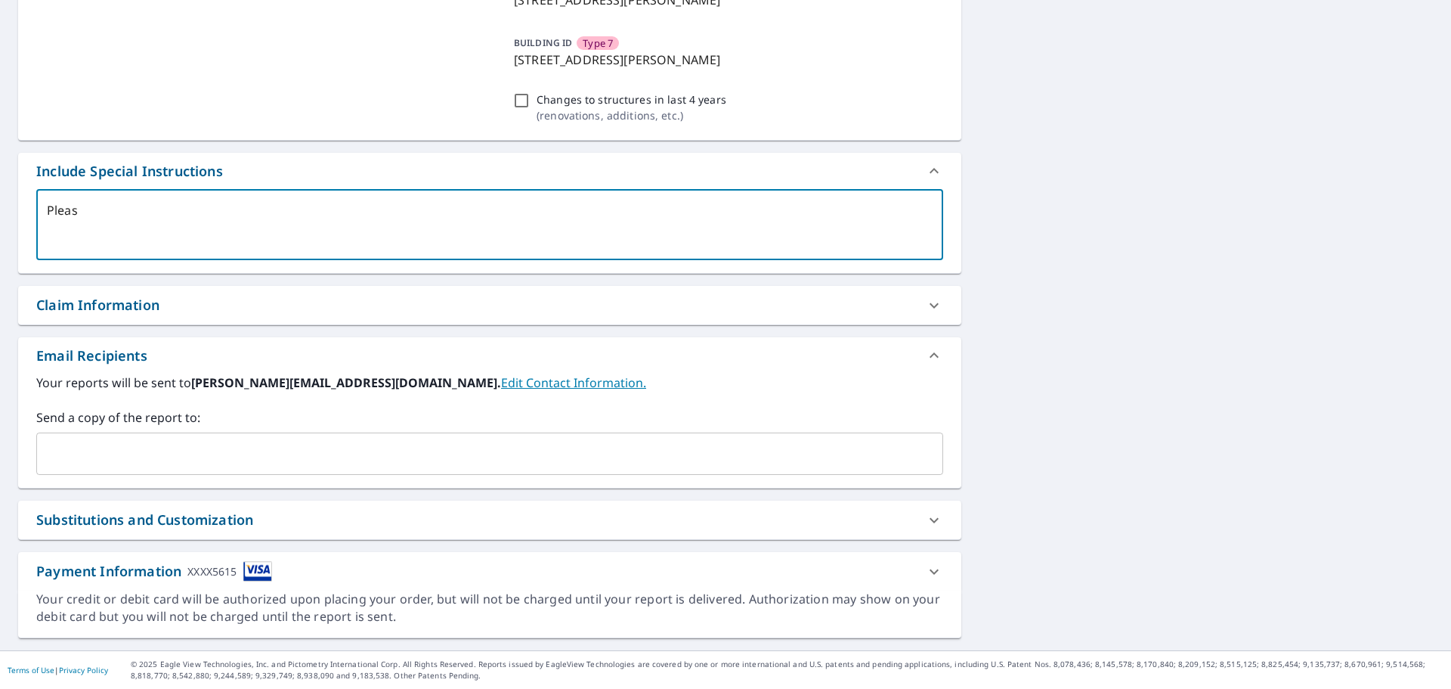
type textarea "Please"
type textarea "x"
type textarea "Please"
type textarea "x"
type textarea "Please p"
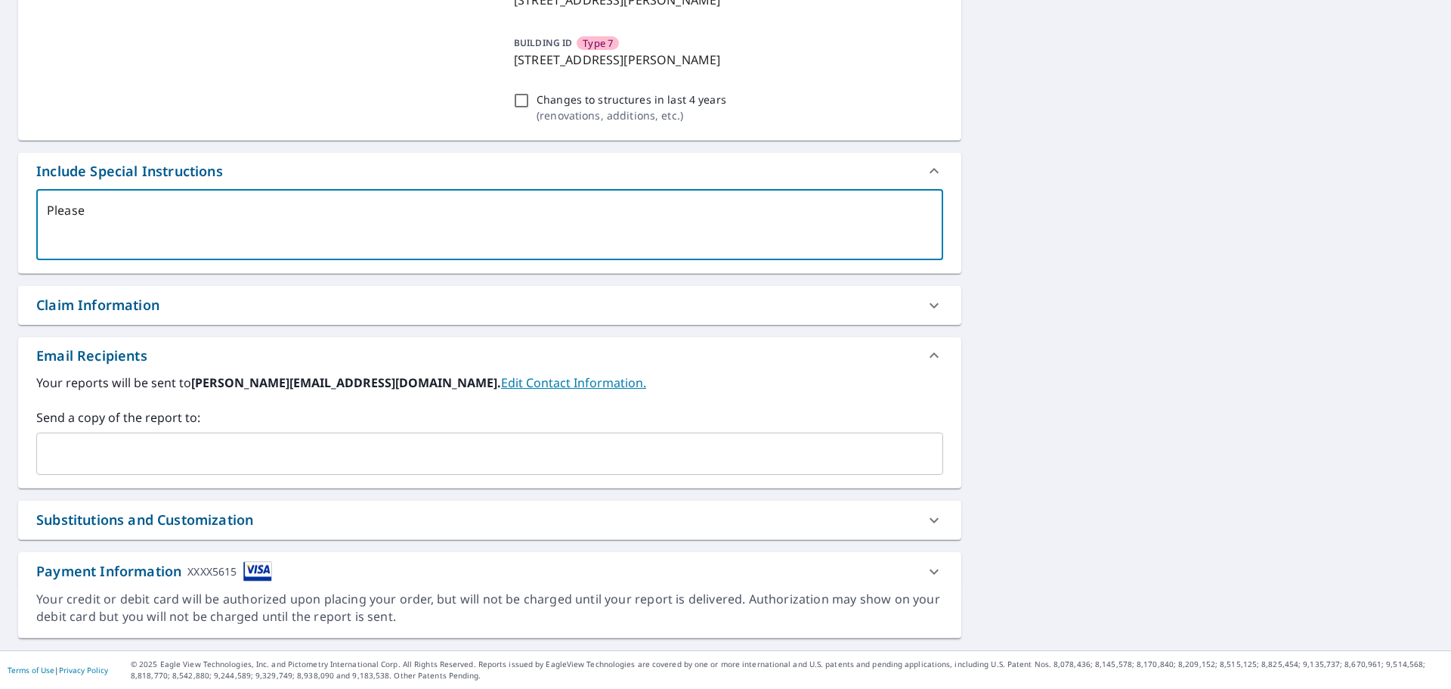
type textarea "x"
type textarea "Please pr"
type textarea "x"
type textarea "Please pro"
type textarea "x"
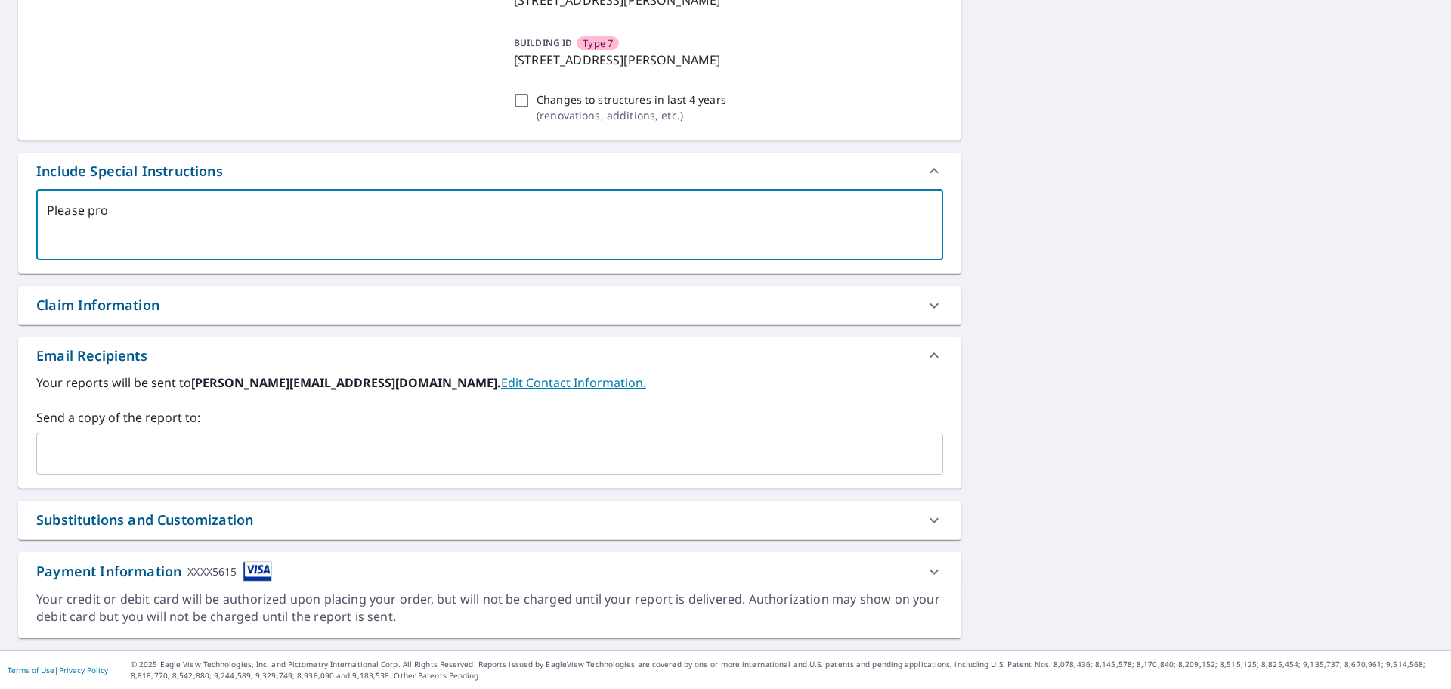
type textarea "Please prov"
type textarea "x"
type textarea "Please provi"
type textarea "x"
type textarea "Please provid"
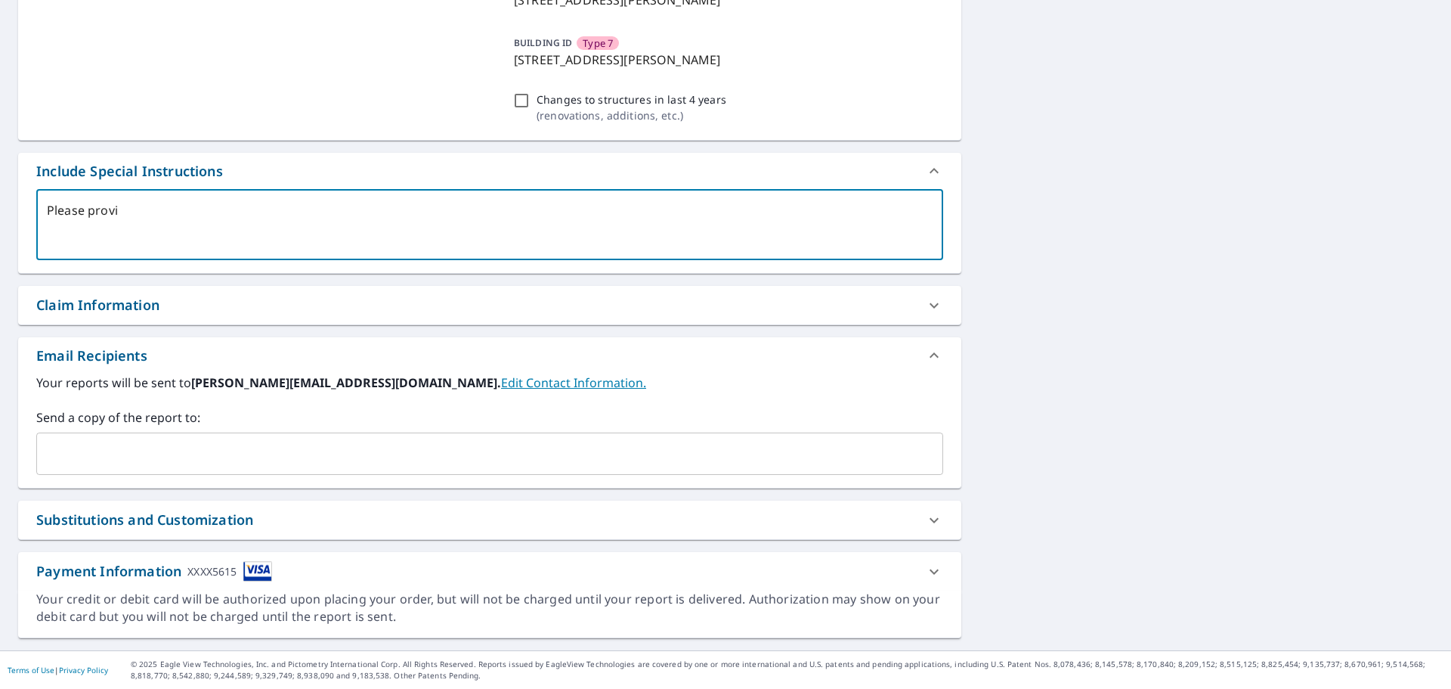
type textarea "x"
type textarea "Please provide"
type textarea "x"
type textarea "Please provide t"
type textarea "x"
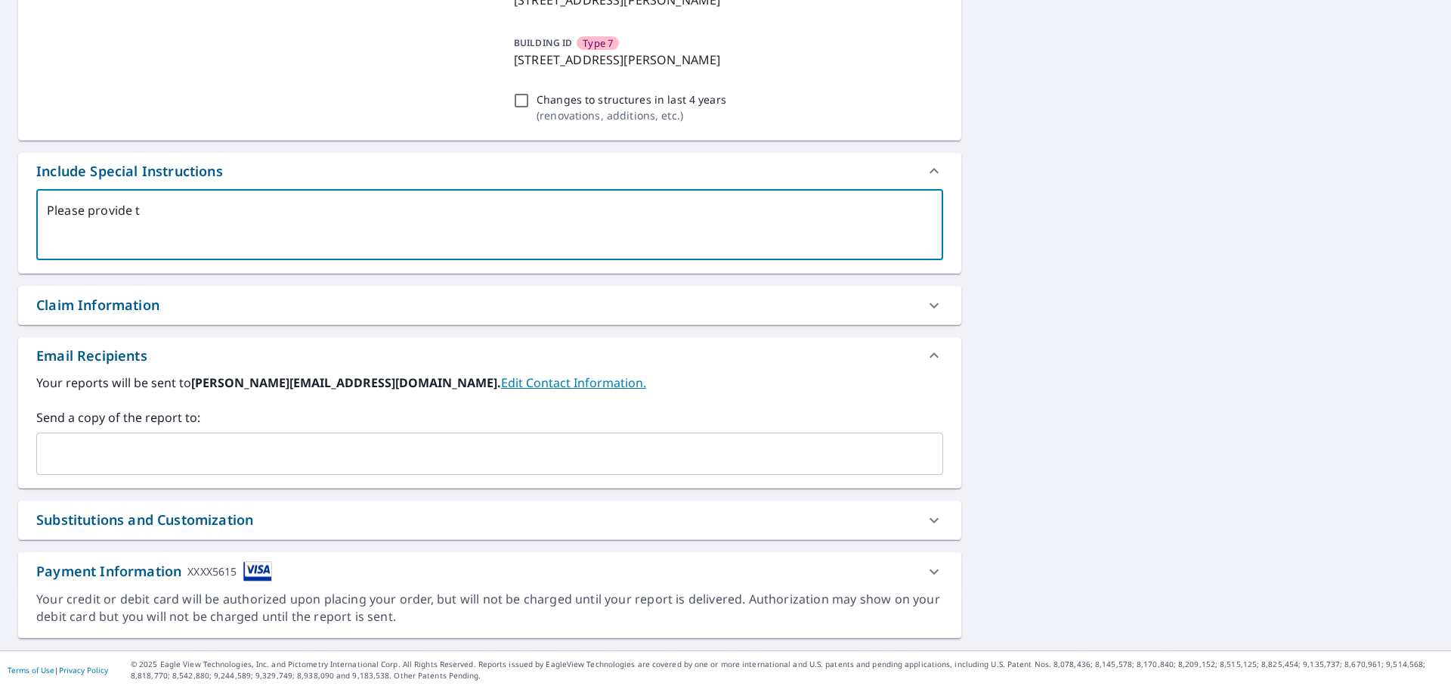
type textarea "Please provide th"
type textarea "x"
type textarea "Please provide the"
type textarea "x"
type textarea "Please provide the m"
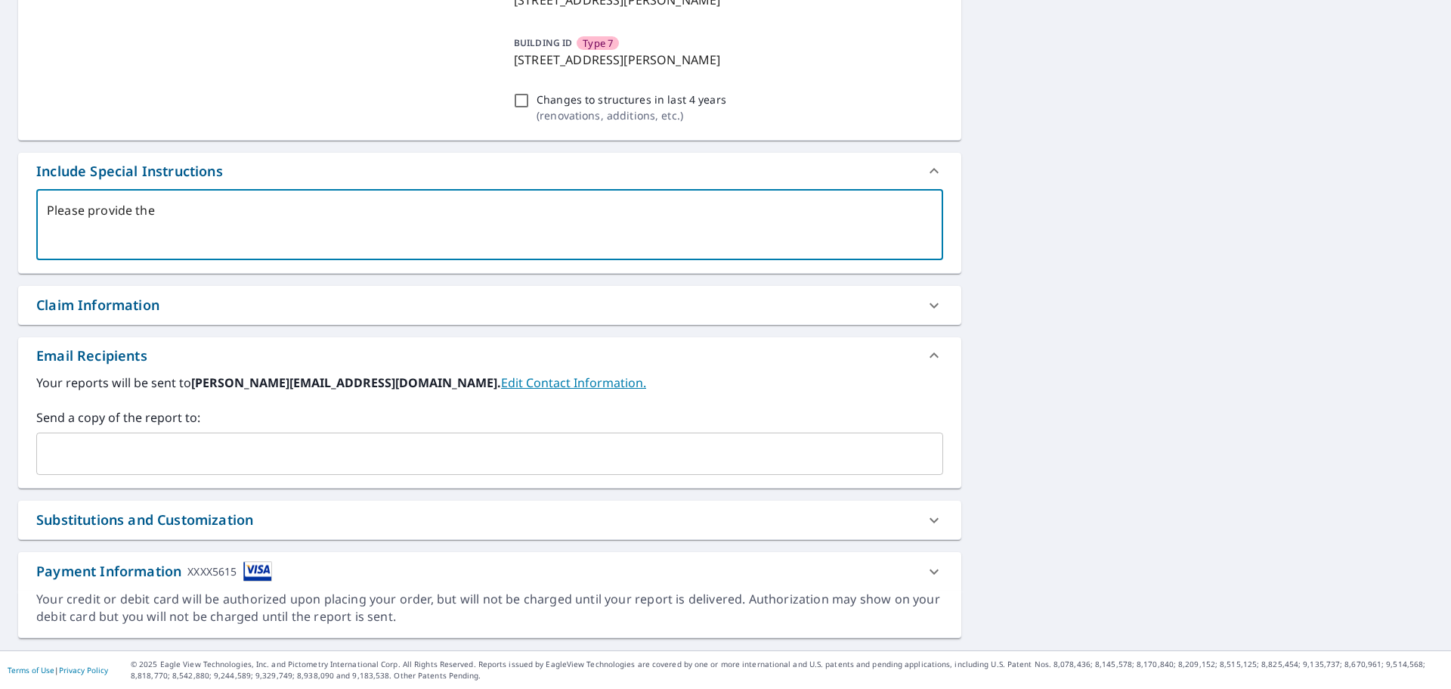
type textarea "x"
type textarea "Please provide the mo"
type textarea "x"
type textarea "Please provide the mos"
type textarea "x"
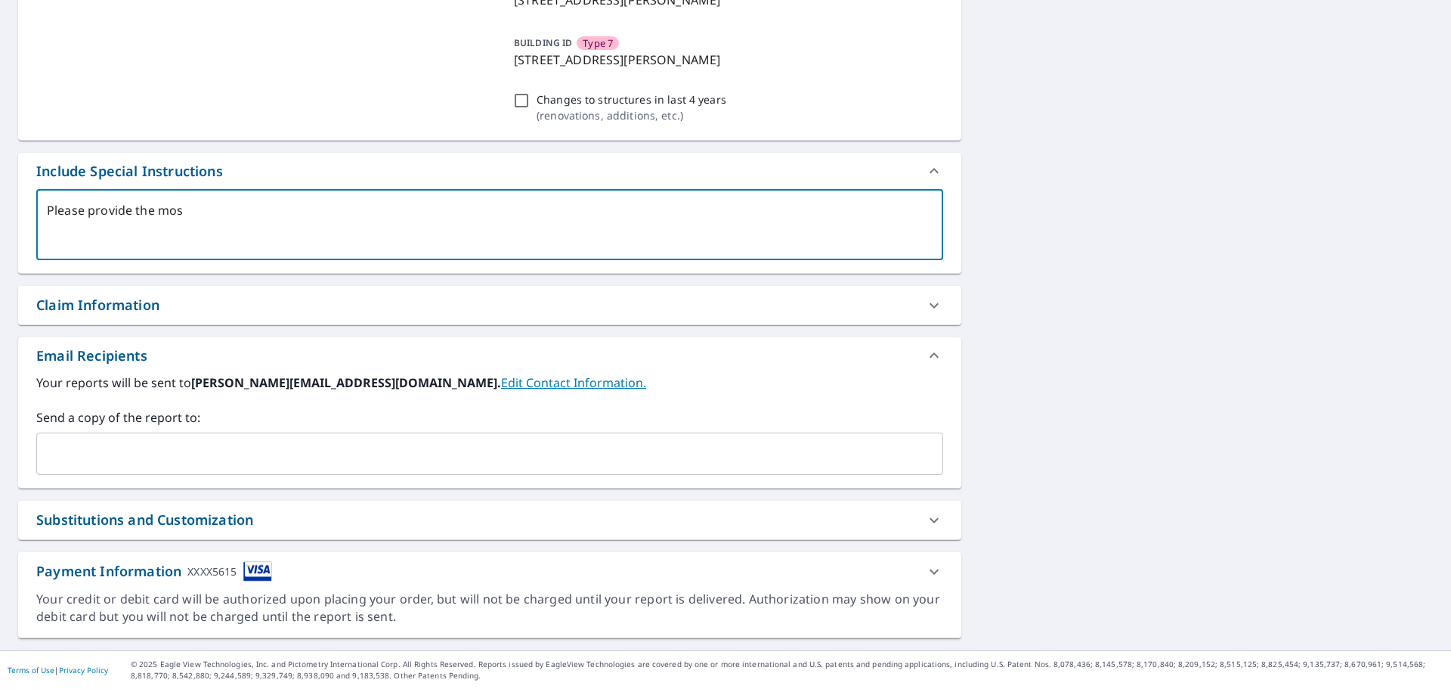
type textarea "Please provide the most"
type textarea "x"
type textarea "Please provide the most"
type textarea "x"
type textarea "Please provide the most u"
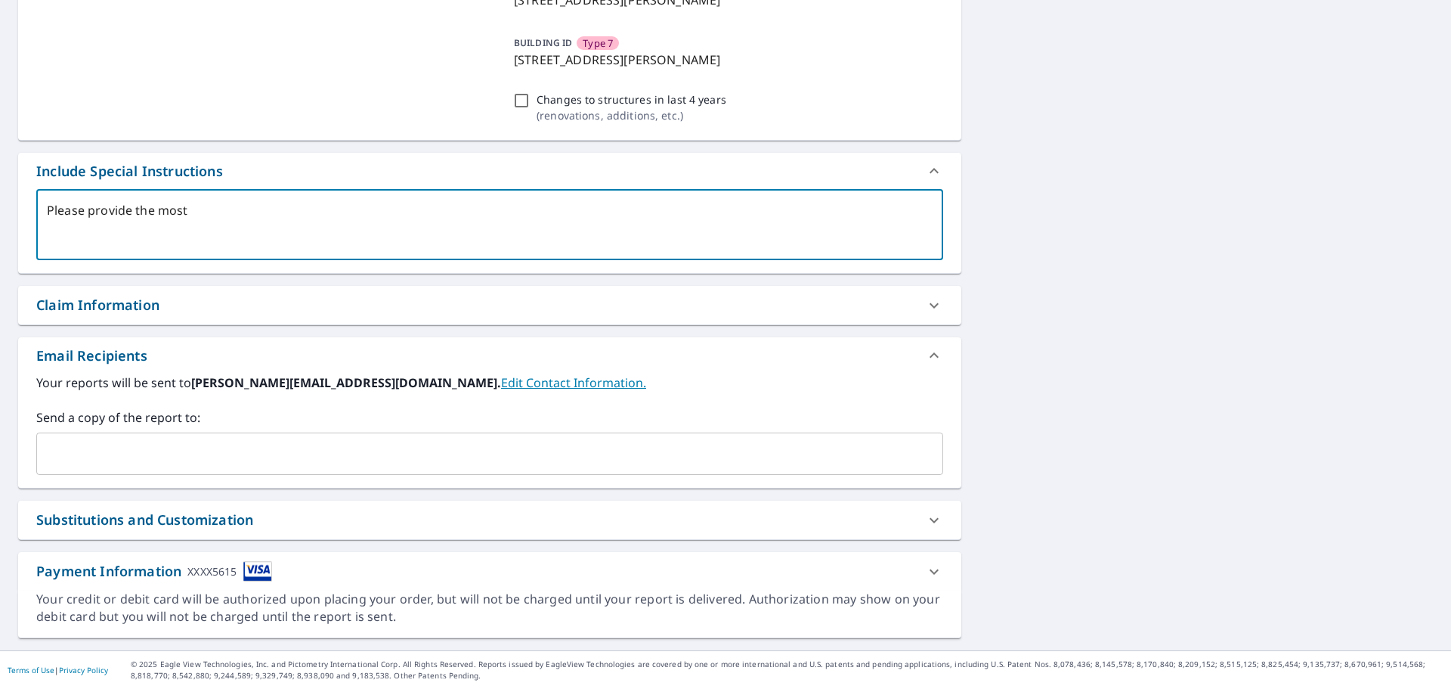
type textarea "x"
type textarea "Please provide the most up"
type textarea "x"
type textarea "Please provide the most upd"
type textarea "x"
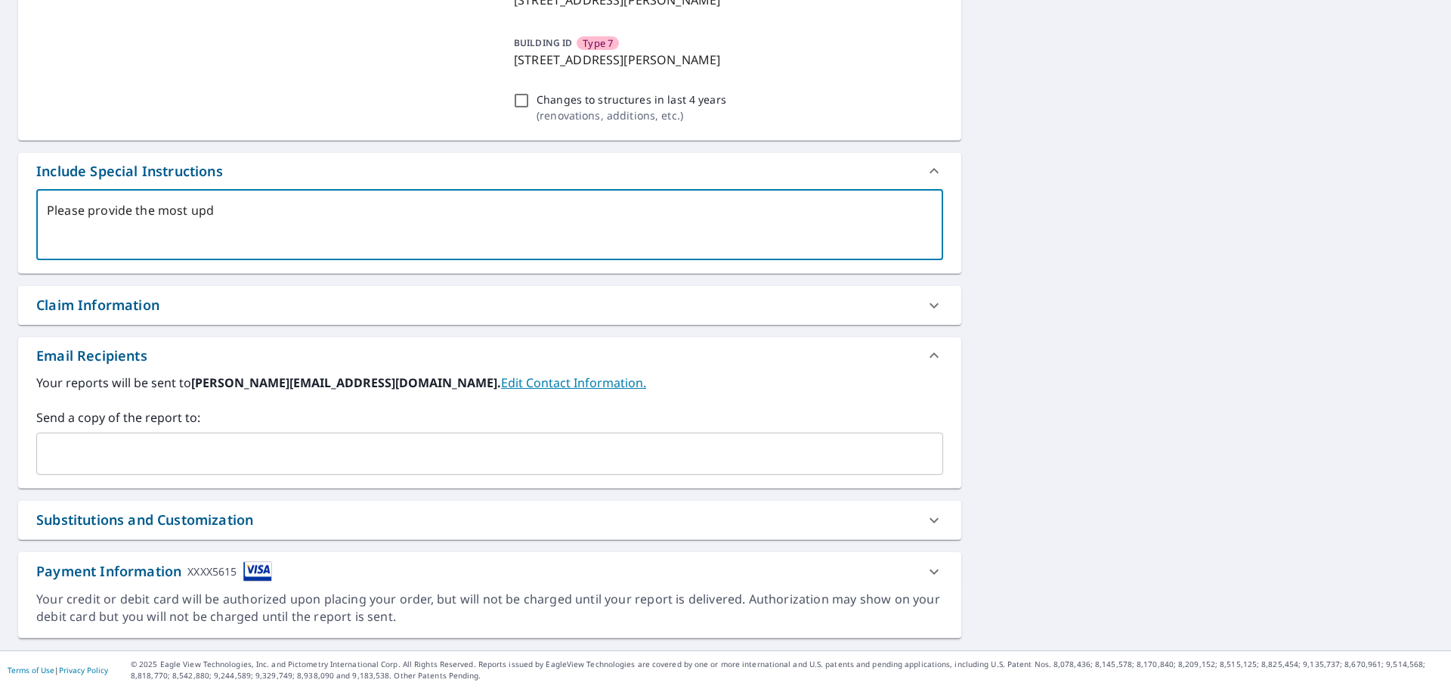
type textarea "Please provide the most upda"
type textarea "x"
type textarea "Please provide the most updat"
type textarea "x"
type textarea "Please provide the most update"
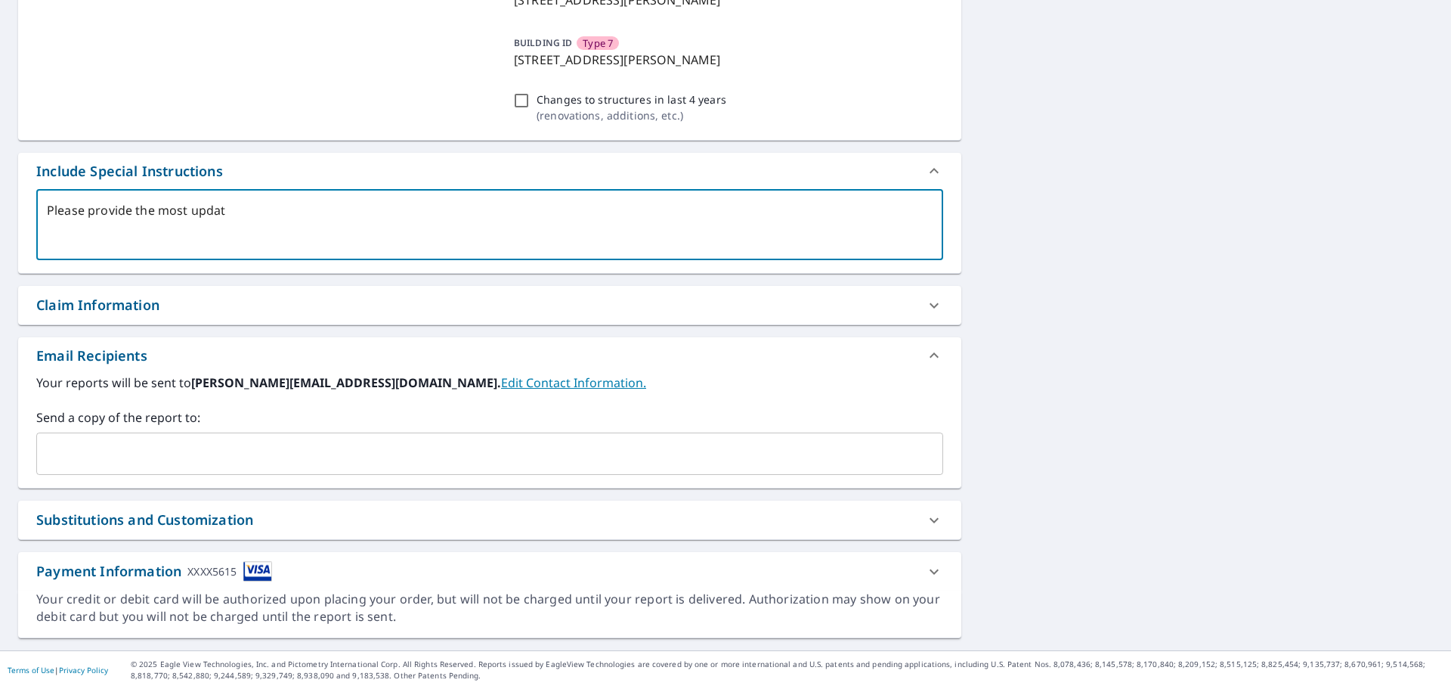
type textarea "x"
type textarea "Please provide the most updated"
type textarea "x"
type textarea "Please provide the most updated"
type textarea "x"
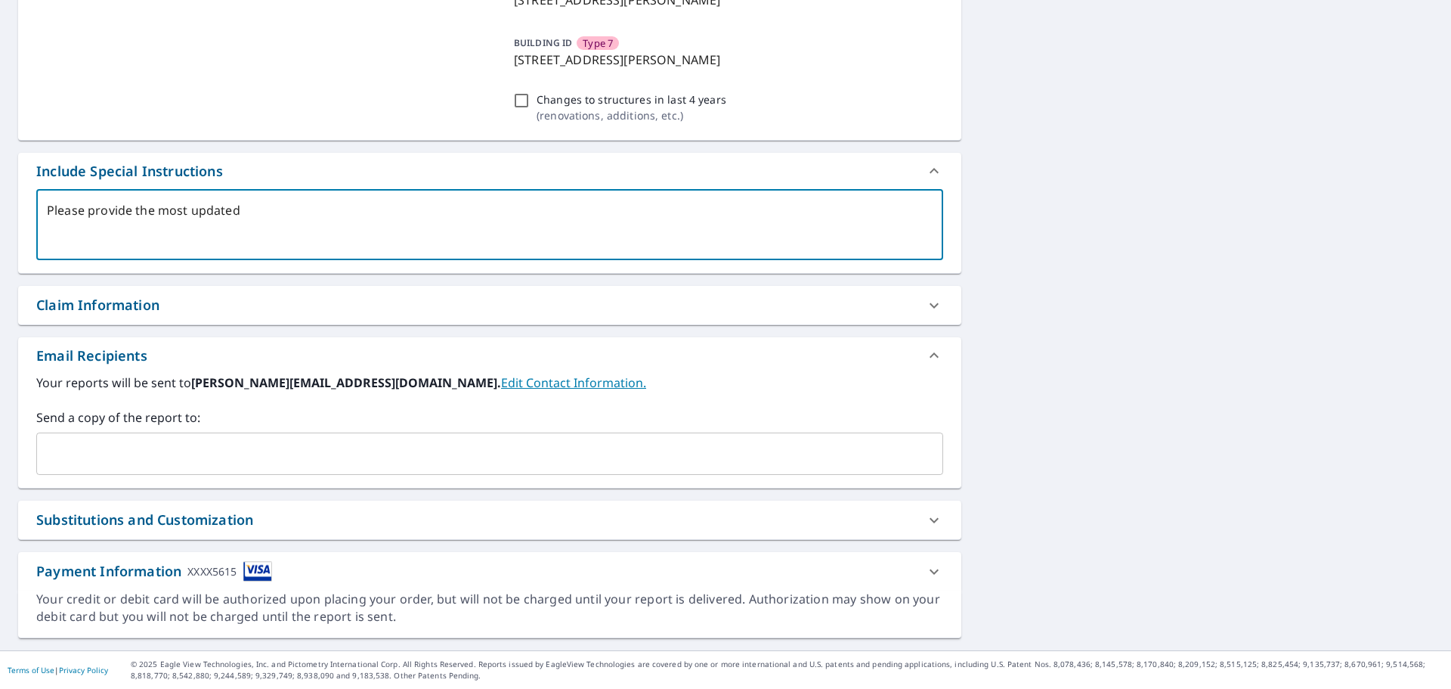
type textarea "Please provide the most updated a"
type textarea "x"
type textarea "Please provide the most updated ar"
type textarea "x"
type textarea "Please provide the most updated are"
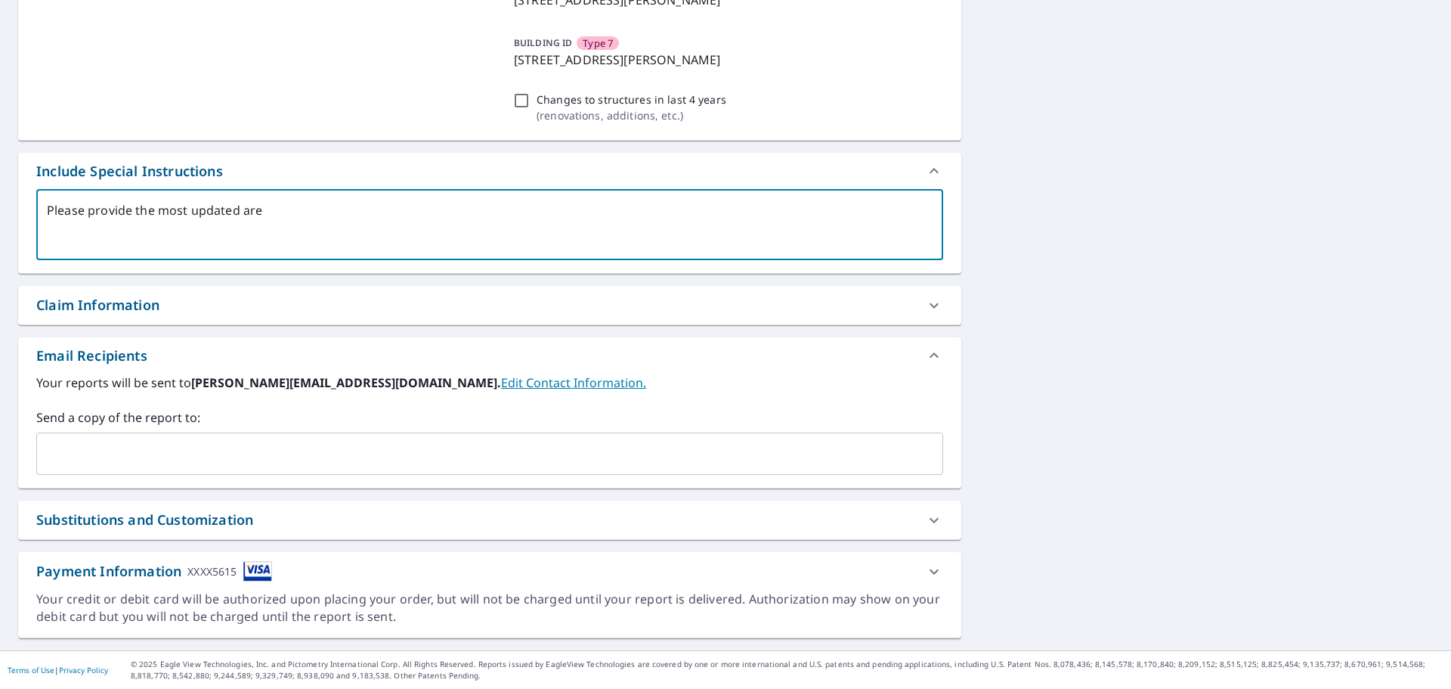
type textarea "x"
type textarea "Please provide the most updated ar"
type textarea "x"
type textarea "Please provide the most updated a"
type textarea "x"
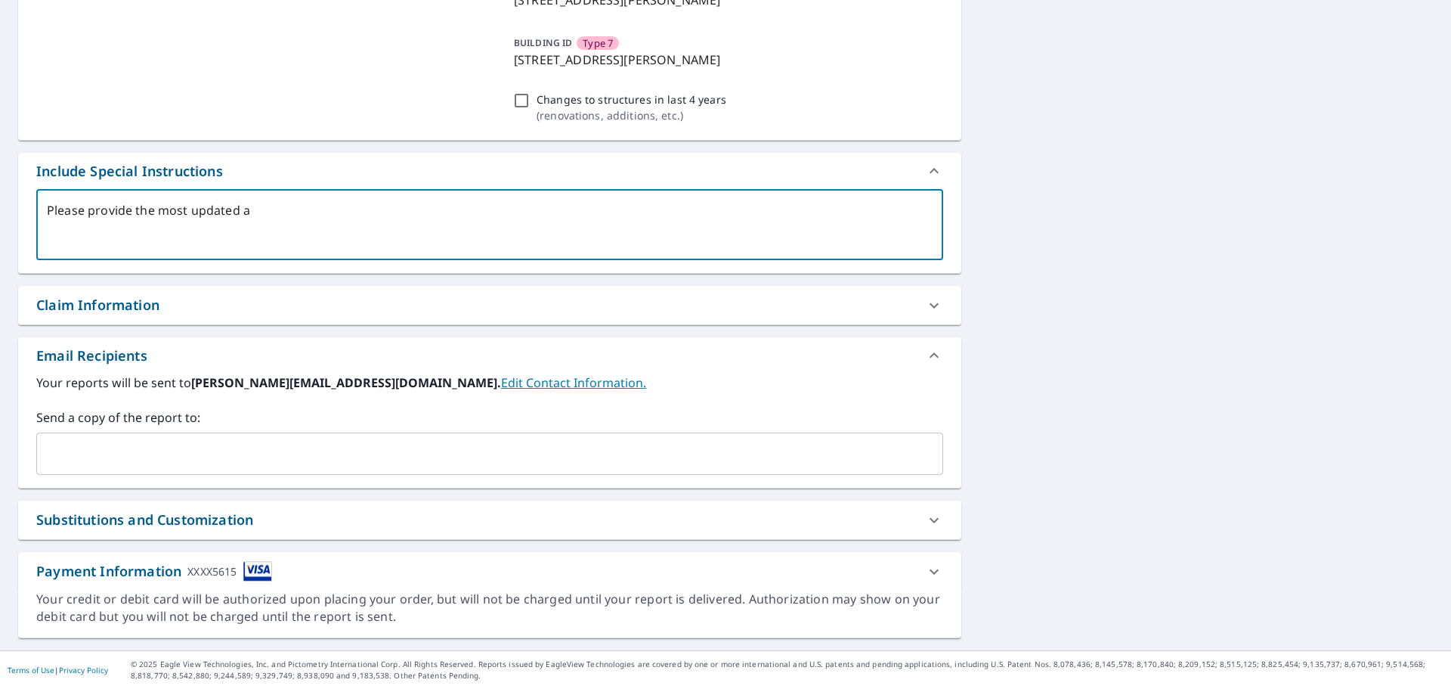
type textarea "Please provide the most updated ae"
type textarea "x"
type textarea "Please provide the most updated aea"
type textarea "x"
type textarea "Please provide the most updated aear"
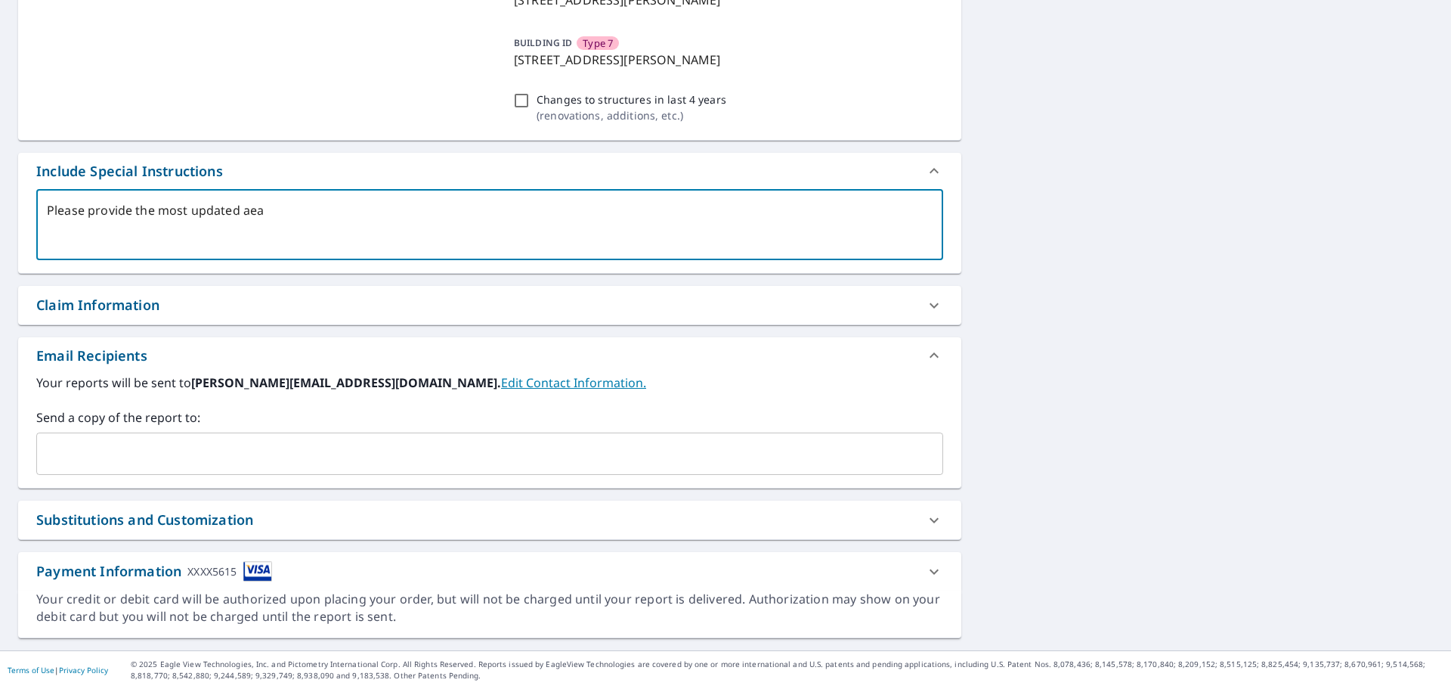
type textarea "x"
type textarea "Please provide the most updated aeari"
type textarea "x"
type textarea "Please provide the most updated aearia"
type textarea "x"
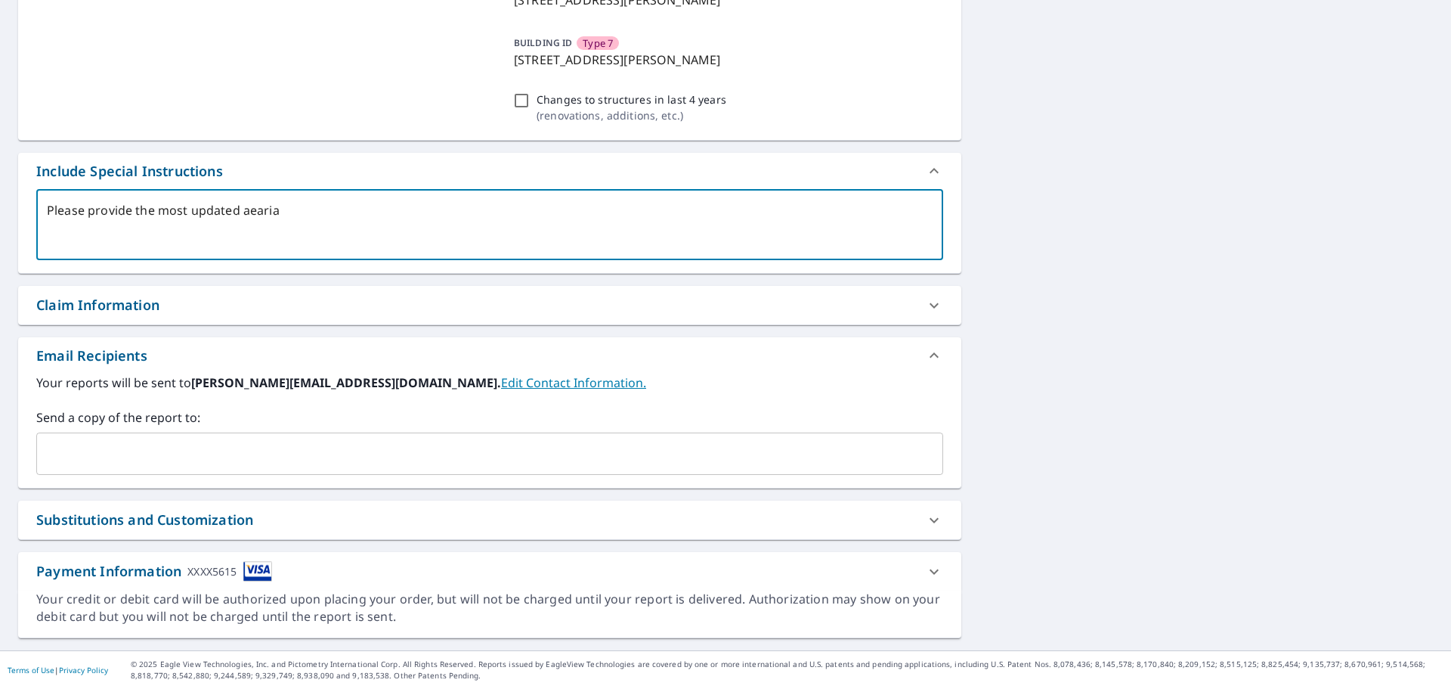
type textarea "Please provide the most updated aearial"
type textarea "x"
type textarea "Please provide the most updated aearial"
type textarea "x"
type textarea "Please provide the most updated aearial v"
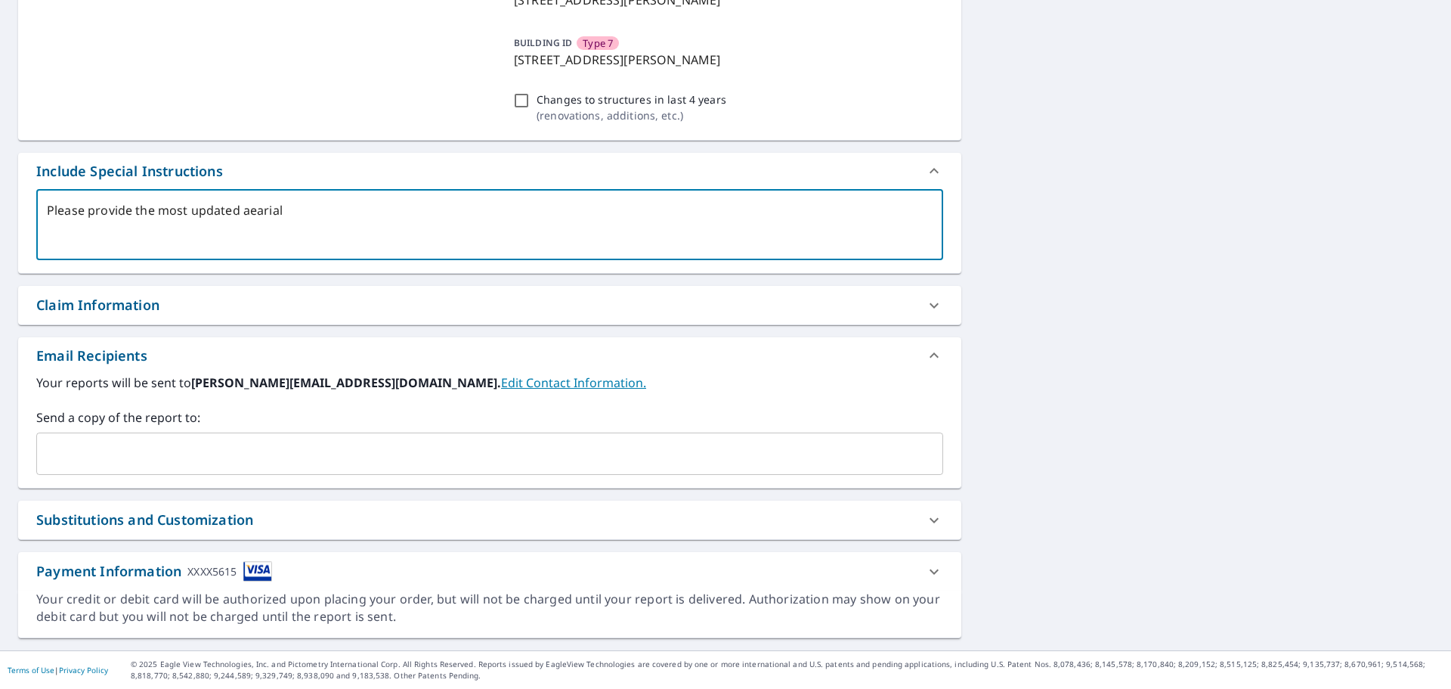
type textarea "x"
type textarea "Please provide the most updated aearial vi"
type textarea "x"
type textarea "Please provide the most updated aearial v"
type textarea "x"
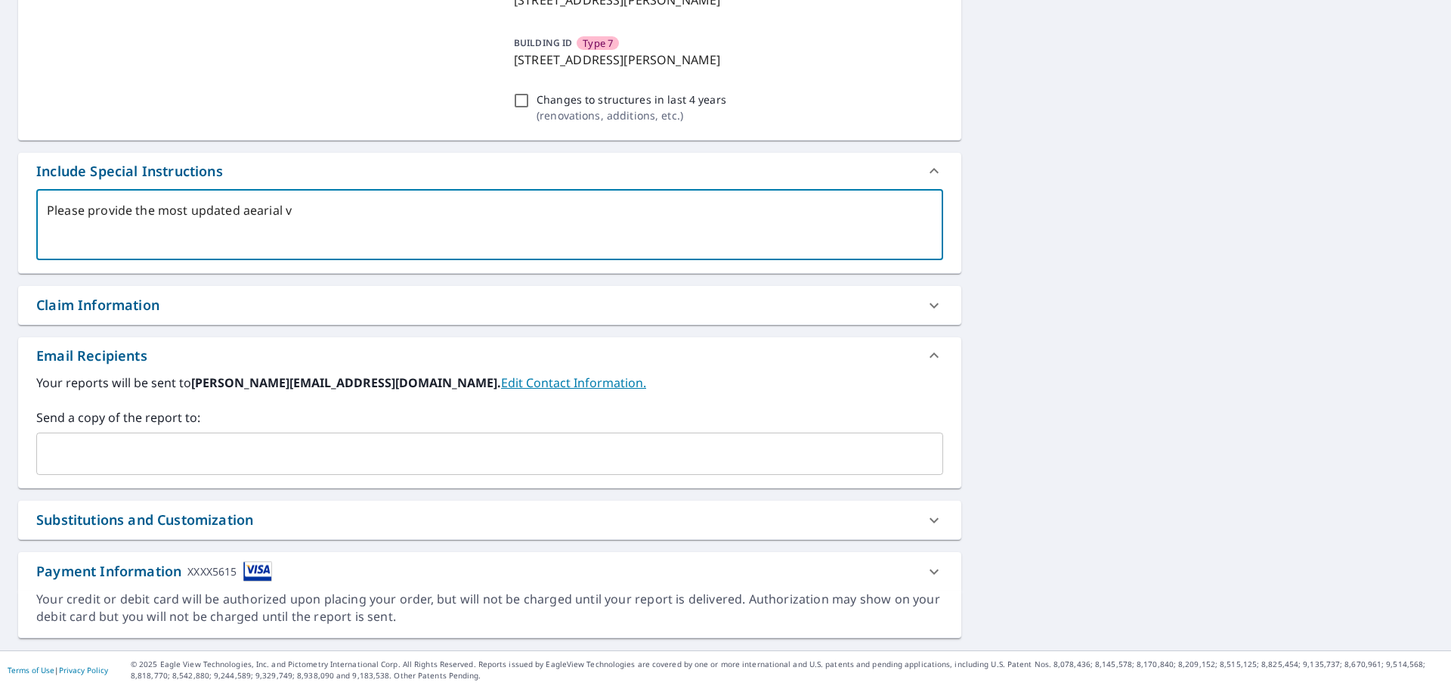
type textarea "Please provide the most updated aearial"
type textarea "x"
type textarea "Please provide the most updated aearial"
type textarea "x"
type textarea "Please provide the most updated aearia"
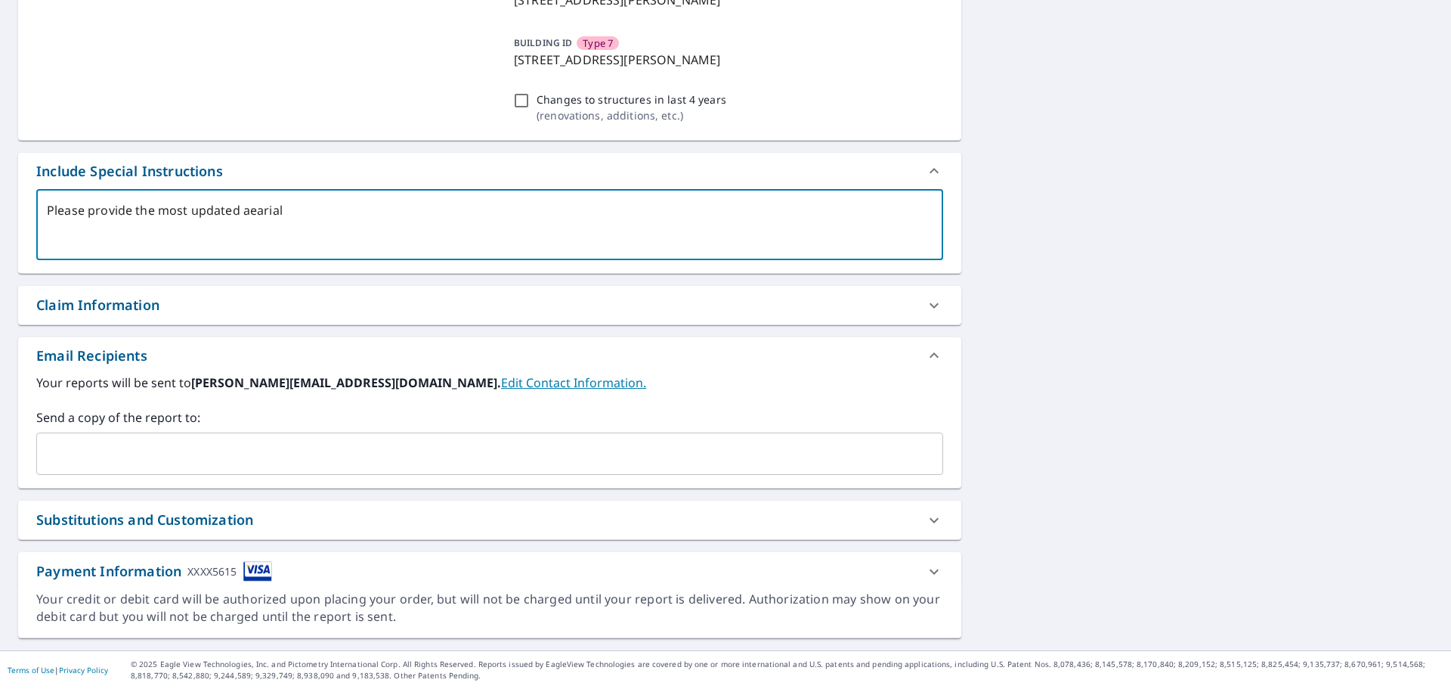
type textarea "x"
type textarea "Please provide the most updated aeari"
type textarea "x"
type textarea "Please provide the most updated aear"
type textarea "x"
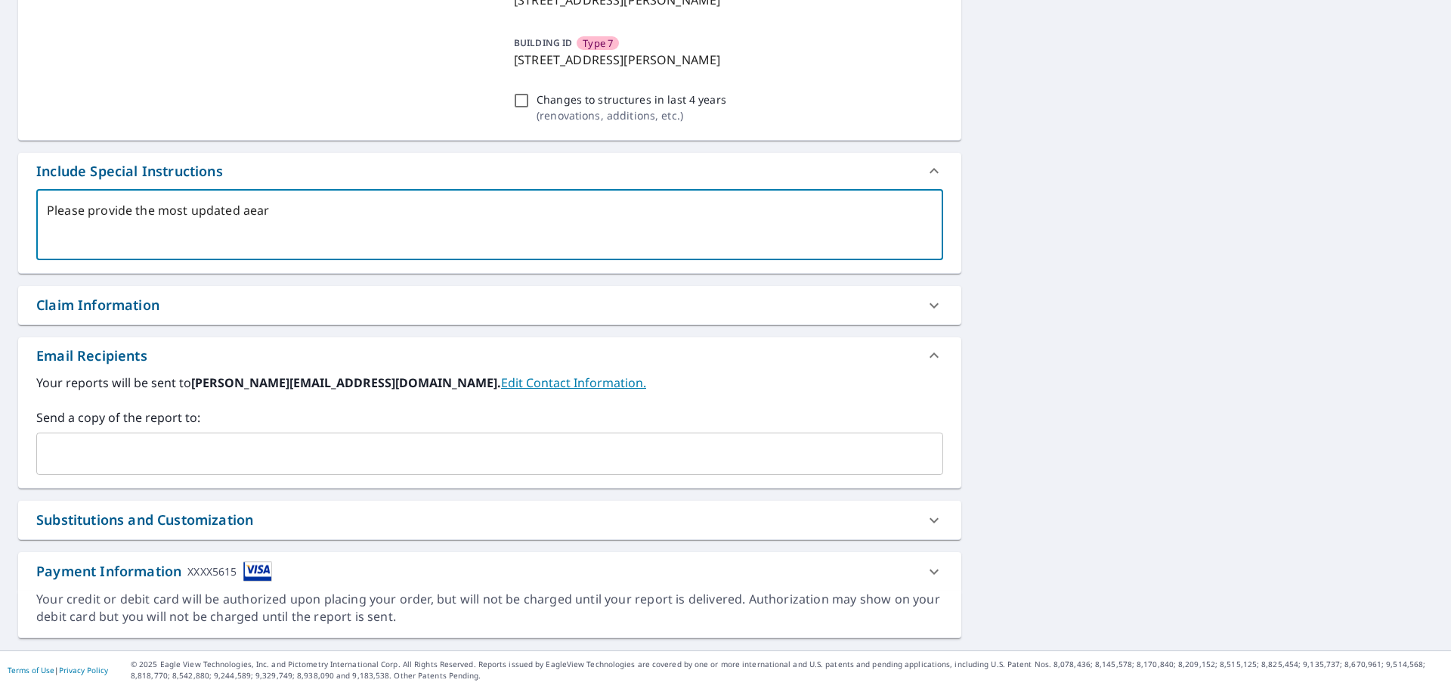
type textarea "Please provide the most updated aea"
type textarea "x"
type textarea "Please provide the most updated ae"
type textarea "x"
type textarea "Please provide the most updated aer"
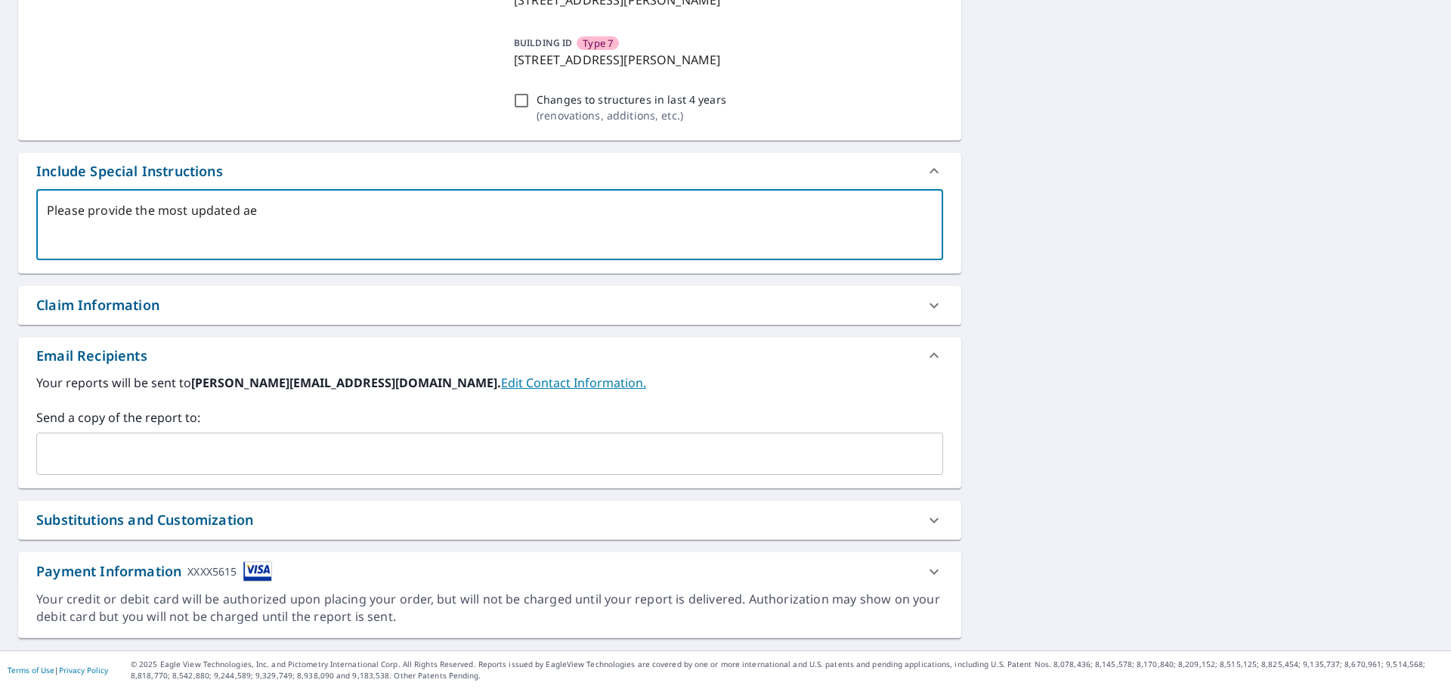
type textarea "x"
type textarea "Please provide the most updated aeri"
type textarea "x"
type textarea "Please provide the most updated aeria"
type textarea "x"
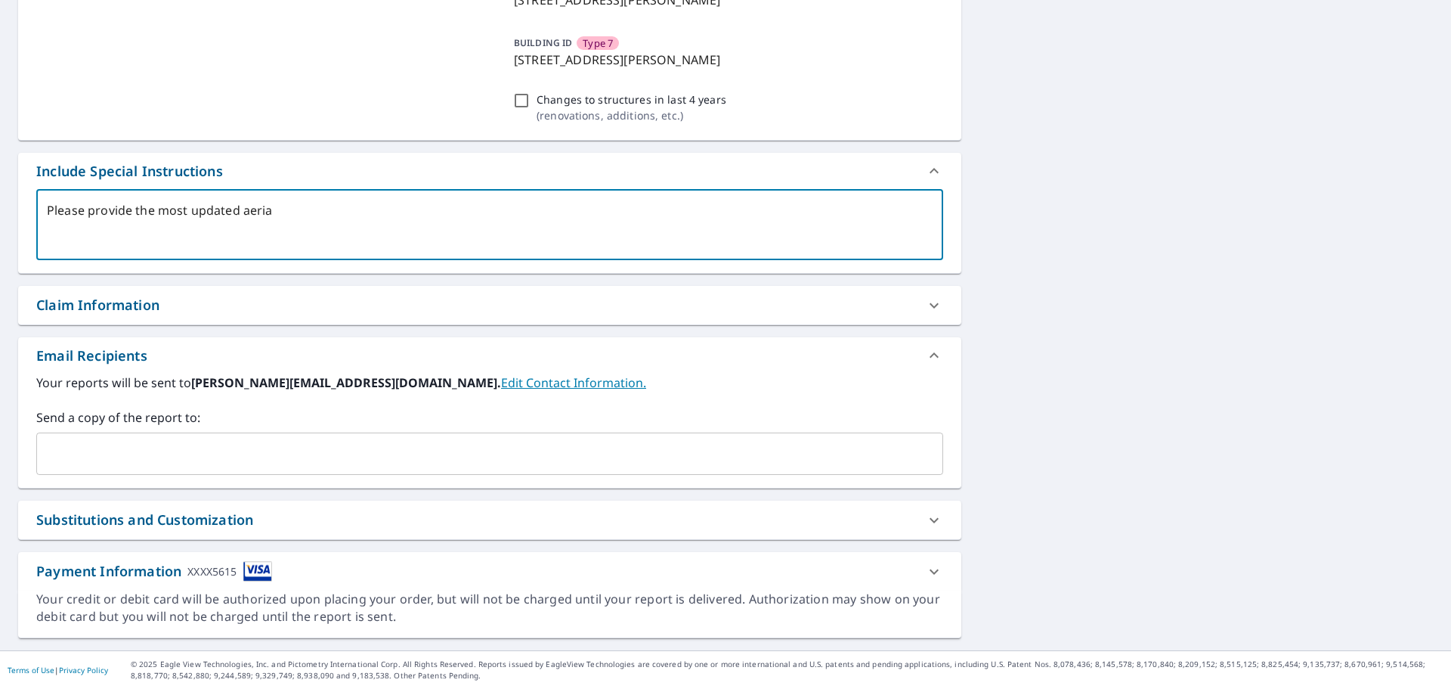
type textarea "Please provide the most updated aerial"
type textarea "x"
type textarea "Please provide the most updated aerial"
type textarea "x"
type textarea "Please provide the most updated aerial v"
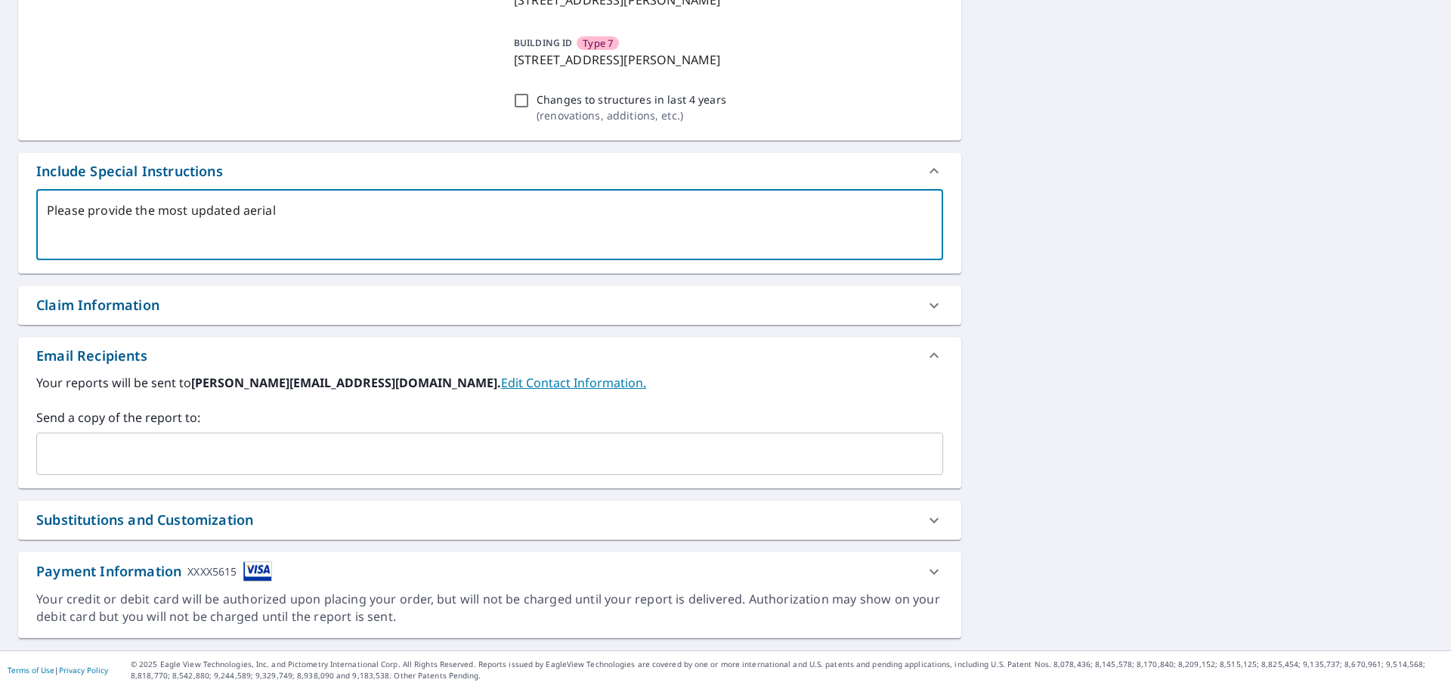
type textarea "x"
type textarea "Please provide the most updated aerial vi"
type textarea "x"
type textarea "Please provide the most updated aerial vie"
type textarea "x"
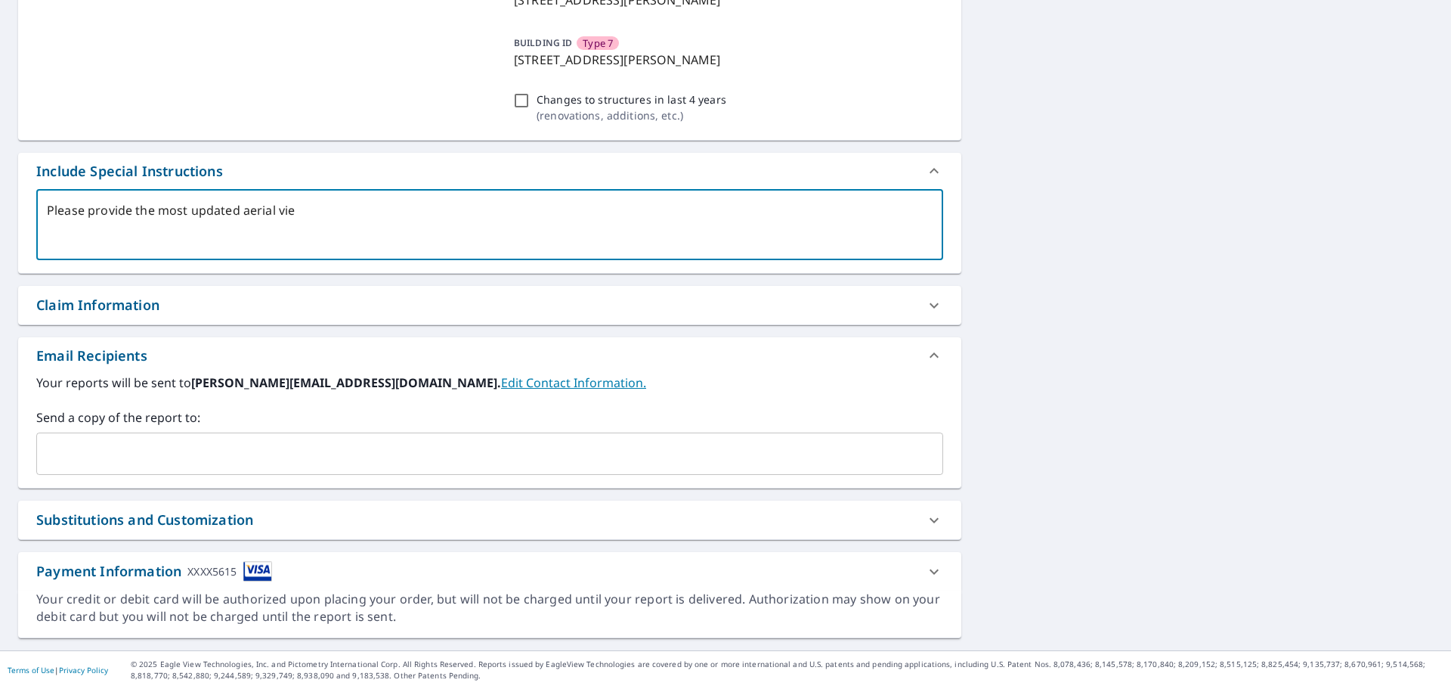
type textarea "Please provide the most updated aerial view"
type textarea "x"
type textarea "Please provide the most updated aerial views"
type textarea "x"
type textarea "Please provide the most updated aerial views."
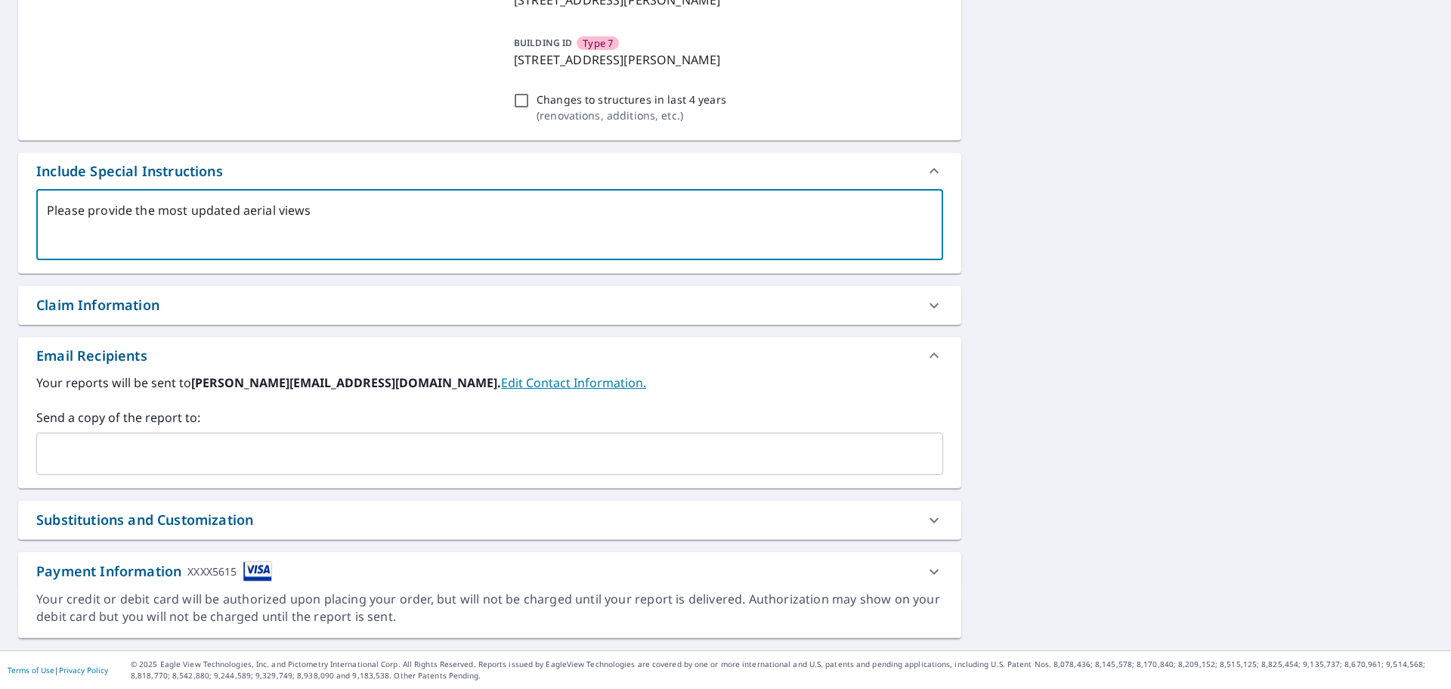
type textarea "x"
type textarea "Please provide the most updated aerial views."
type textarea "x"
type textarea "Please provide the most updated aerial views. A"
type textarea "x"
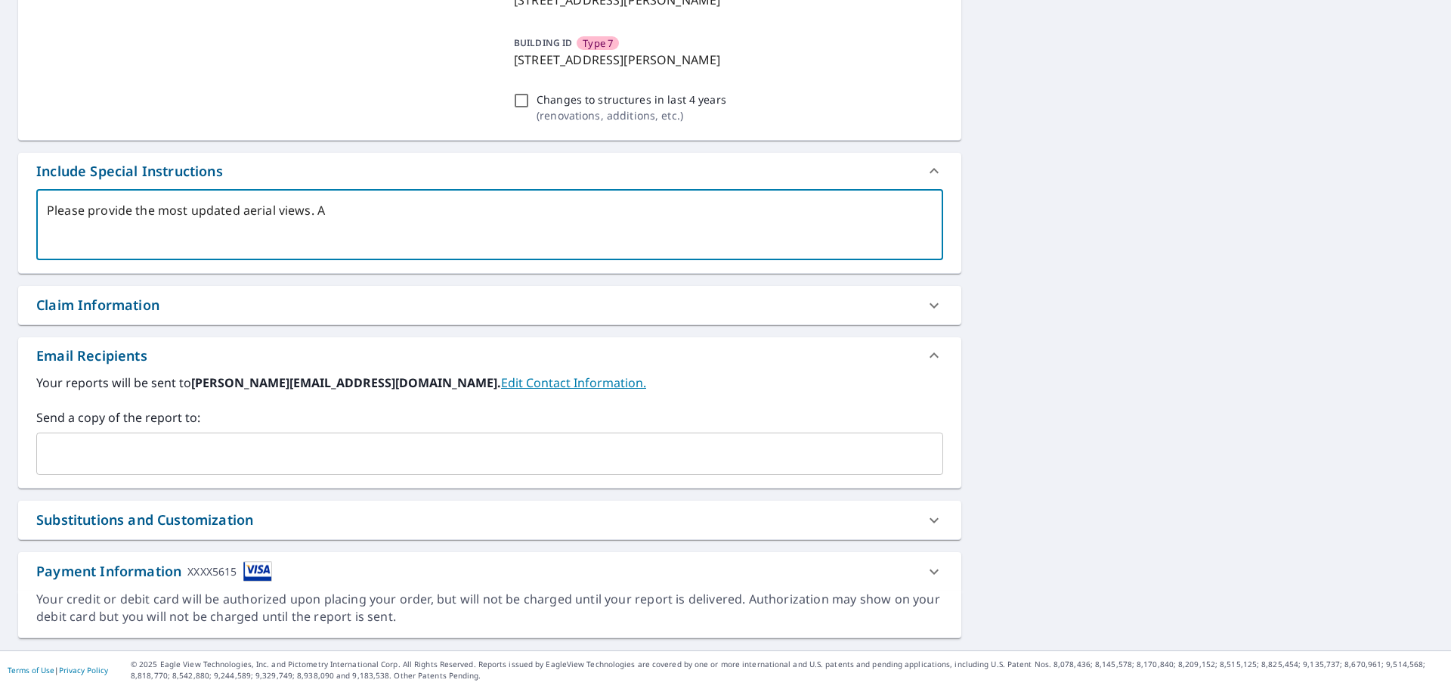
type textarea "Please provide the most updated aerial views. An"
type textarea "x"
type textarea "Please provide the most updated aerial views. A"
type textarea "x"
type textarea "Please provide the most updated aerial views."
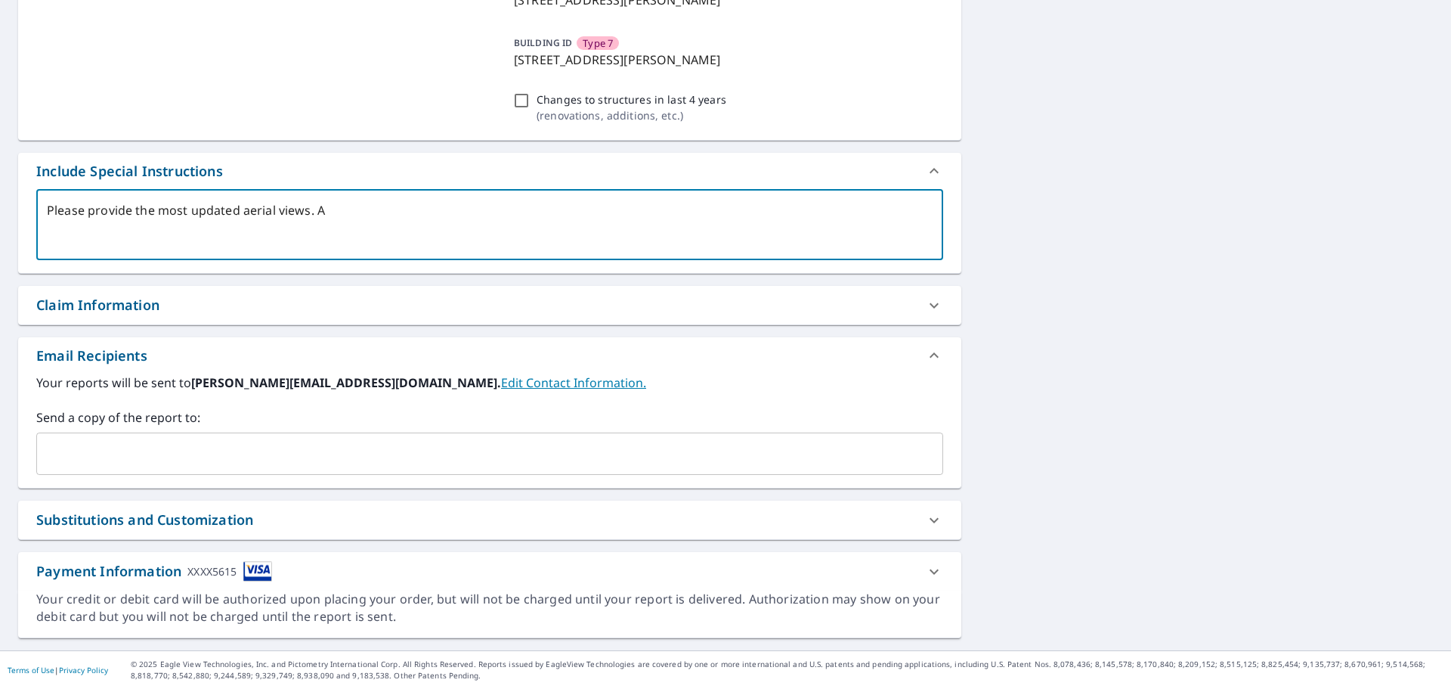
type textarea "x"
type textarea "Please provide the most updated aerial views."
type textarea "x"
type textarea "Please provide the most updated aerial views"
type textarea "x"
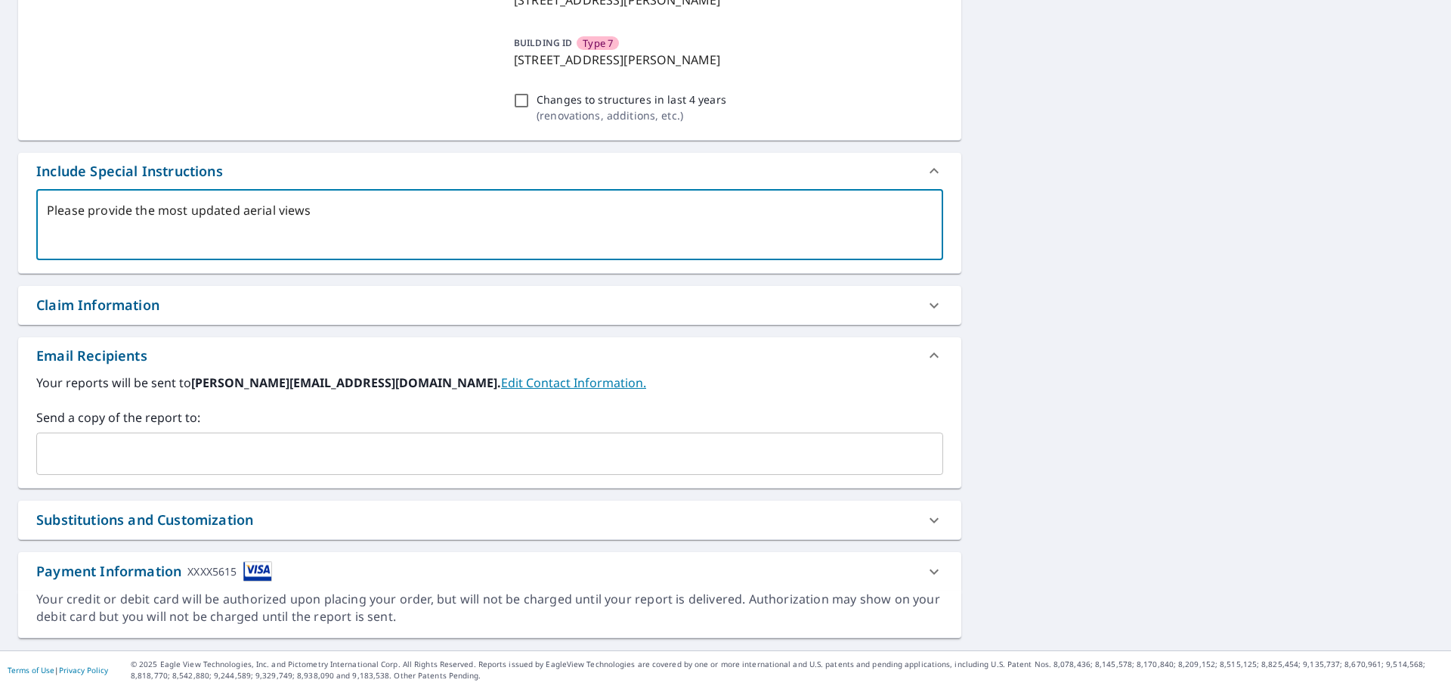
type textarea "Please provide the most updated aerial views"
type textarea "x"
type textarea "Please provide the most updated aerial views"
type textarea "x"
type textarea "Please provide the most updated aerial views."
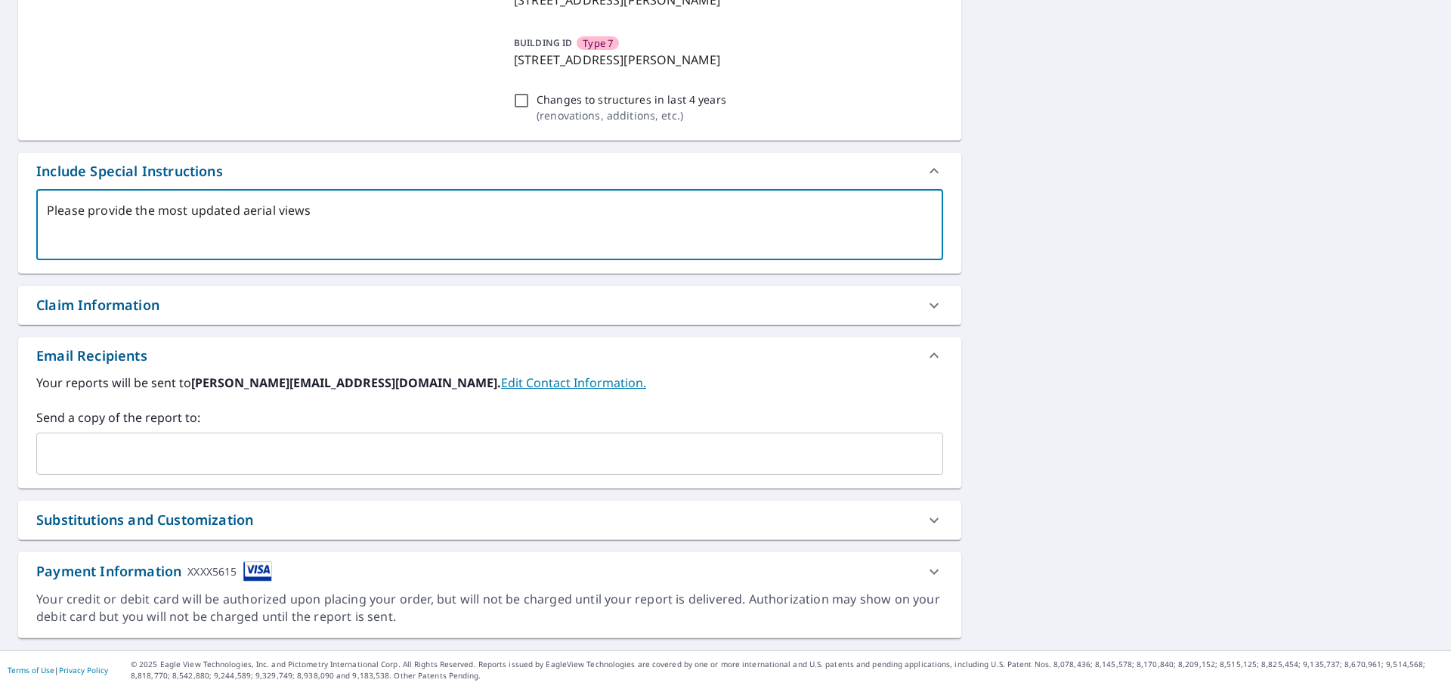
type textarea "x"
type textarea "Please provide the most updated aerial views."
type textarea "x"
type textarea "Please provide the most updated aerial views. I"
type textarea "x"
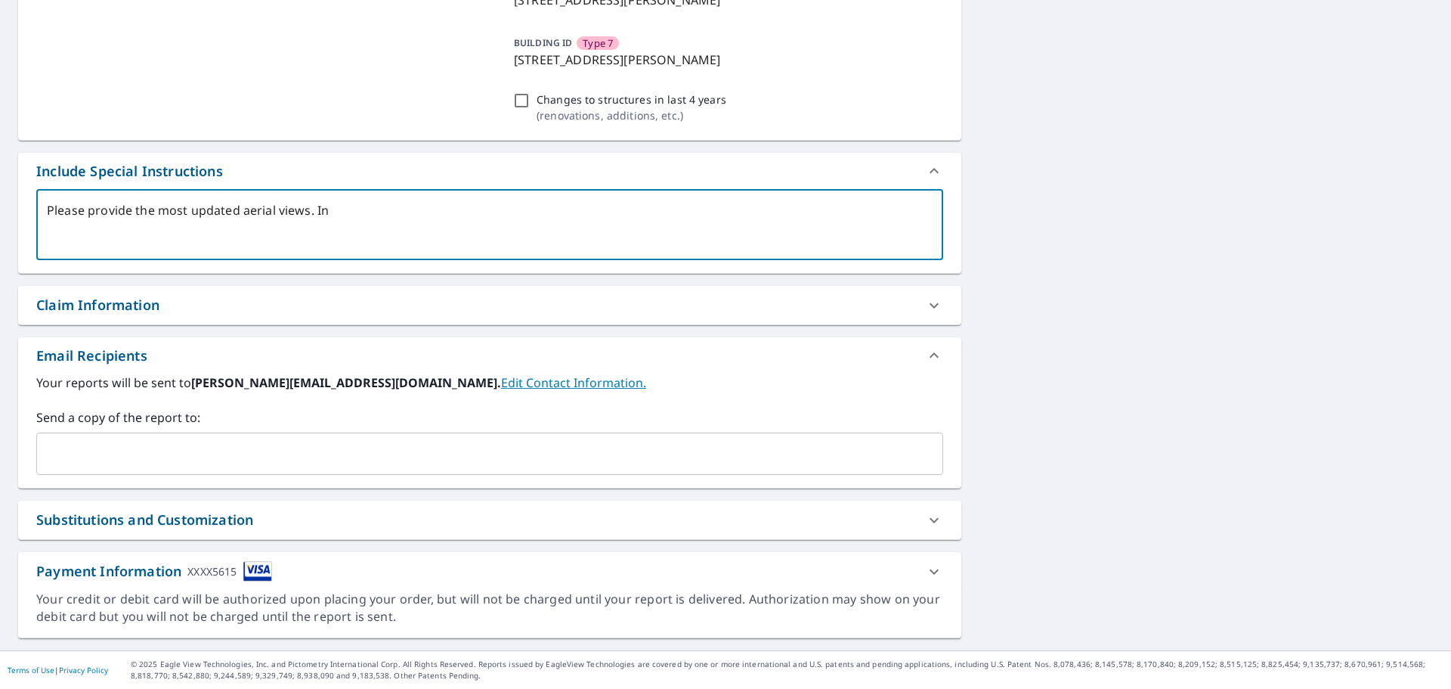
type textarea "Please provide the most updated aerial views. Inm"
type textarea "x"
type textarea "Please provide the most updated aerial views. Inmc"
type textarea "x"
type textarea "Please provide the most updated aerial views. Inm"
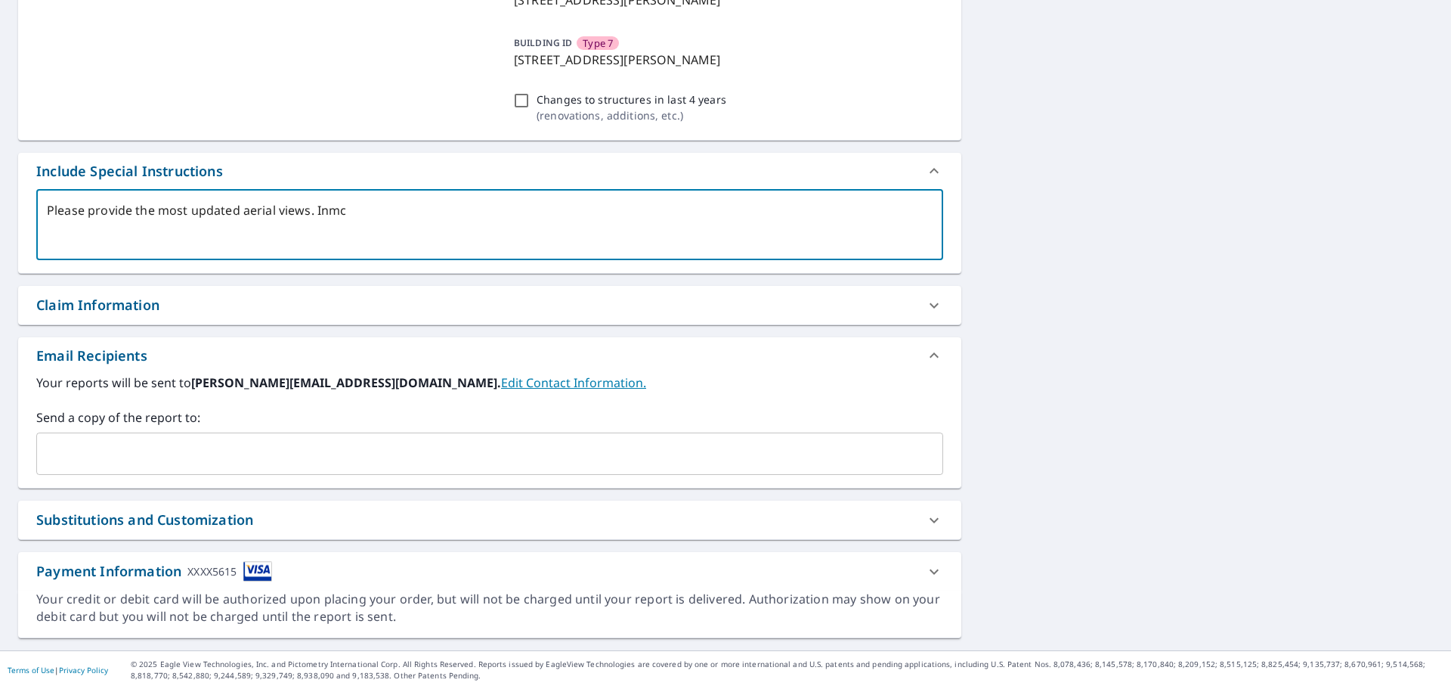
type textarea "x"
type textarea "Please provide the most updated aerial views. In"
type textarea "x"
type textarea "Please provide the most updated aerial views. I"
type textarea "x"
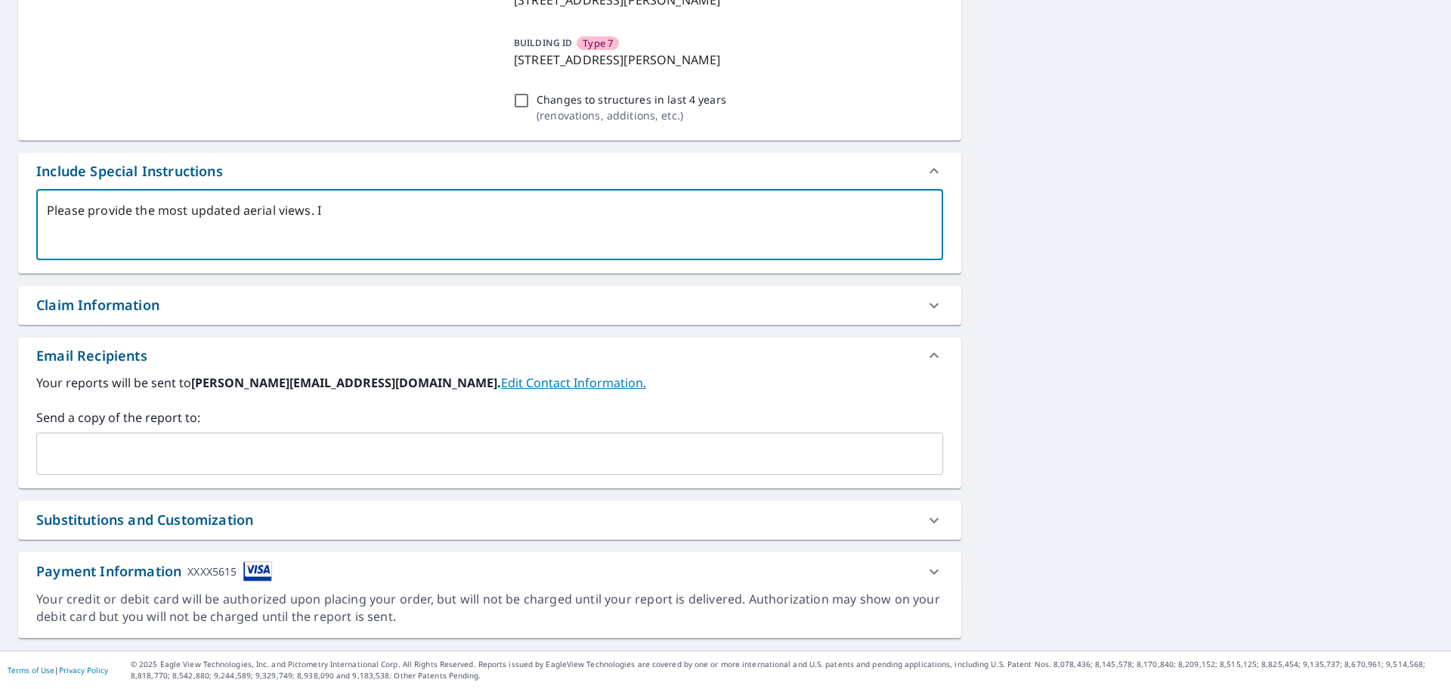
type textarea "Please provide the most updated aerial views."
type textarea "x"
type textarea "Please provide the most updated aerial views. i"
type textarea "x"
type textarea "Please provide the most updated aerial views. in"
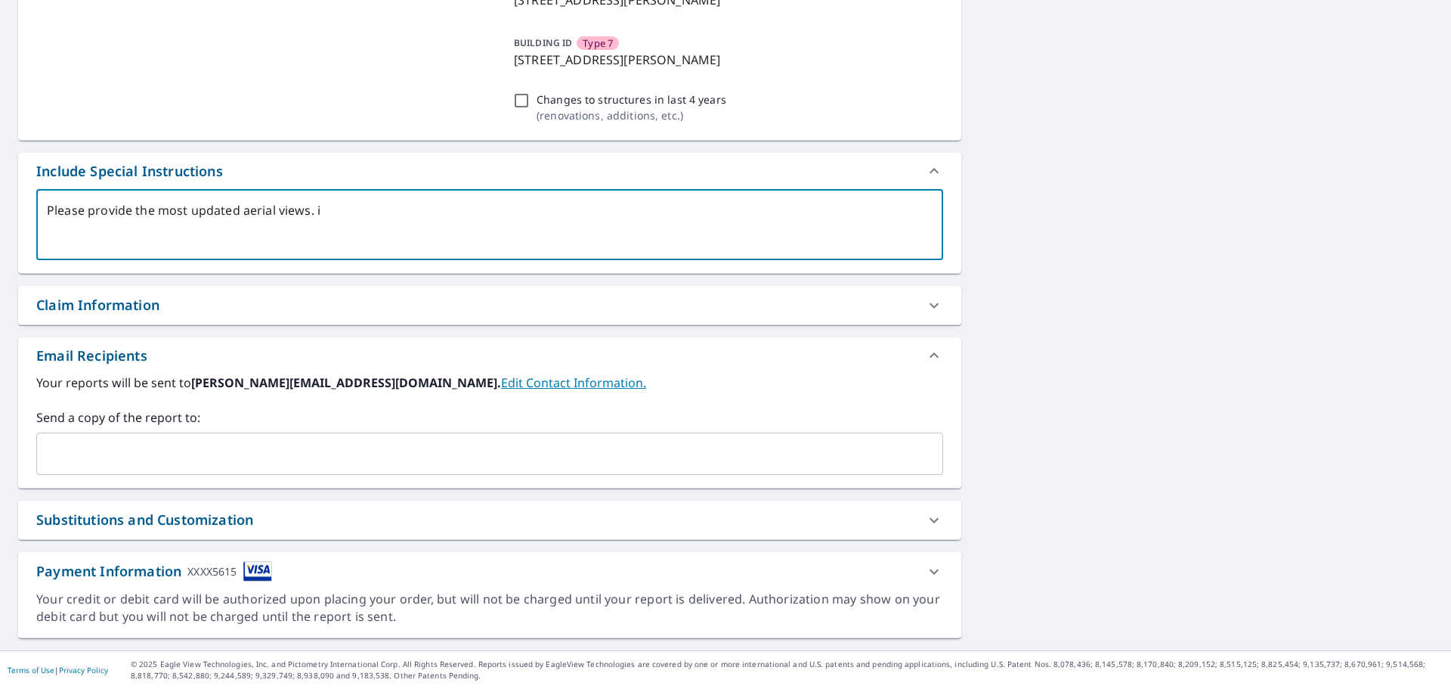
type textarea "x"
type textarea "Please provide the most updated aerial views. inc"
type textarea "x"
type textarea "Please provide the most updated aerial views. incl"
type textarea "x"
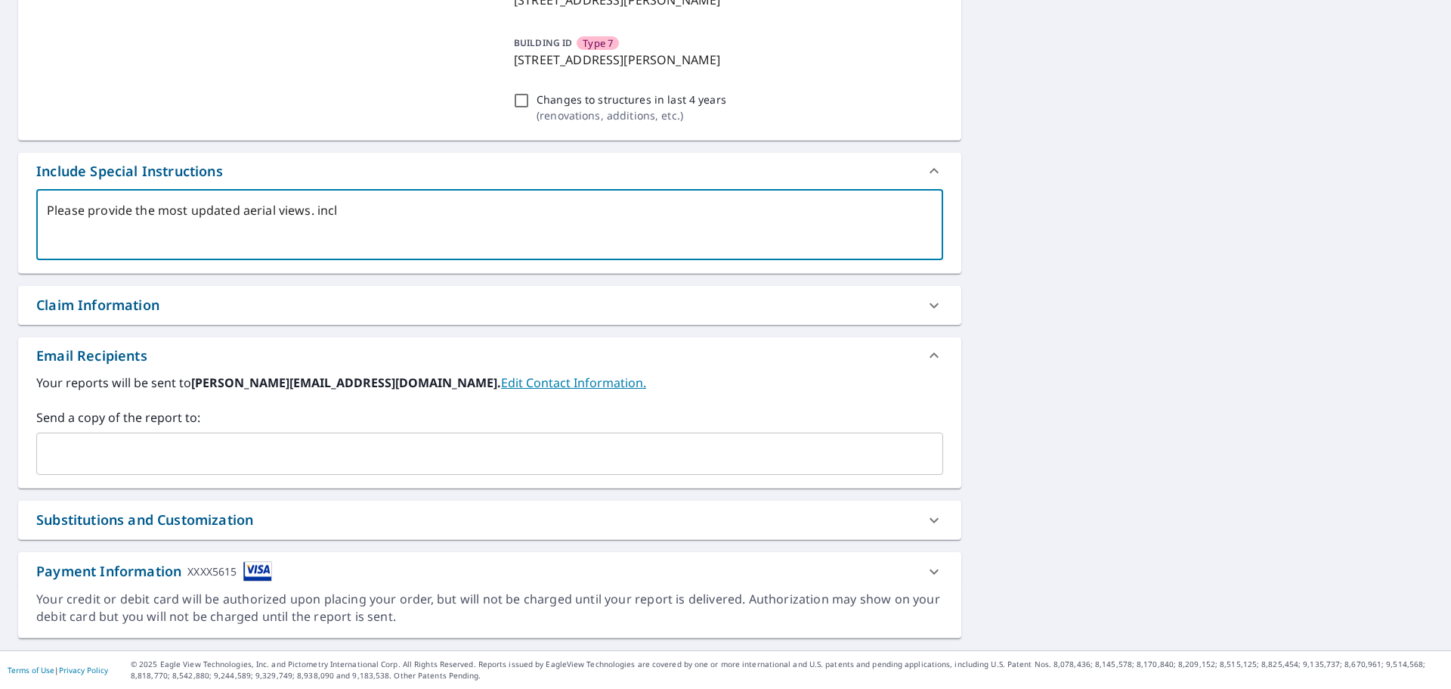
type textarea "Please provide the most updated aerial views. inclu"
type textarea "x"
type textarea "Please provide the most updated aerial views. includ"
type textarea "x"
type textarea "Please provide the most updated aerial views. include"
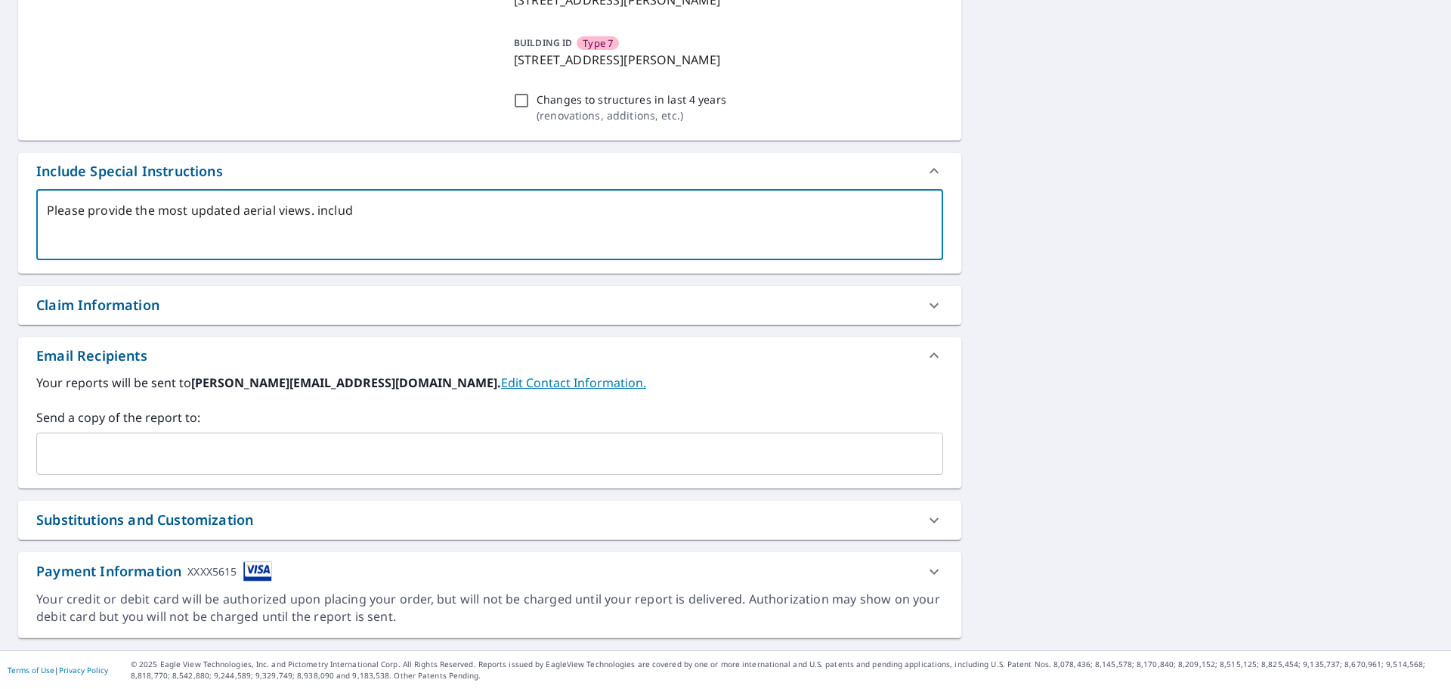
type textarea "x"
type textarea "Please provide the most updated aerial views. include"
click at [356, 208] on textarea "Please provide the most updated aerial views. Please try not to include aerial …" at bounding box center [490, 224] width 886 height 43
click at [580, 216] on textarea "Please provide the most updated aerial views. Please do not to include aerial v…" at bounding box center [490, 224] width 886 height 43
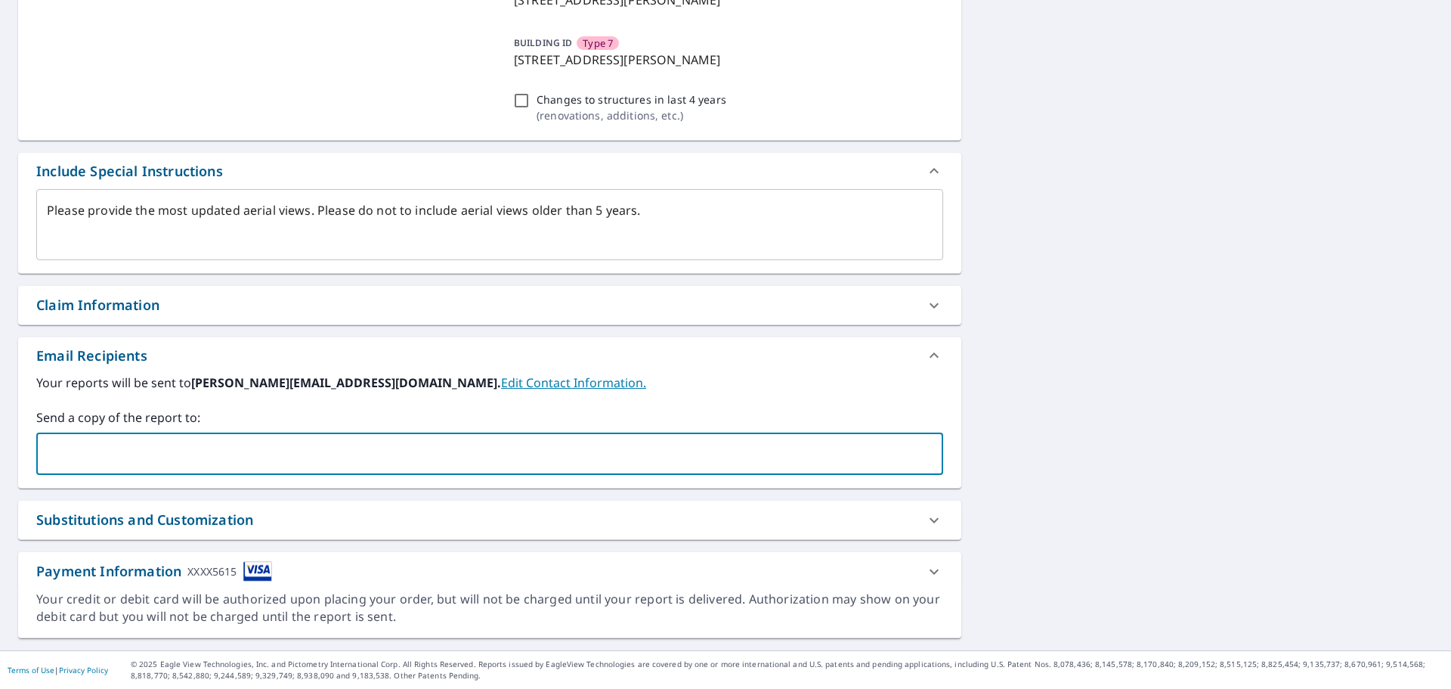
click at [160, 445] on input "text" at bounding box center [478, 453] width 871 height 29
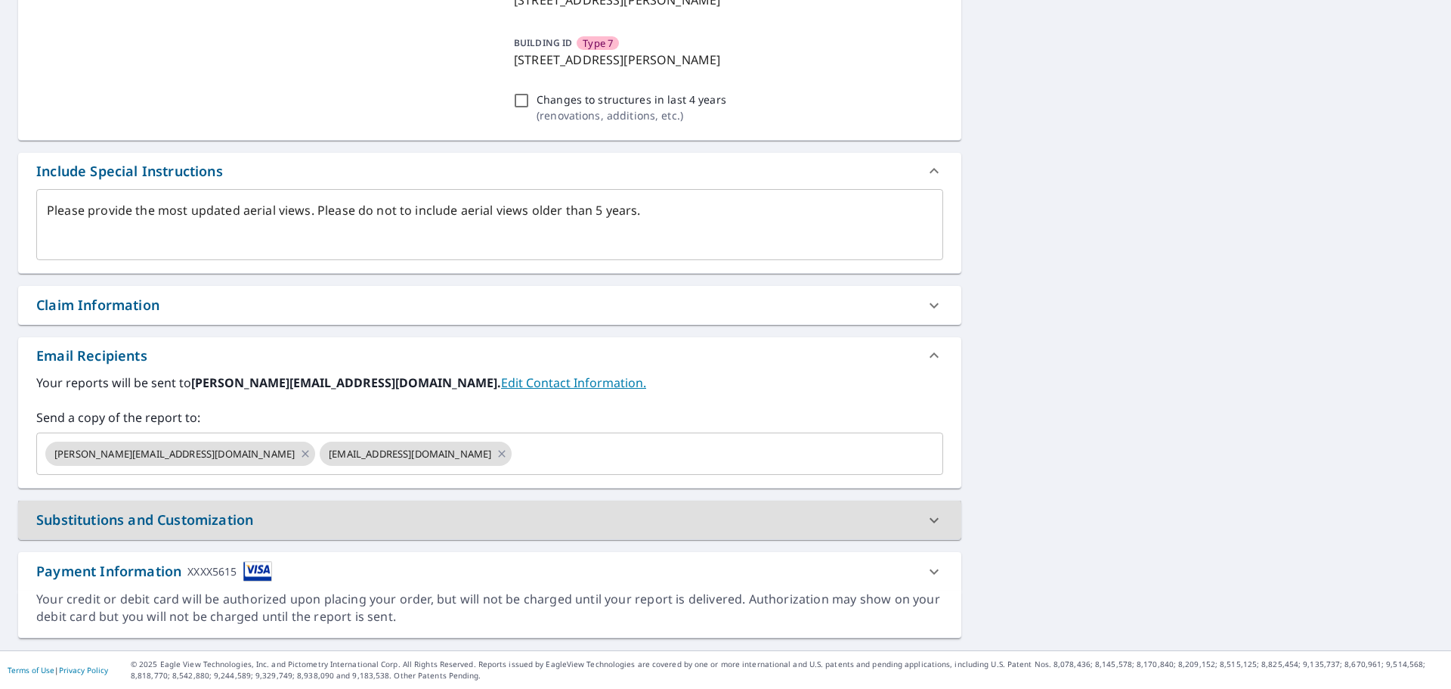
click at [1044, 426] on div "Type 1 [STREET_ADDRESS][PERSON_NAME] Type 2 [STREET_ADDRESS][PERSON_NAME] Type …" at bounding box center [725, 97] width 1451 height 1106
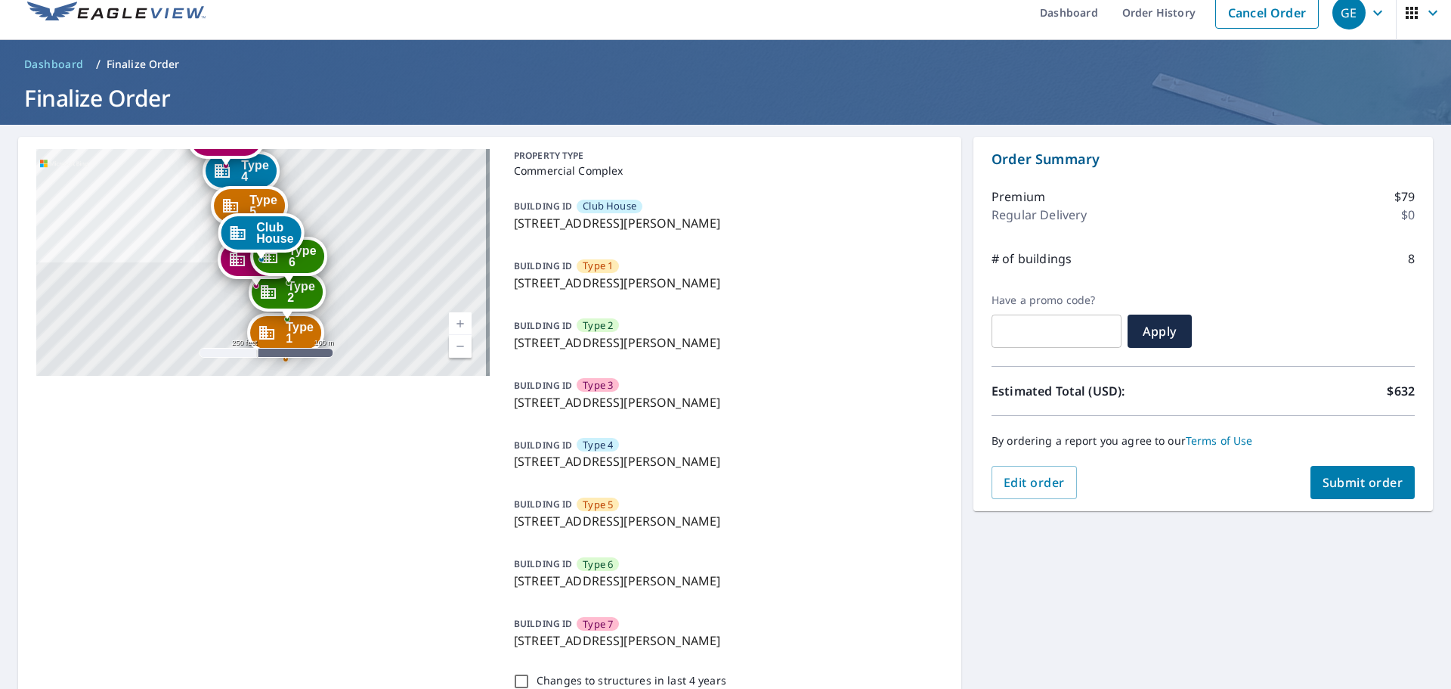
scroll to position [0, 0]
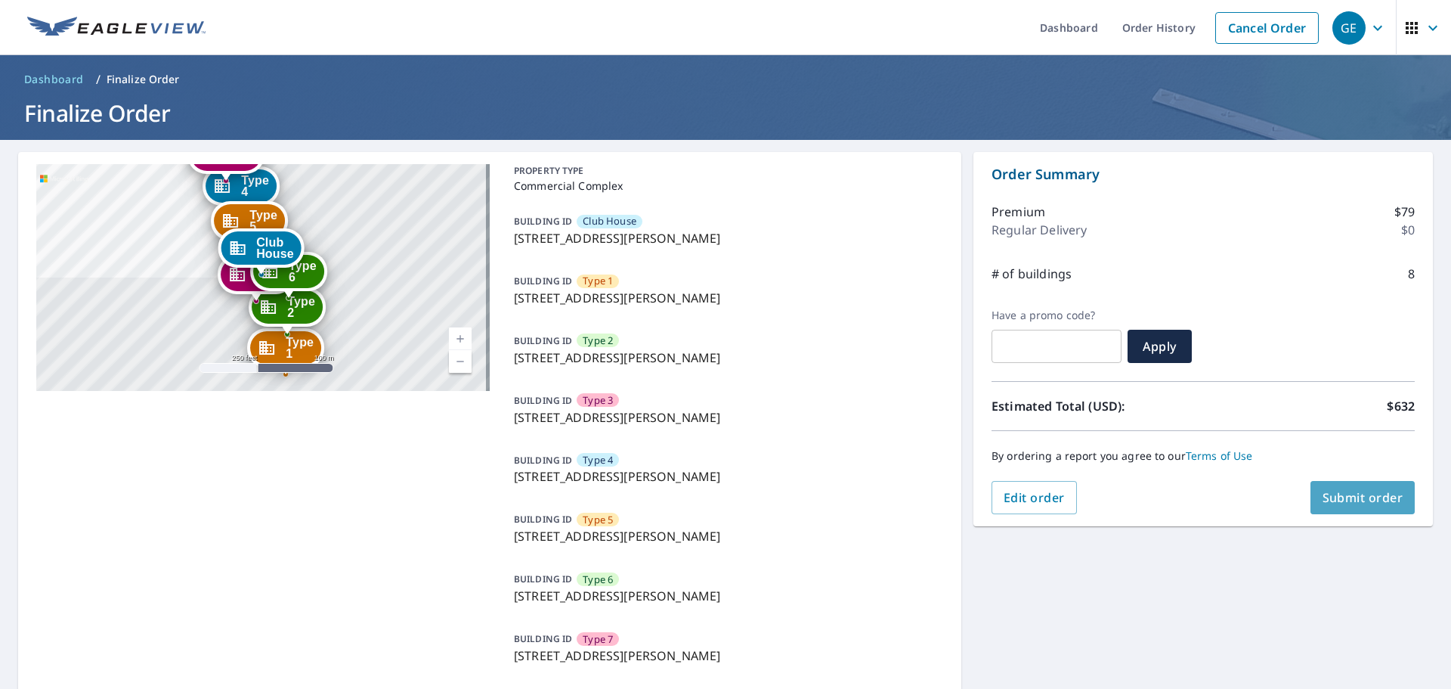
click at [1362, 493] on span "Submit order" at bounding box center [1363, 497] width 81 height 17
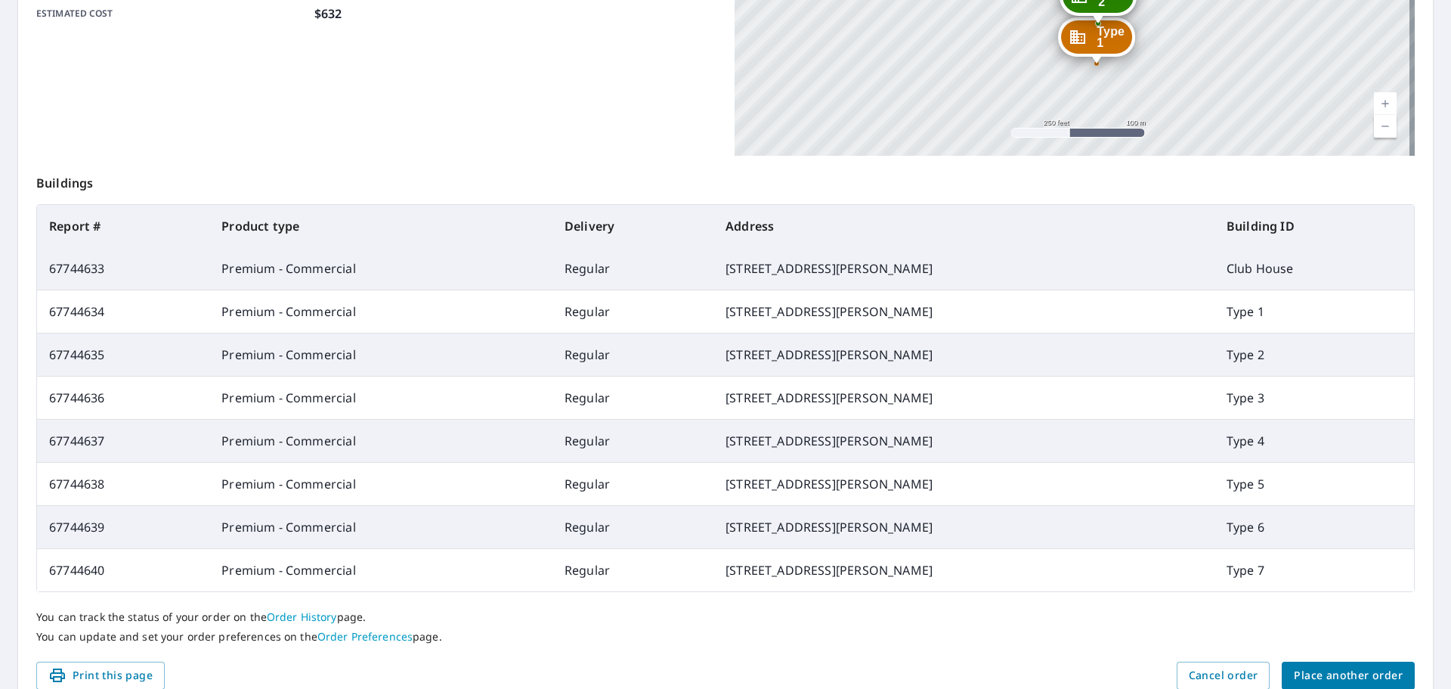
scroll to position [503, 0]
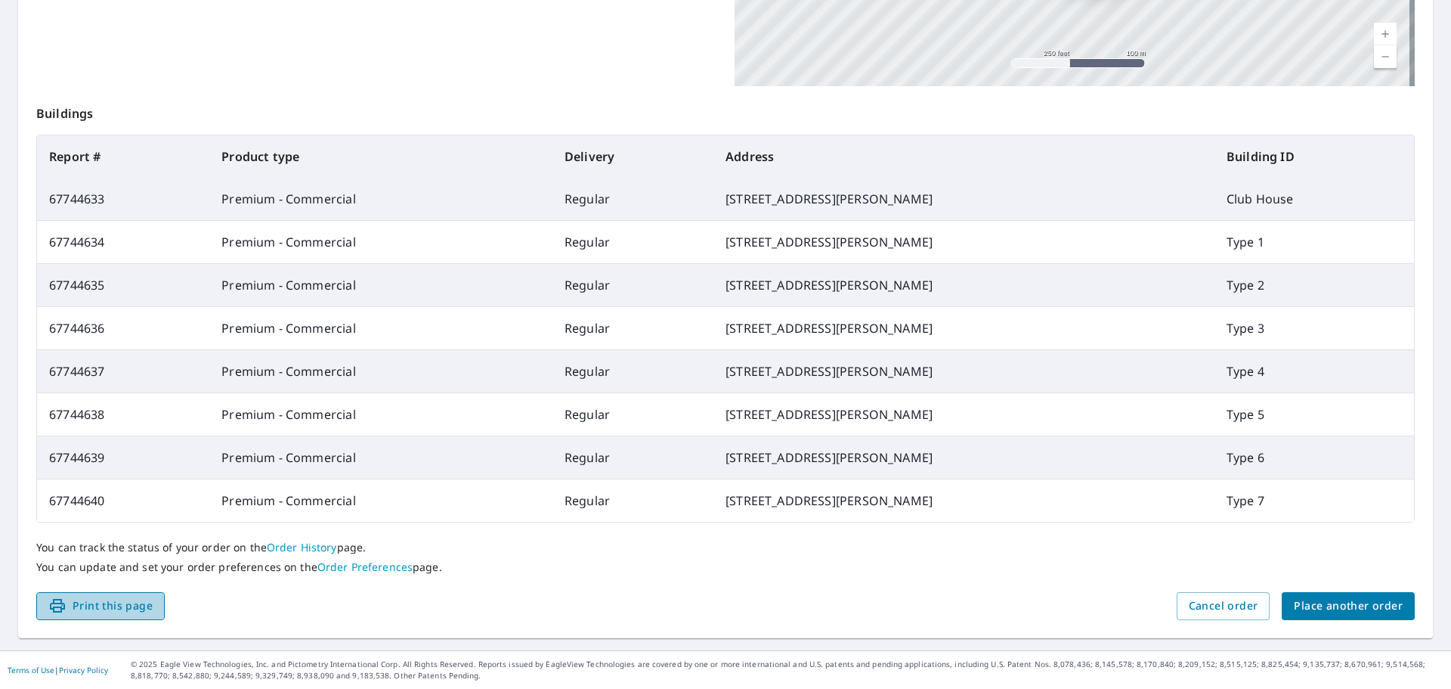
click at [116, 606] on span "Print this page" at bounding box center [100, 605] width 104 height 19
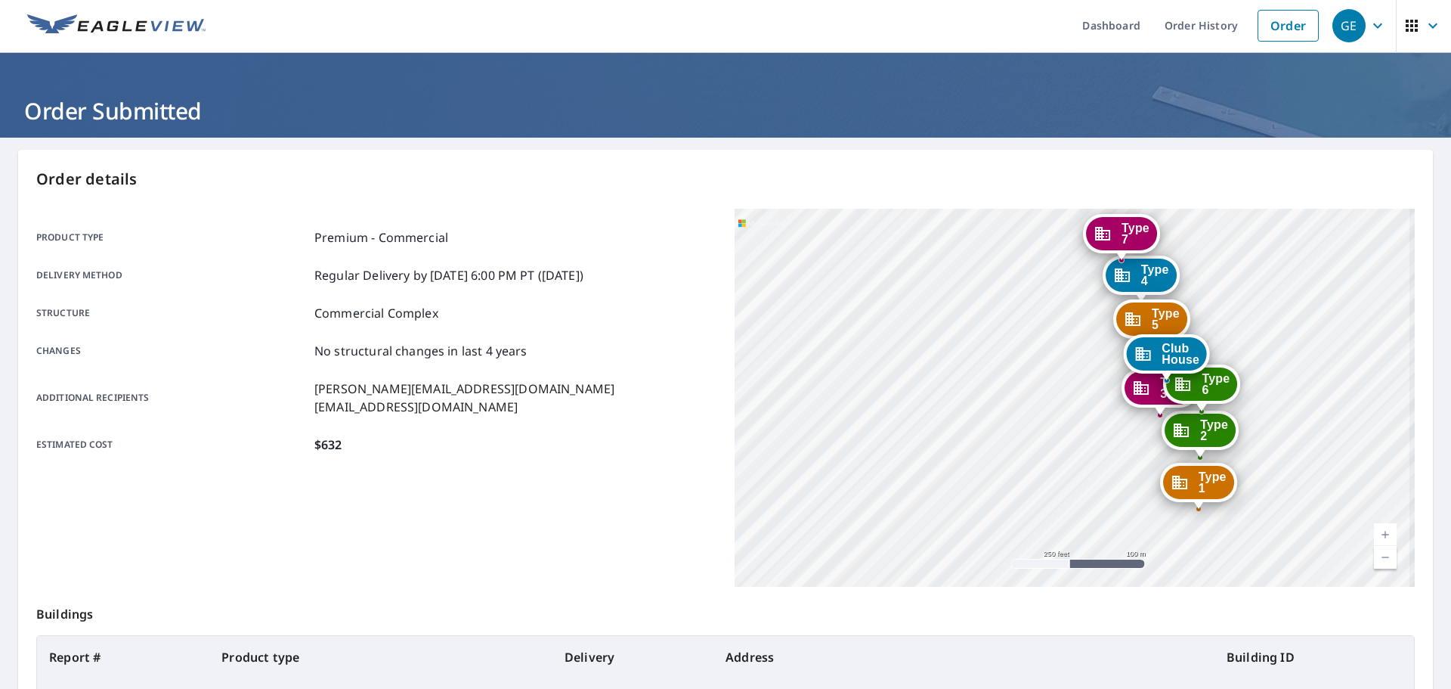
scroll to position [0, 0]
